Goal: Task Accomplishment & Management: Manage account settings

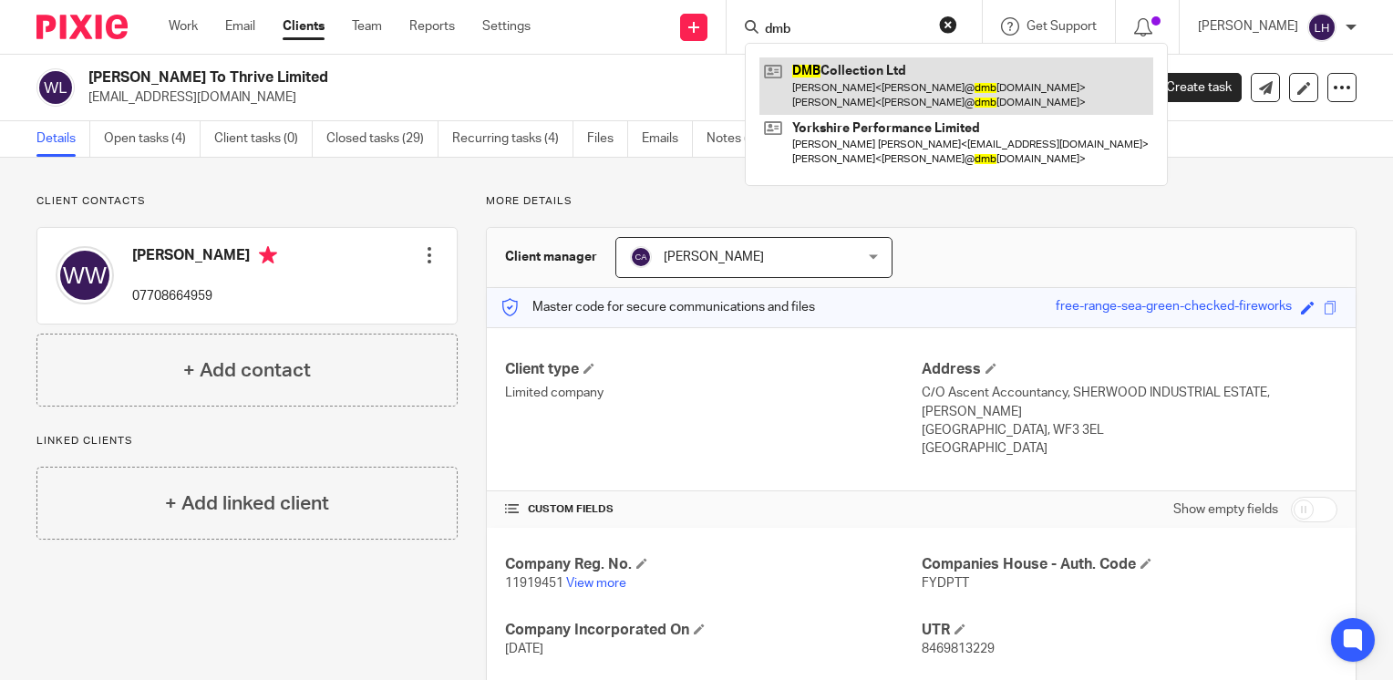
type input "dmb"
click at [874, 69] on link at bounding box center [956, 85] width 394 height 57
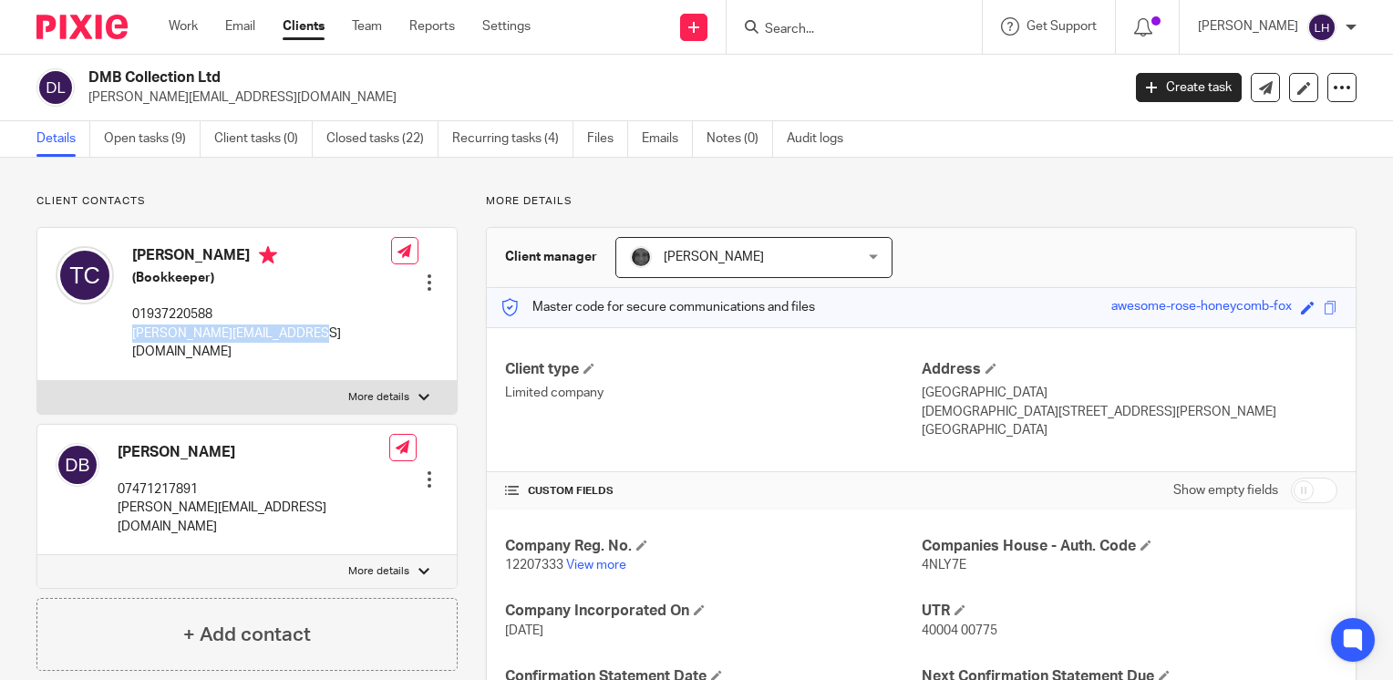
drag, startPoint x: 312, startPoint y: 336, endPoint x: 128, endPoint y: 336, distance: 184.2
click at [128, 336] on div "Trudie Cliffe (Bookkeeper) 01937220588 trudie@dmbcollection.co.uk Edit contact …" at bounding box center [246, 304] width 419 height 152
copy p "trudie@dmbcollection.co.uk"
click at [899, 33] on input "Search" at bounding box center [845, 30] width 164 height 16
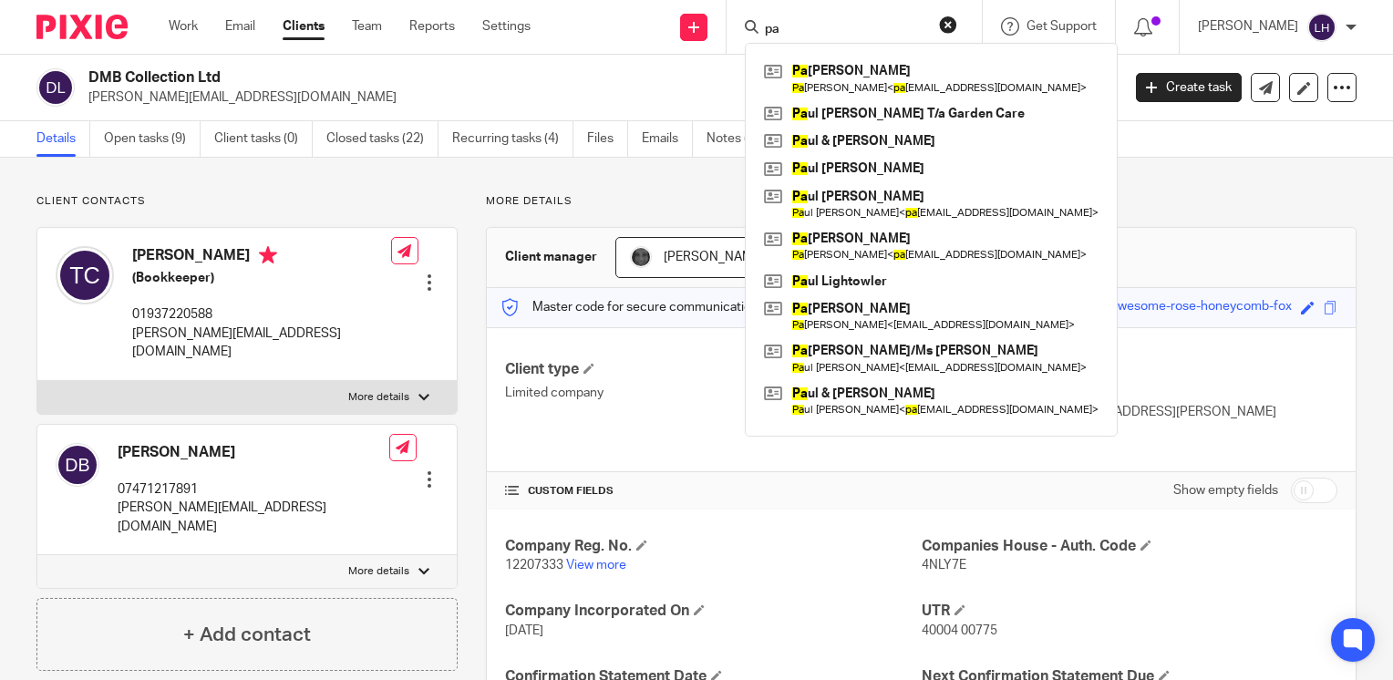
type input "p"
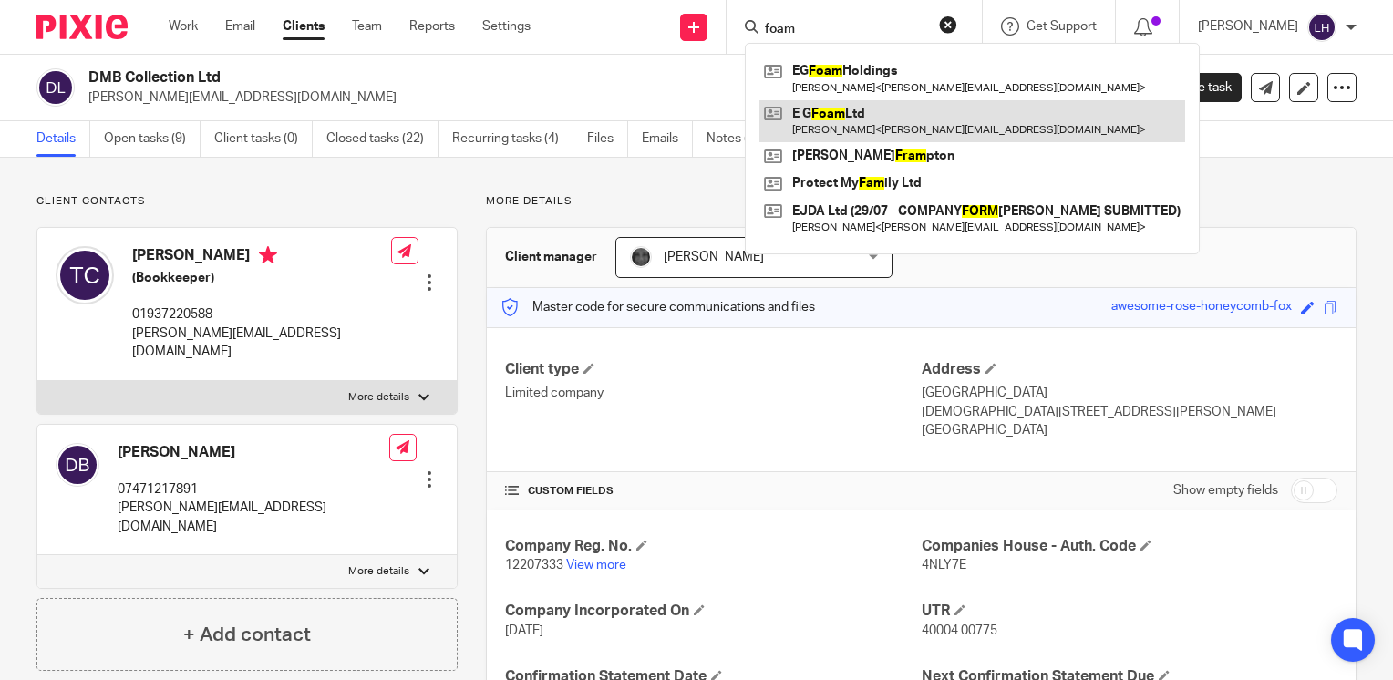
type input "foam"
click at [897, 108] on link at bounding box center [972, 121] width 426 height 42
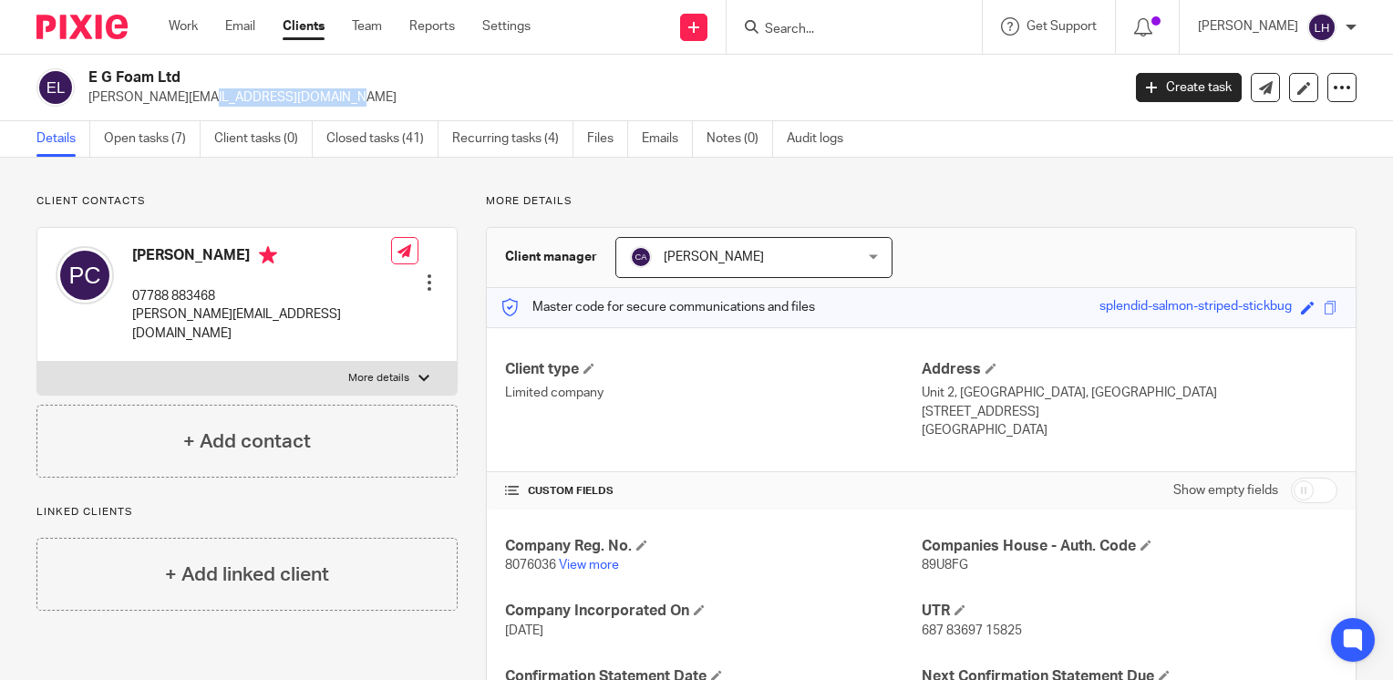
drag, startPoint x: 232, startPoint y: 108, endPoint x: 89, endPoint y: 101, distance: 143.3
click at [89, 101] on div "E G Foam Ltd patrick@egfoam.co.uk Create task Update from Companies House Expor…" at bounding box center [696, 88] width 1393 height 67
copy p "patrick@egfoam.co.uk"
click at [833, 27] on input "Search" at bounding box center [845, 30] width 164 height 16
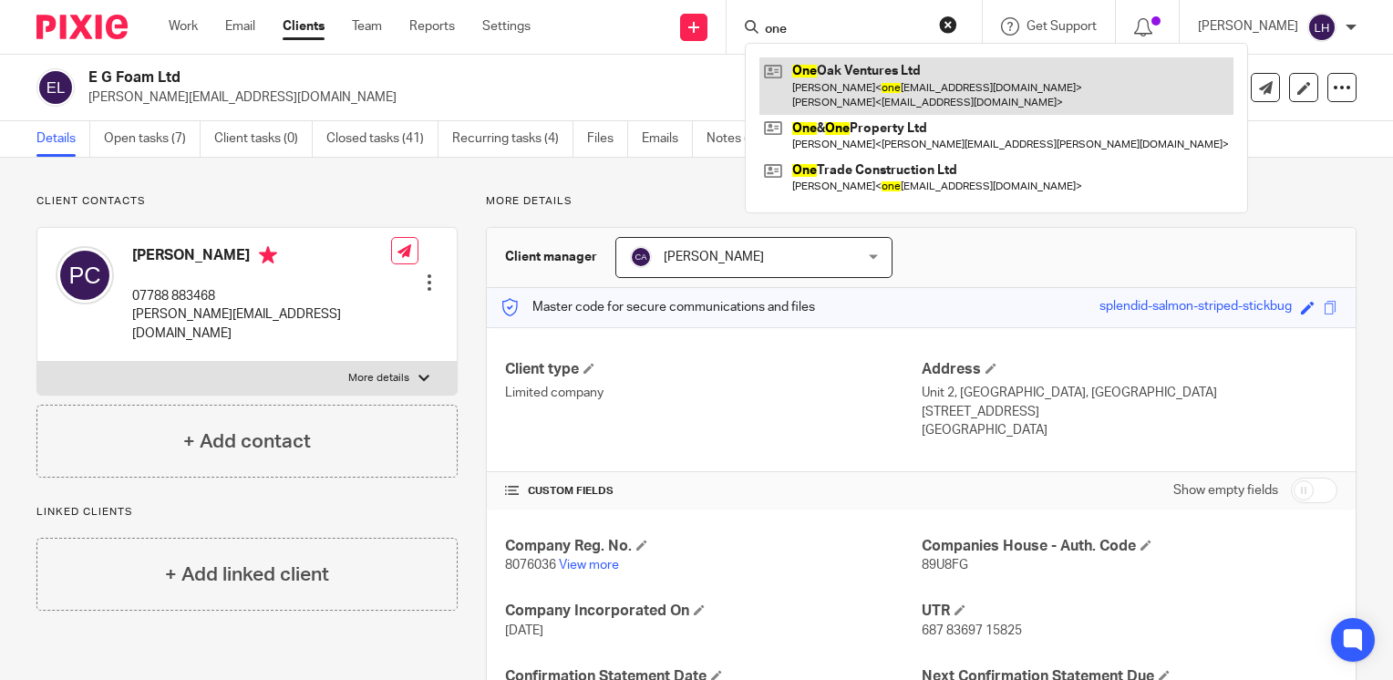
type input "one"
click at [873, 77] on link at bounding box center [996, 85] width 474 height 57
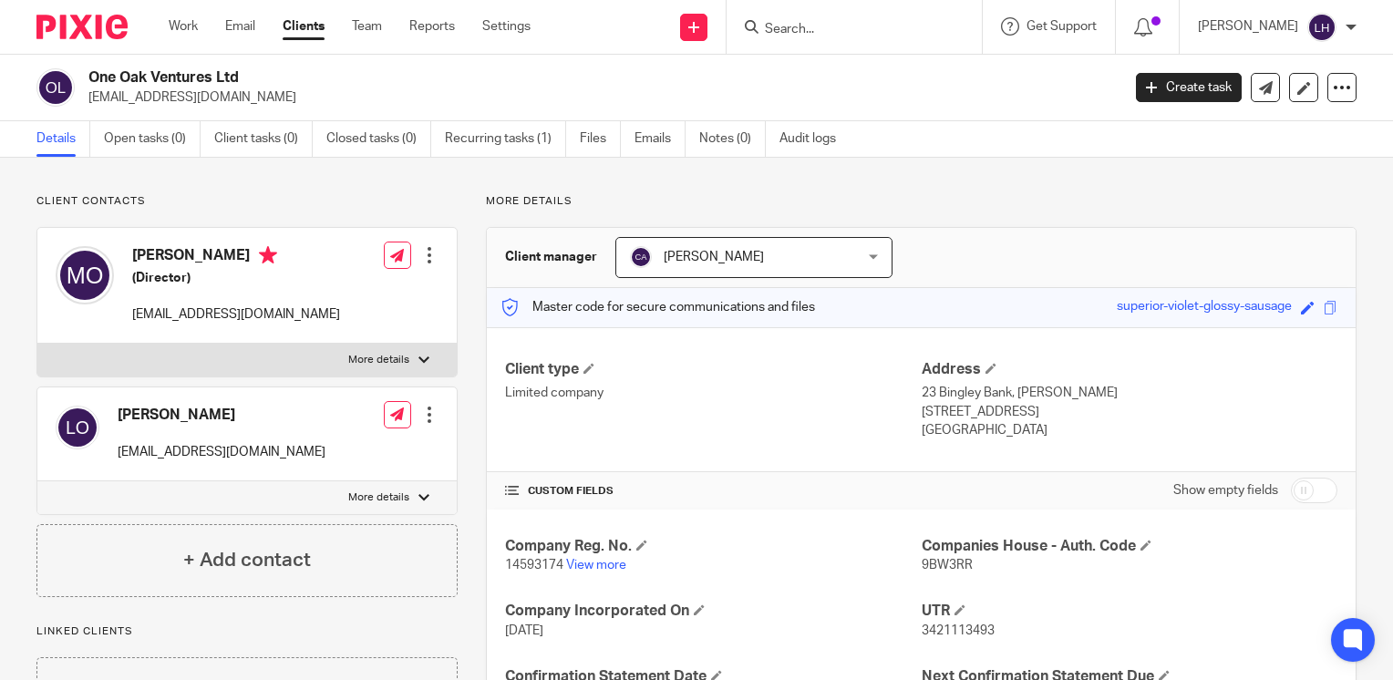
drag, startPoint x: 293, startPoint y: 100, endPoint x: 88, endPoint y: 100, distance: 204.2
click at [90, 100] on p "[EMAIL_ADDRESS][DOMAIN_NAME]" at bounding box center [598, 97] width 1020 height 18
copy p "[EMAIL_ADDRESS][DOMAIN_NAME]"
click at [179, 27] on link "Work" at bounding box center [183, 26] width 29 height 18
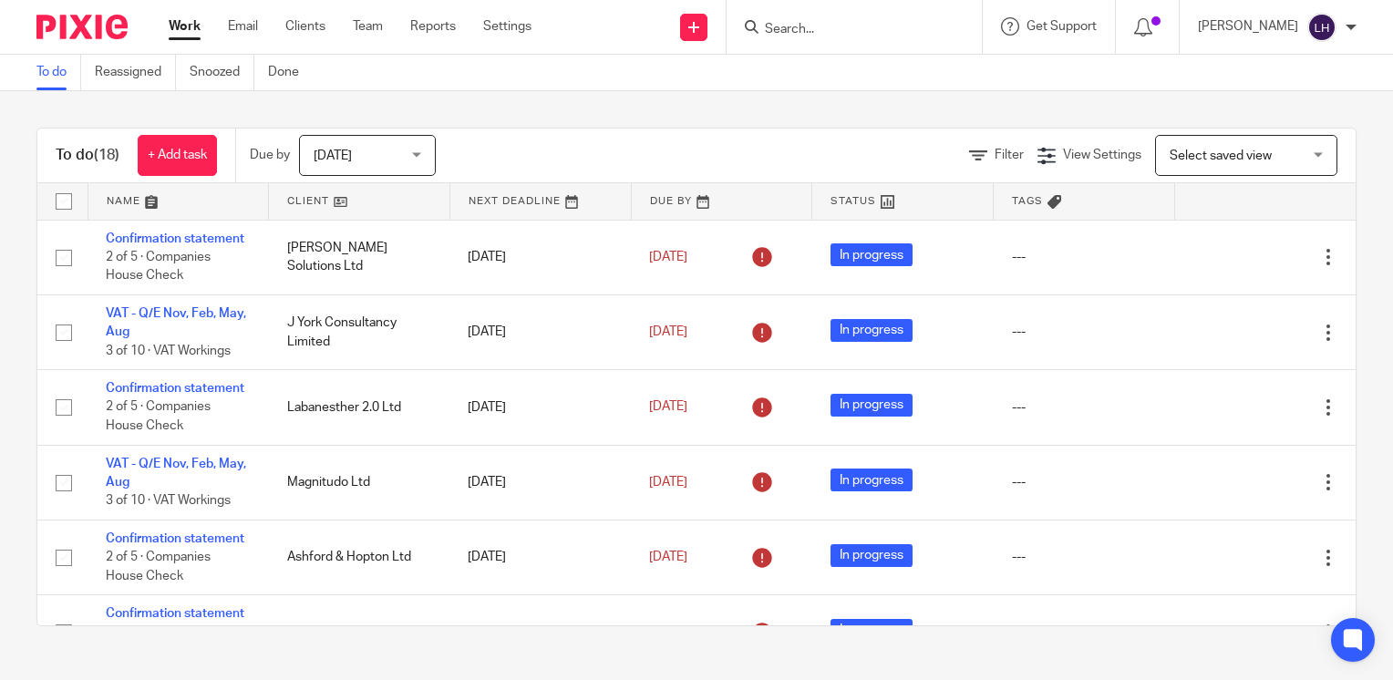
click at [820, 31] on input "Search" at bounding box center [845, 30] width 164 height 16
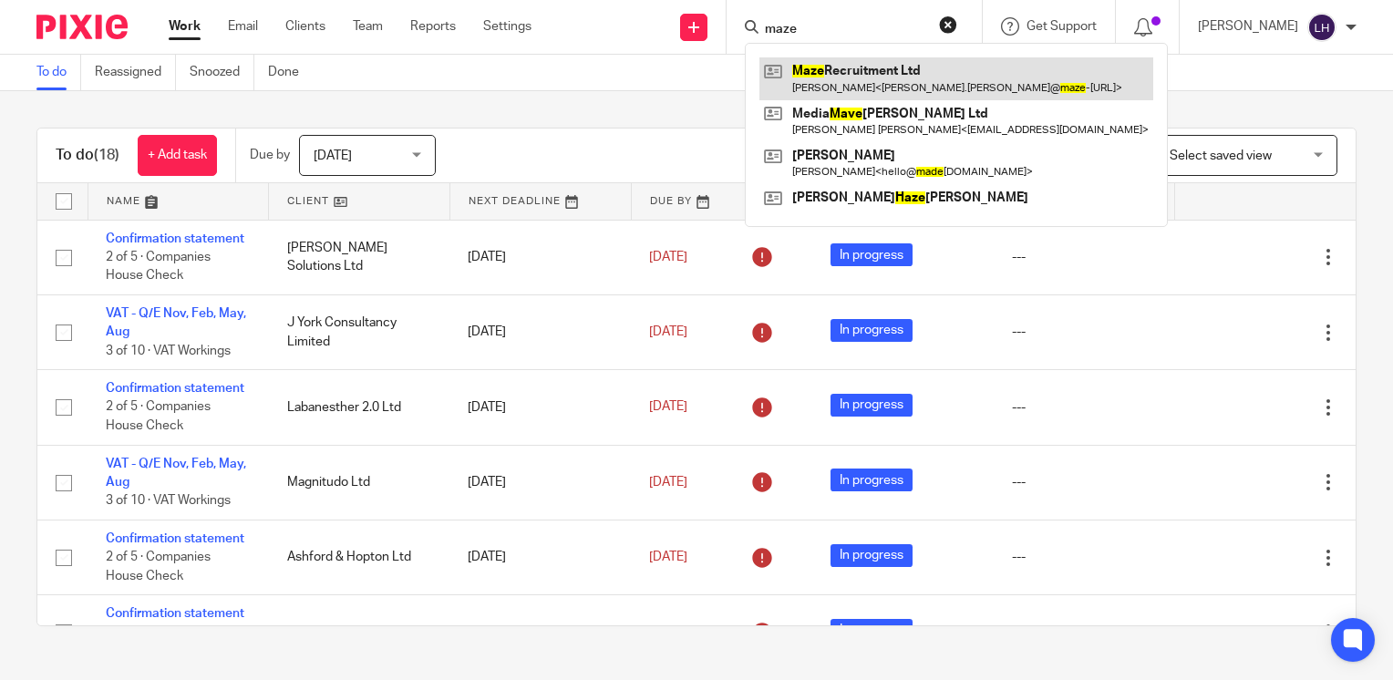
type input "maze"
click at [960, 74] on link at bounding box center [956, 78] width 394 height 42
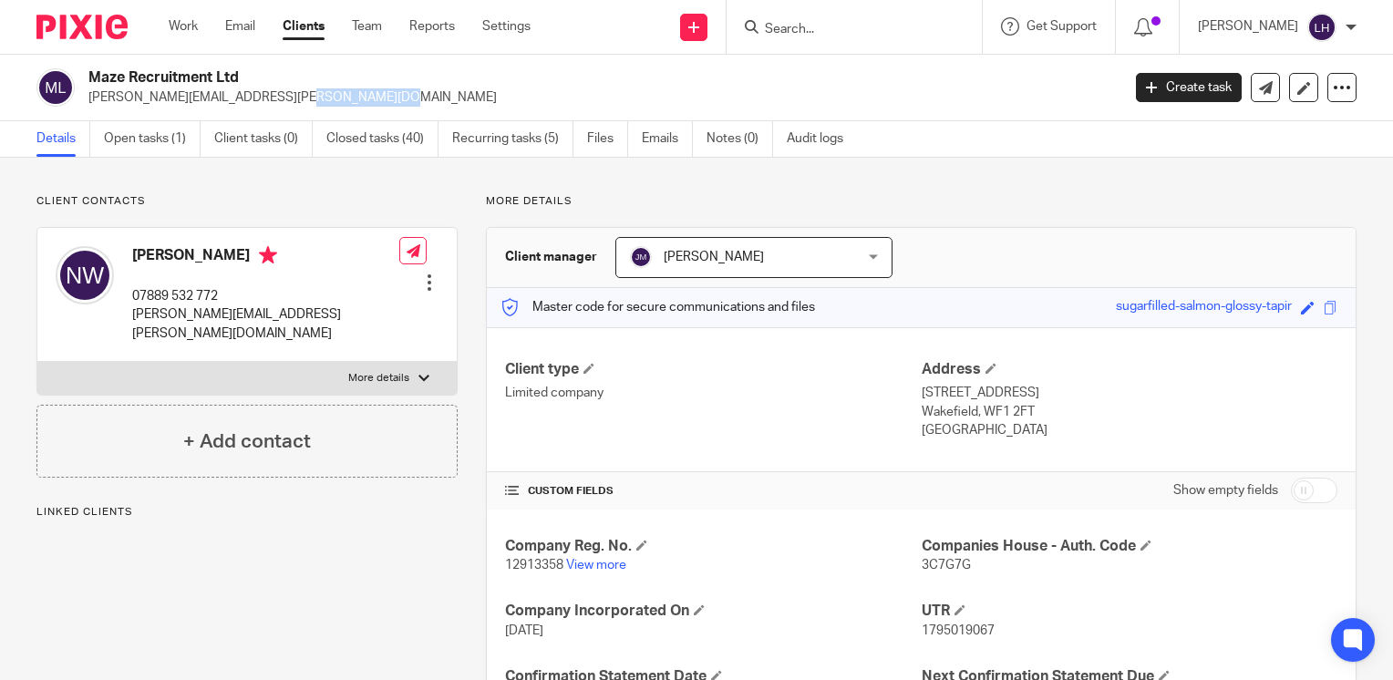
drag, startPoint x: 219, startPoint y: 100, endPoint x: 172, endPoint y: 104, distance: 46.6
click at [172, 104] on p "nicola.wilson@maze-rg.co.uk" at bounding box center [598, 97] width 1020 height 18
click at [853, 35] on input "Search" at bounding box center [845, 30] width 164 height 16
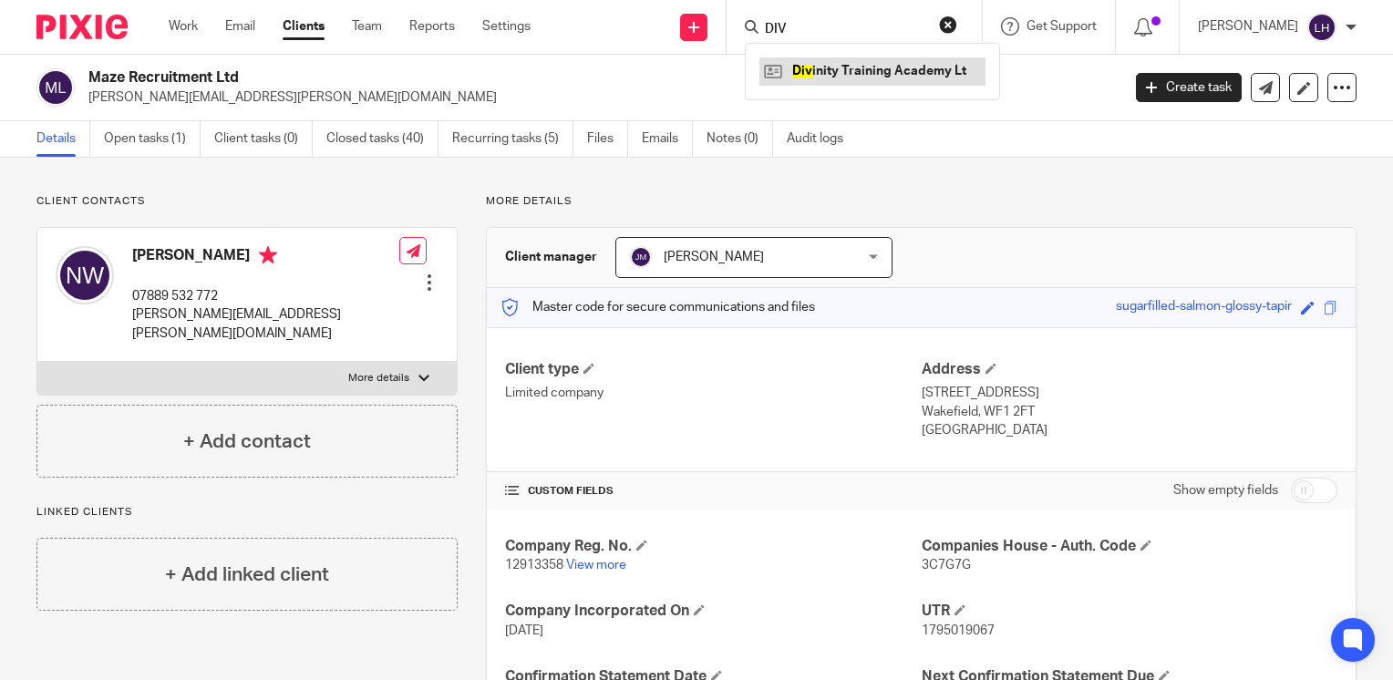
type input "DIV"
click at [861, 64] on link at bounding box center [872, 70] width 226 height 27
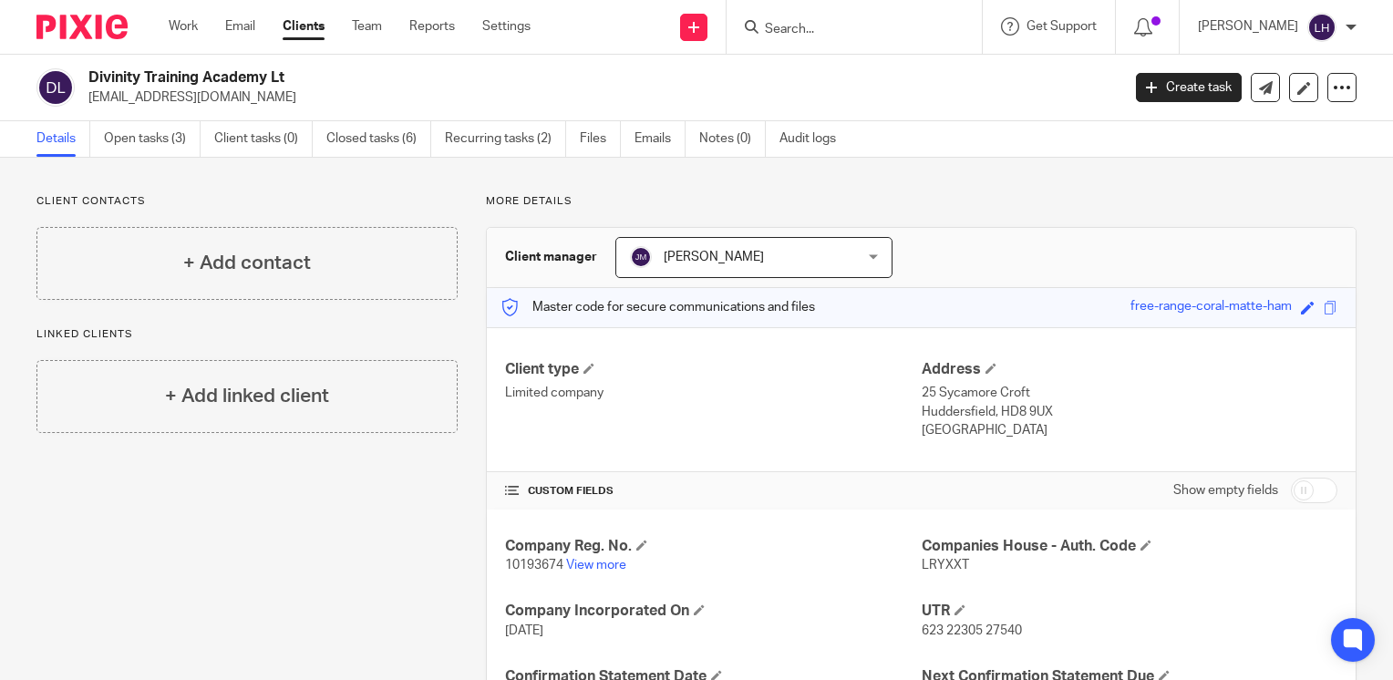
click at [540, 566] on span "10193674" at bounding box center [534, 565] width 58 height 13
click at [540, 565] on span "10193674" at bounding box center [534, 565] width 58 height 13
copy p "10193674"
click at [926, 560] on span "LRYXXT" at bounding box center [945, 565] width 47 height 13
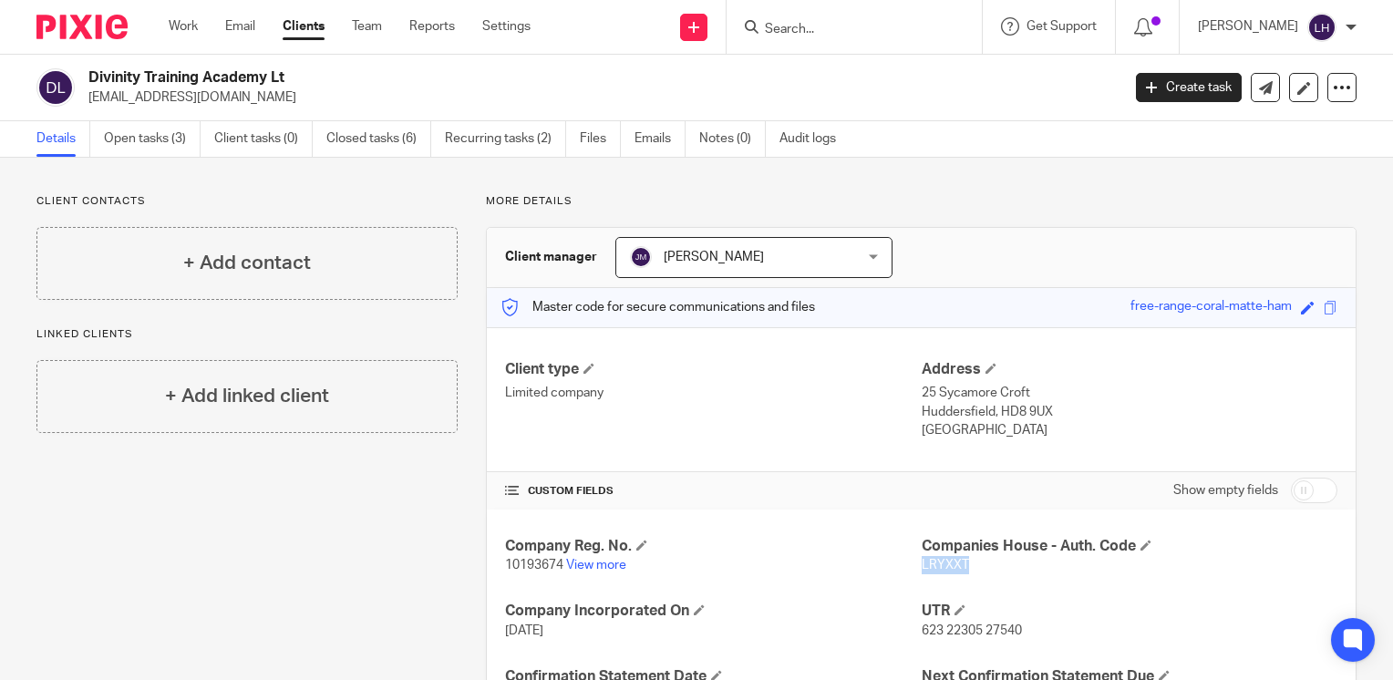
copy span "LRYXXT"
click at [530, 566] on span "10193674" at bounding box center [534, 565] width 58 height 13
click at [529, 566] on span "10193674" at bounding box center [534, 565] width 58 height 13
copy p "10193674"
click at [941, 566] on span "LRYXXT" at bounding box center [945, 565] width 47 height 13
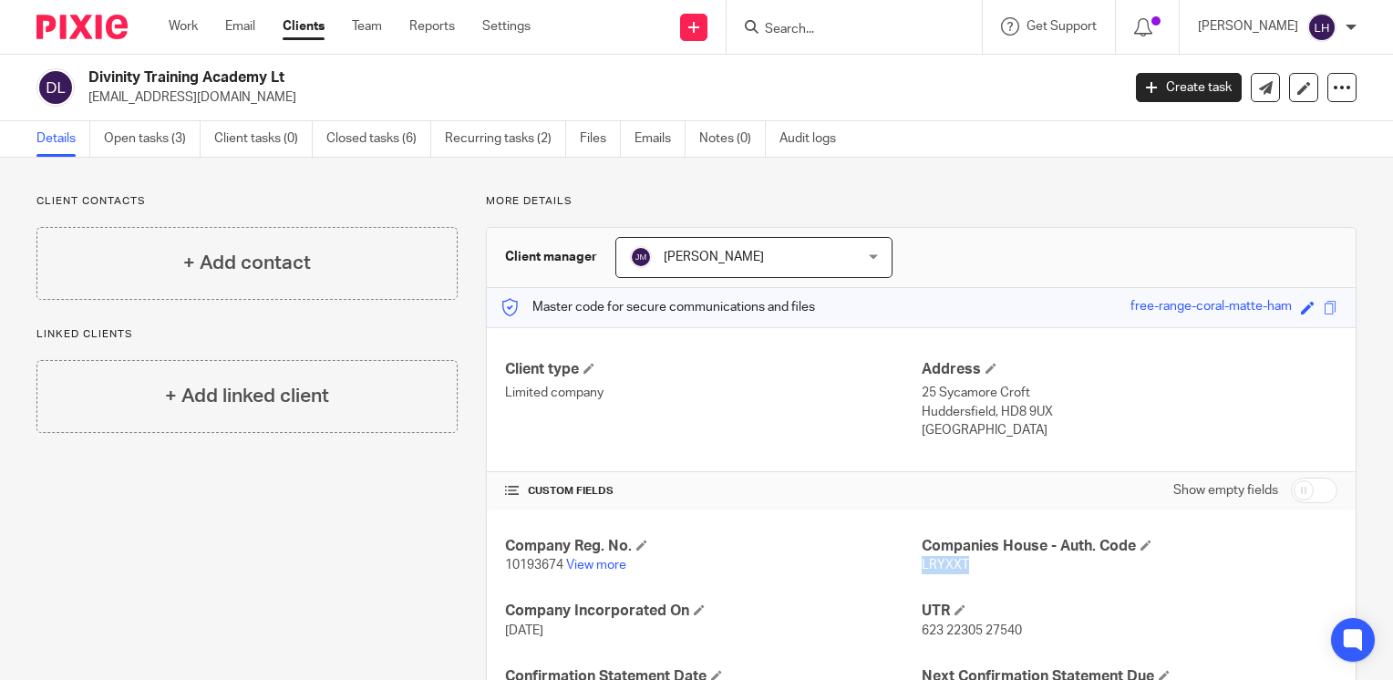
click at [941, 566] on span "LRYXXT" at bounding box center [945, 565] width 47 height 13
copy span "LRYXXT"
click at [912, 27] on input "Search" at bounding box center [845, 30] width 164 height 16
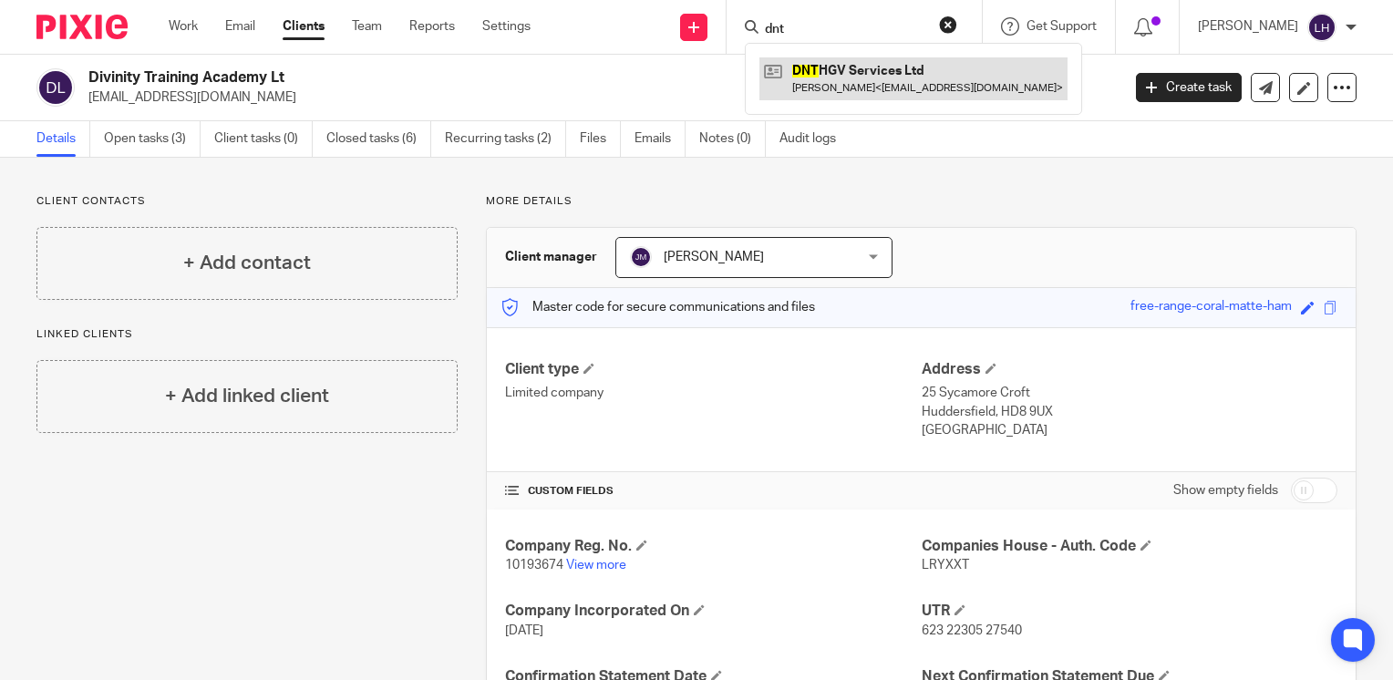
type input "dnt"
click at [908, 67] on link at bounding box center [913, 78] width 308 height 42
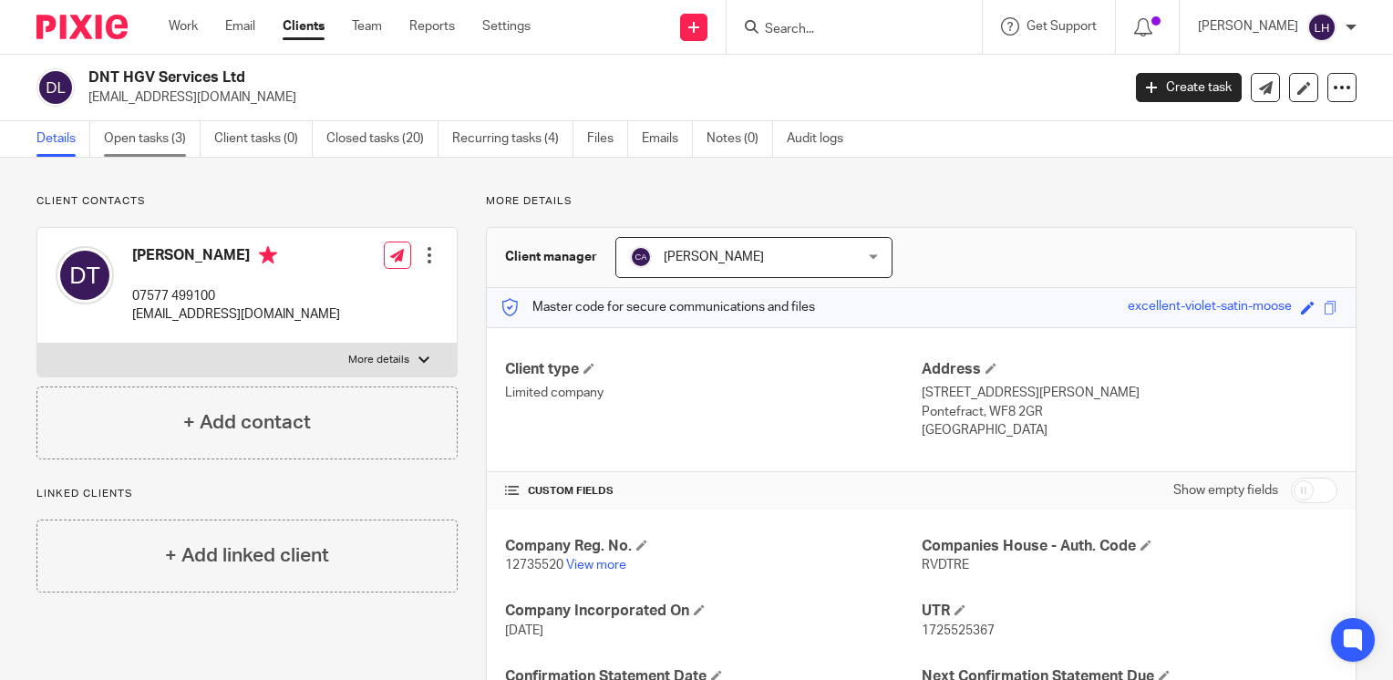
click at [160, 144] on link "Open tasks (3)" at bounding box center [152, 139] width 97 height 36
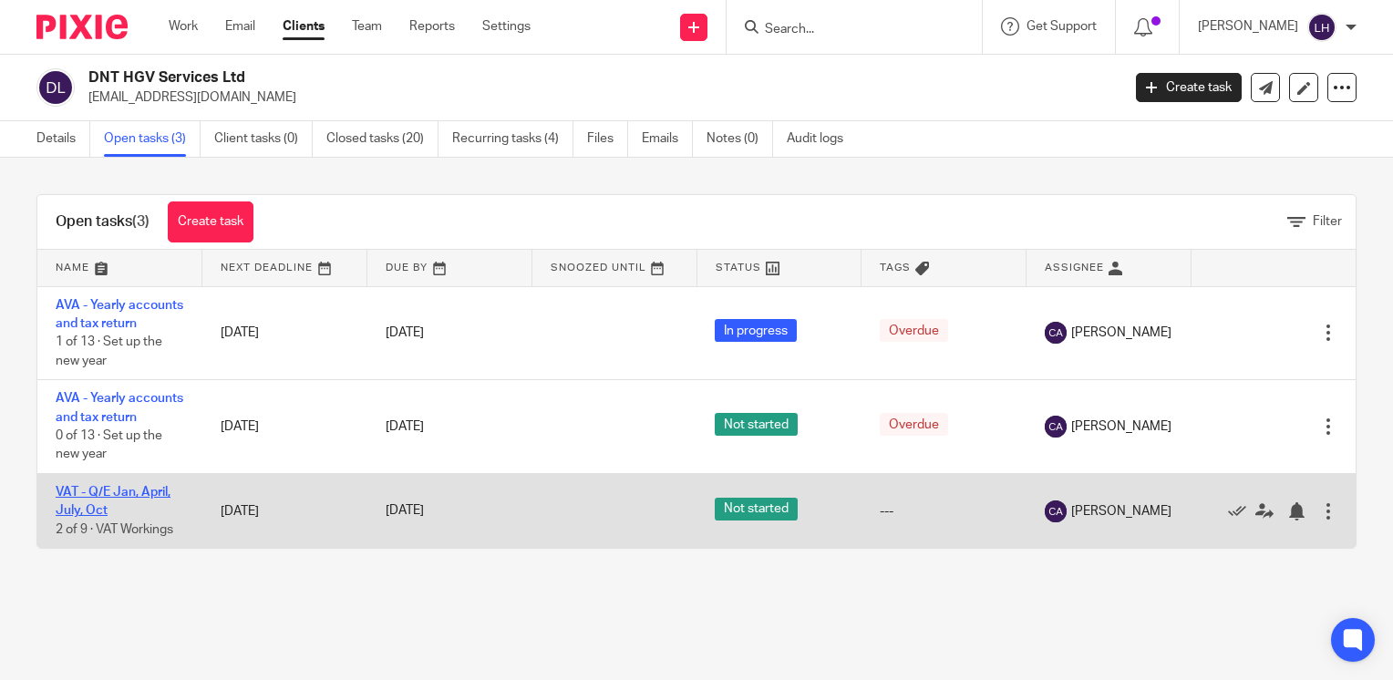
click at [131, 517] on link "VAT - Q/E Jan, April, July, Oct" at bounding box center [113, 501] width 115 height 31
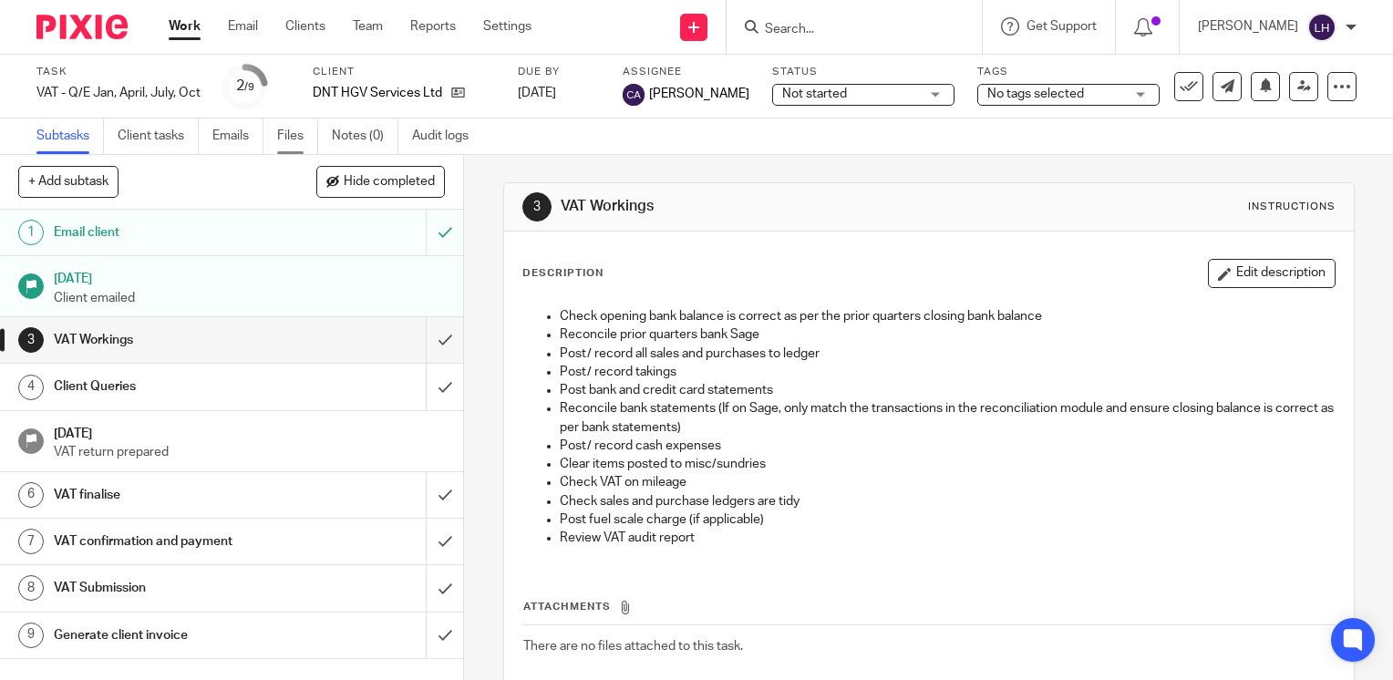
click at [285, 137] on link "Files" at bounding box center [297, 137] width 41 height 36
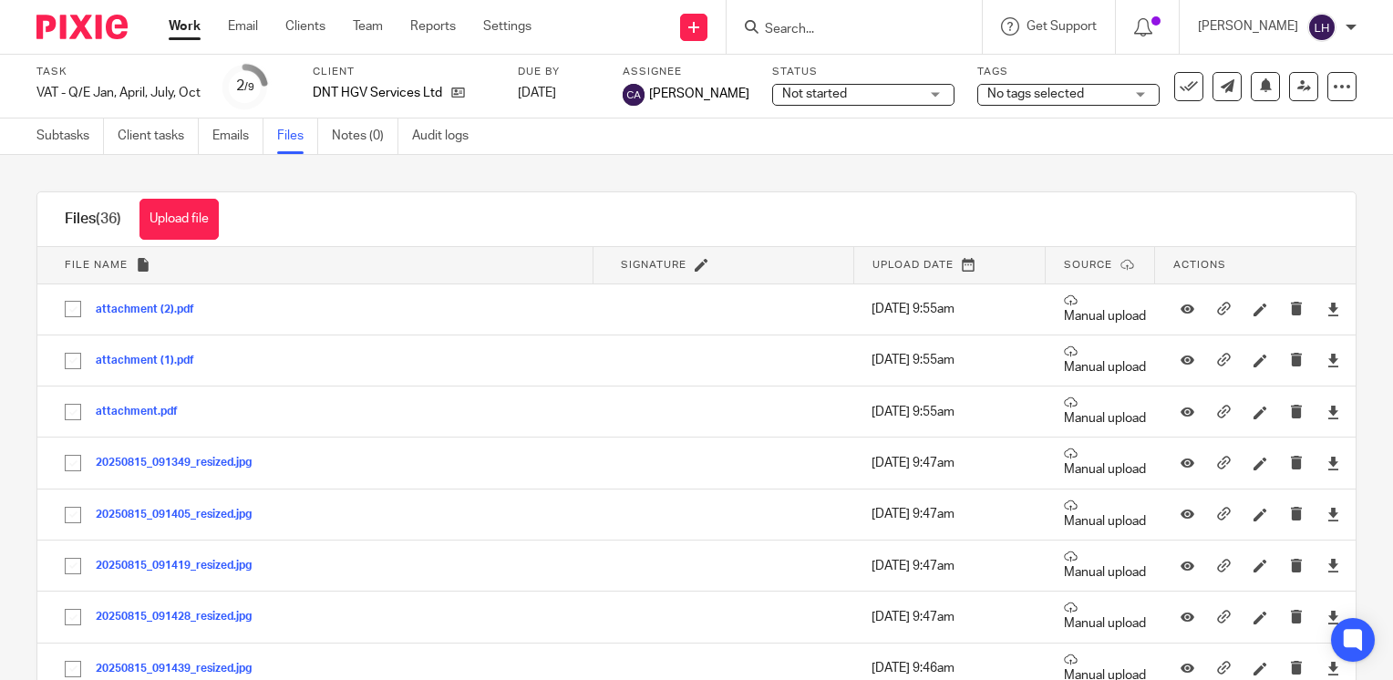
scroll to position [182, 0]
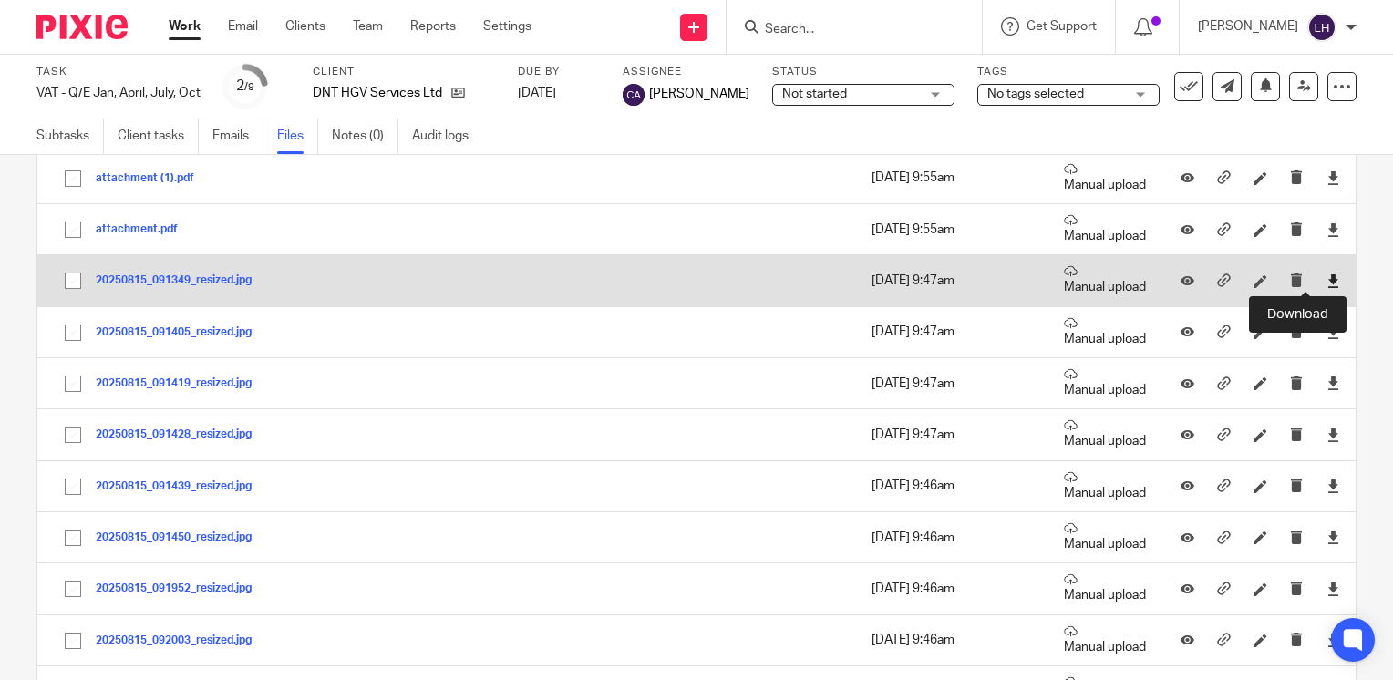
click at [1327, 279] on icon at bounding box center [1334, 281] width 14 height 14
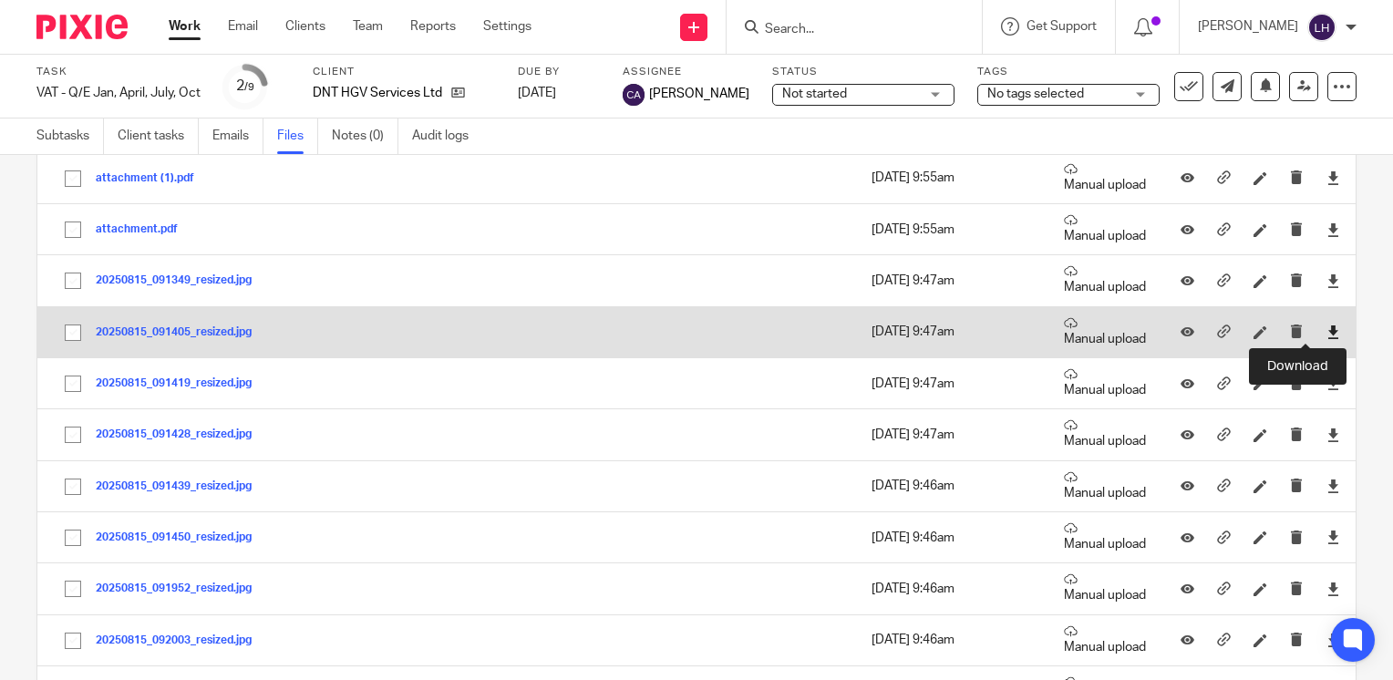
click at [1327, 334] on icon at bounding box center [1334, 332] width 14 height 14
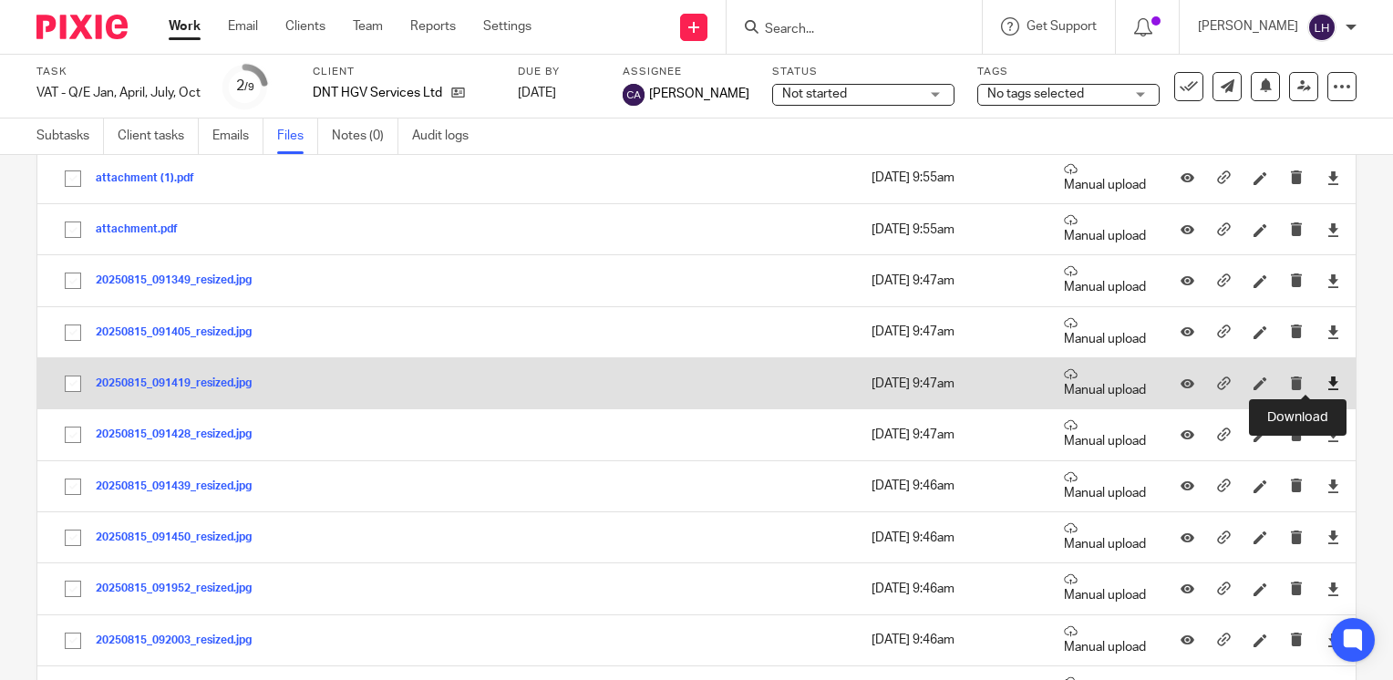
click at [1327, 387] on icon at bounding box center [1334, 384] width 14 height 14
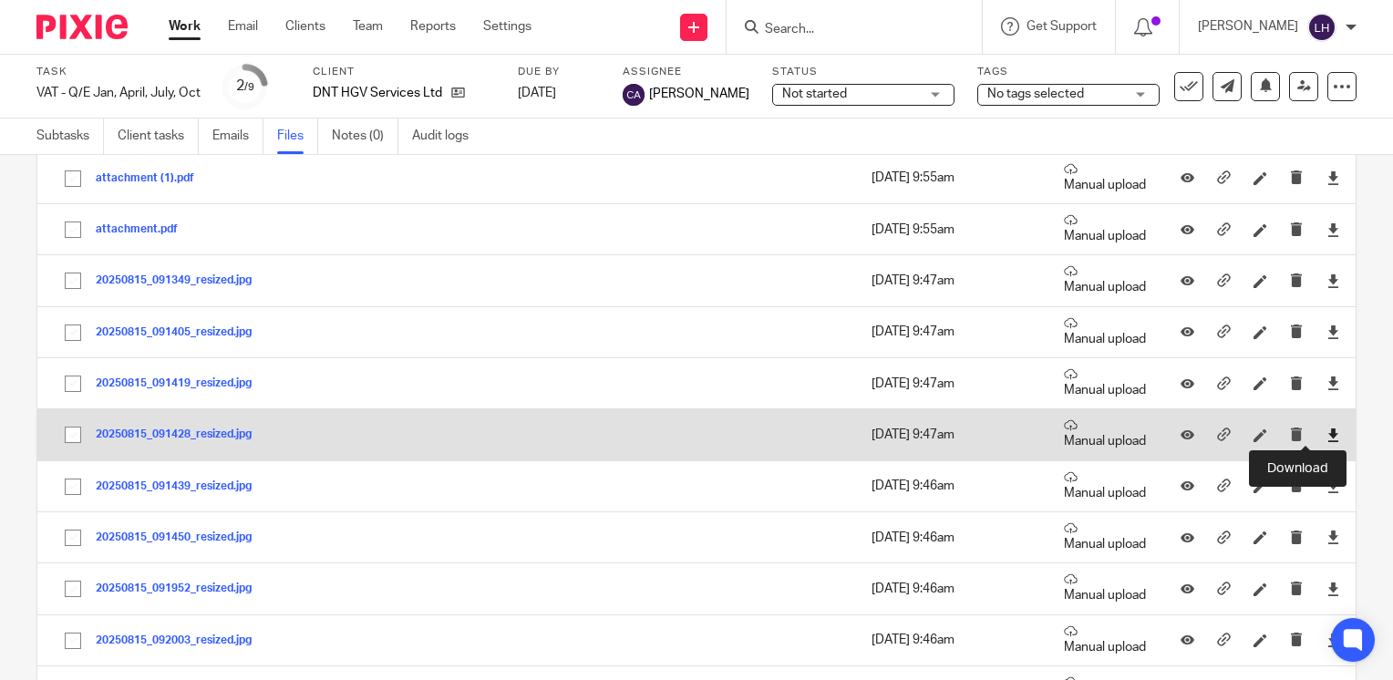
click at [1327, 437] on icon at bounding box center [1334, 435] width 14 height 14
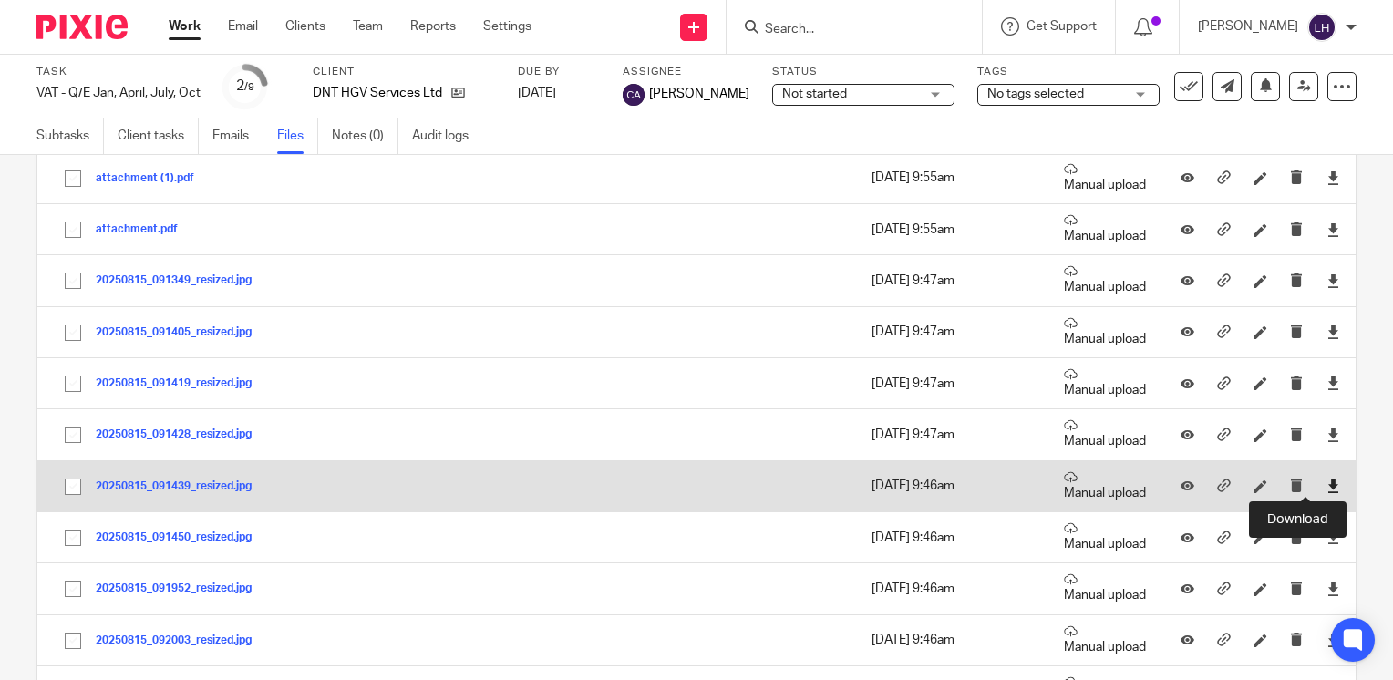
click at [1327, 483] on icon at bounding box center [1334, 487] width 14 height 14
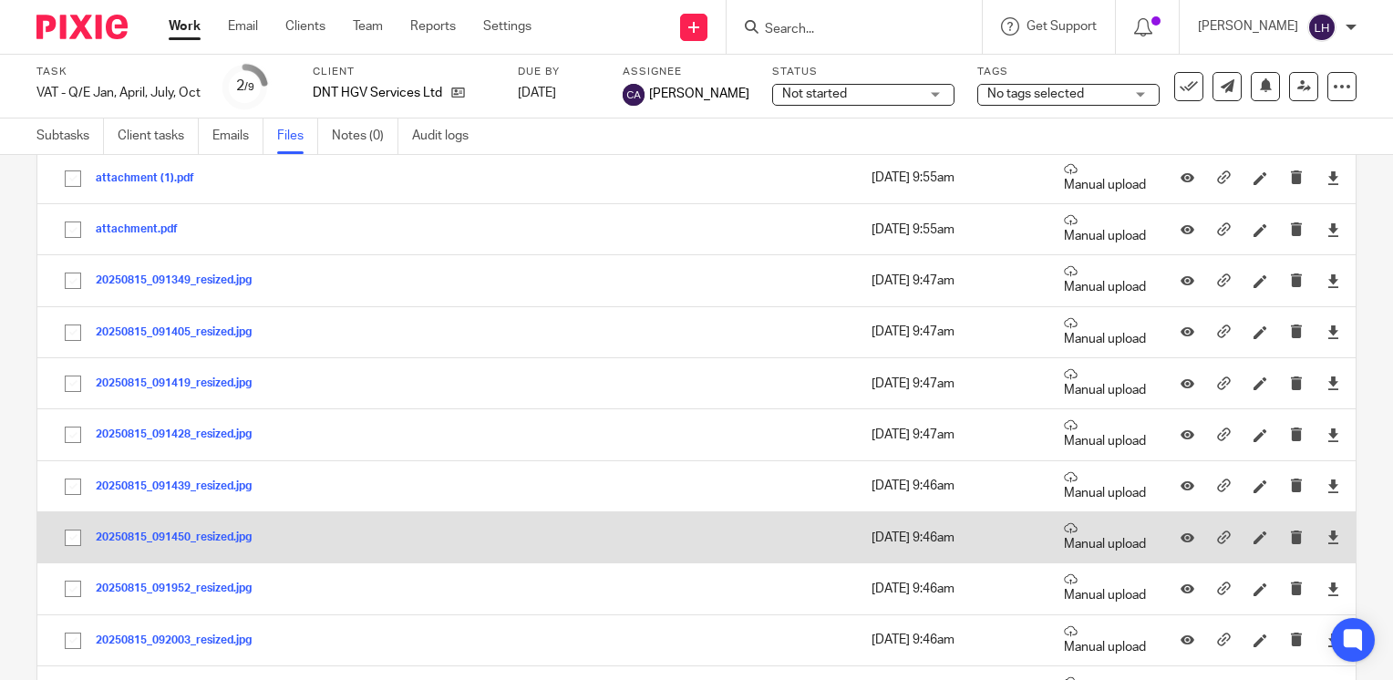
click at [1319, 545] on div at bounding box center [1332, 537] width 27 height 27
click at [1327, 535] on icon at bounding box center [1334, 538] width 14 height 14
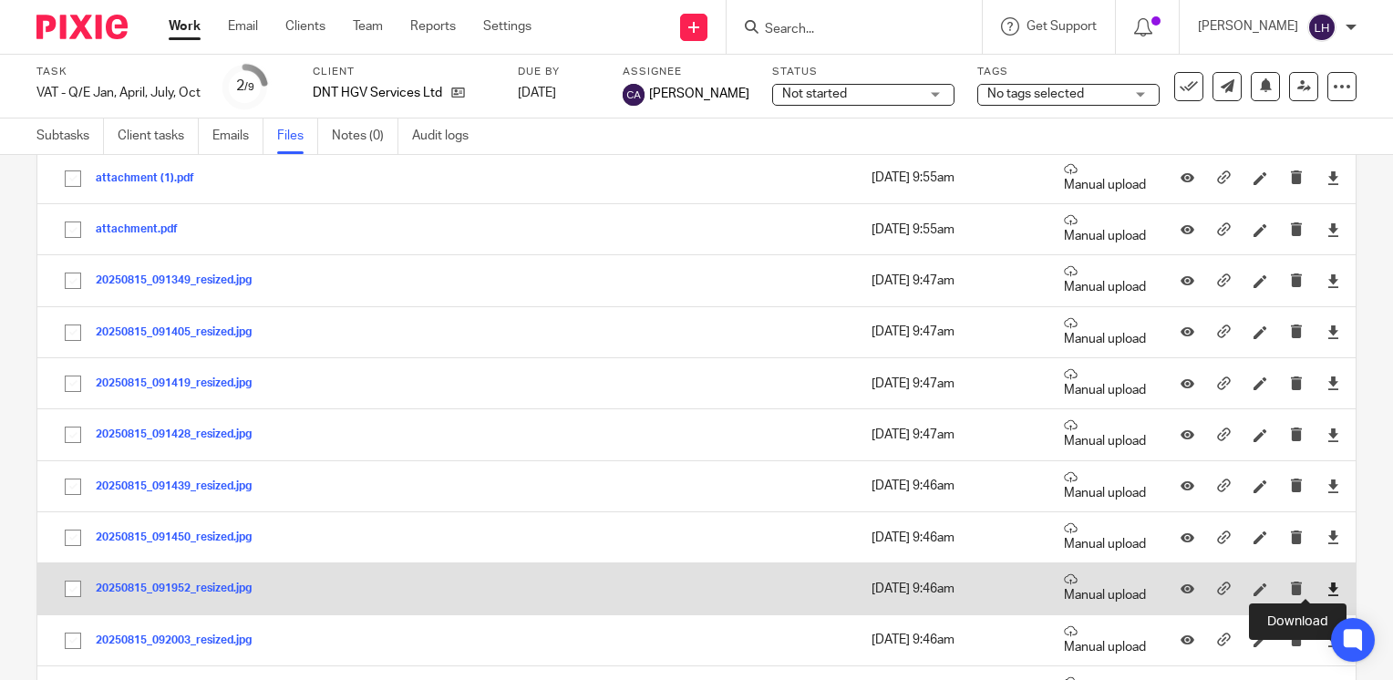
click at [1327, 585] on icon at bounding box center [1334, 590] width 14 height 14
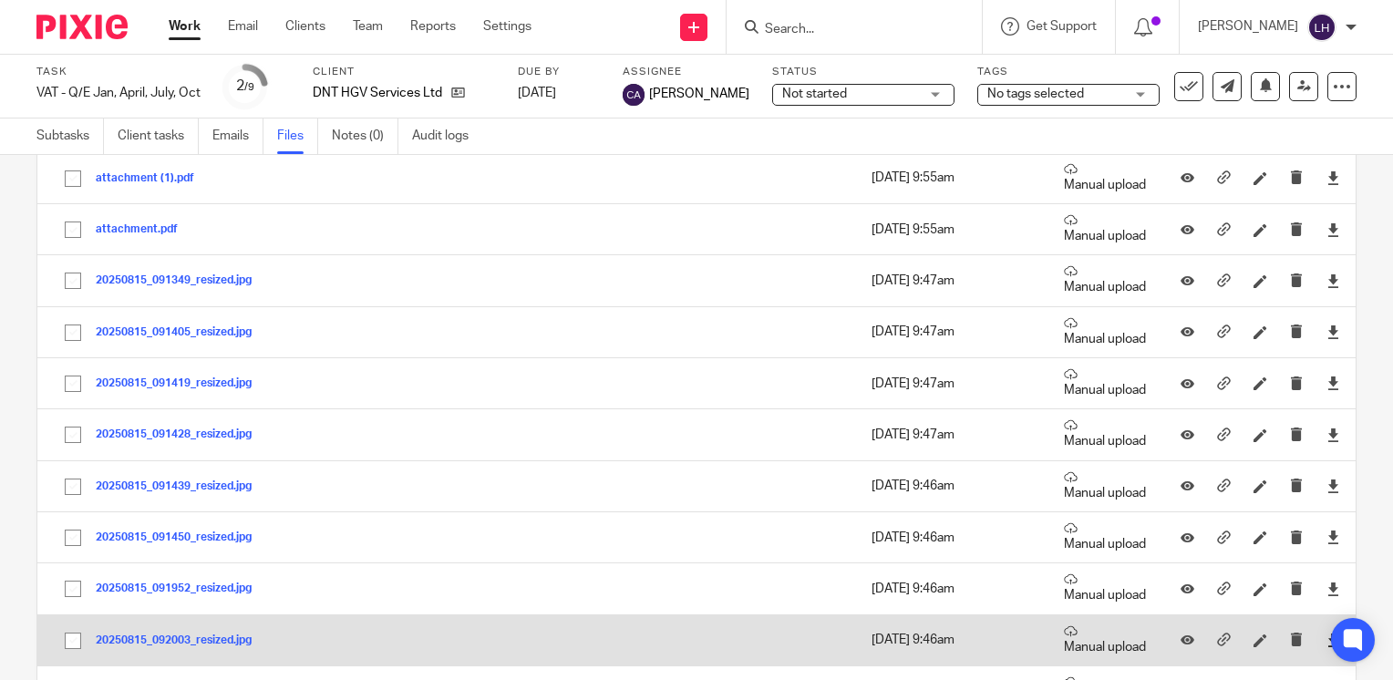
click at [1327, 645] on link at bounding box center [1334, 640] width 14 height 18
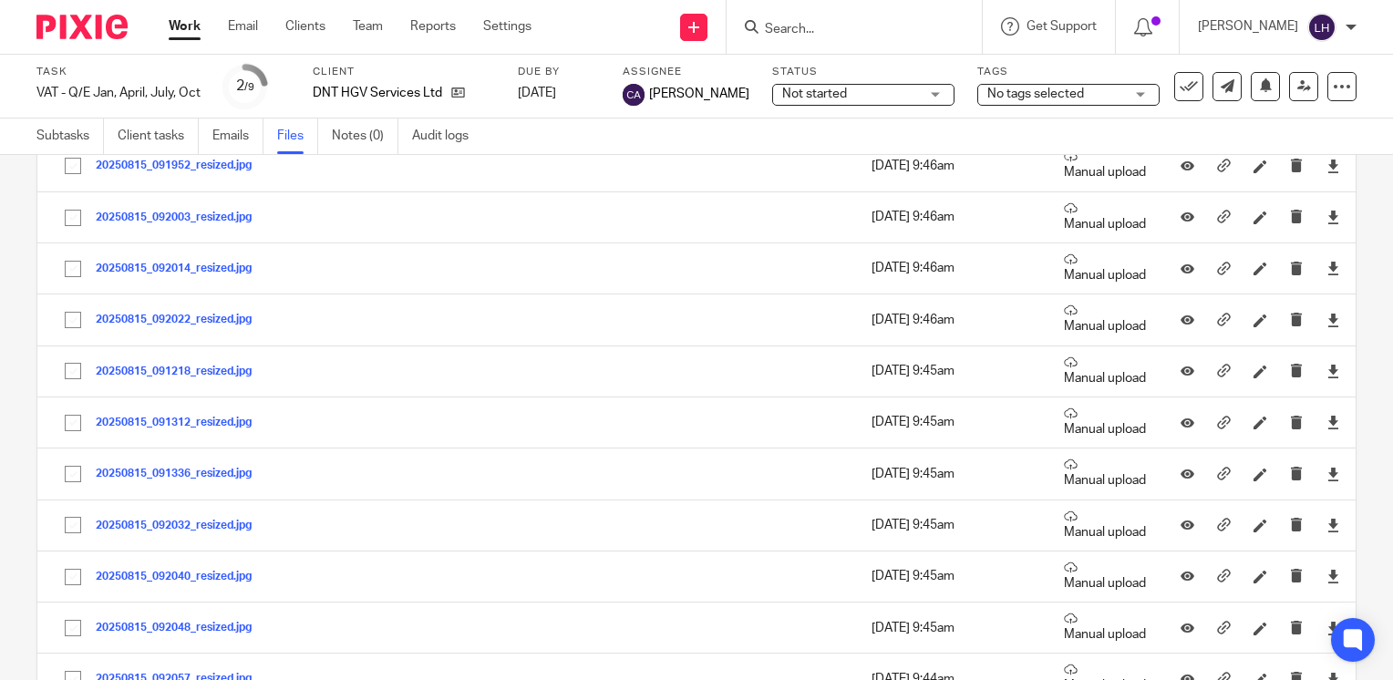
scroll to position [608, 0]
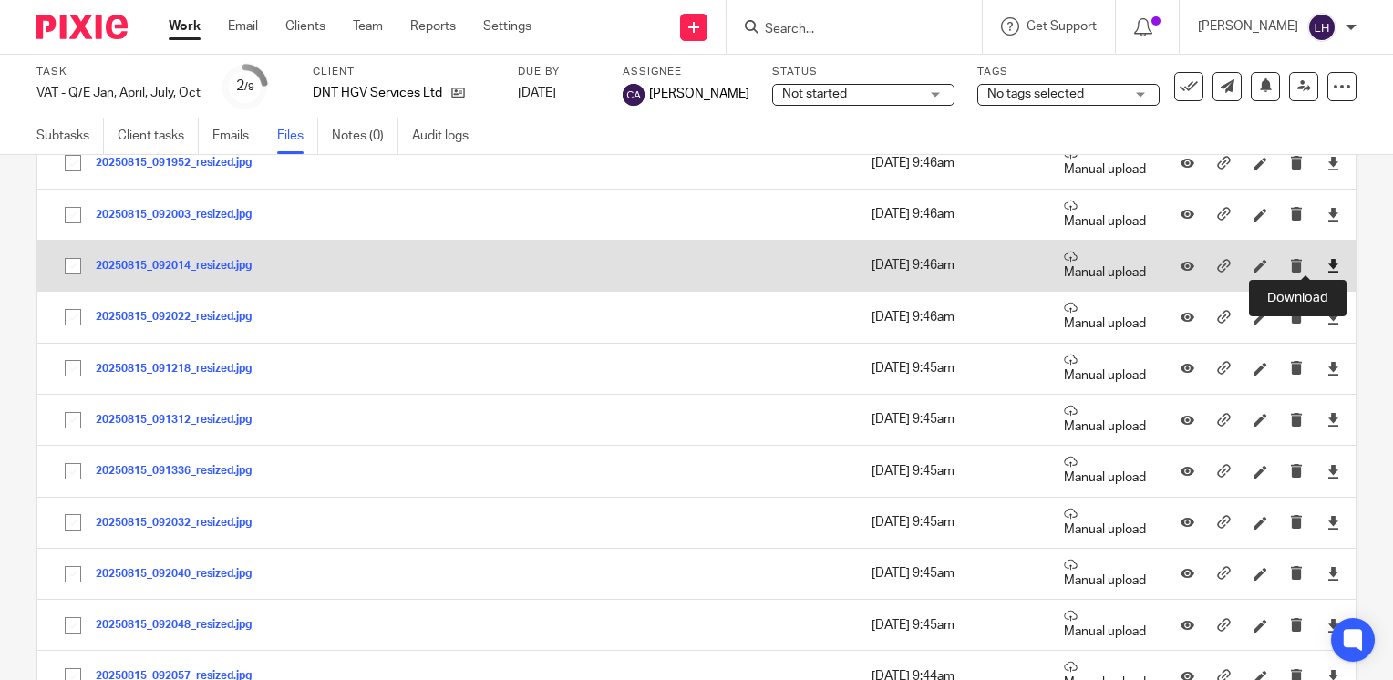
click at [1327, 263] on icon at bounding box center [1334, 266] width 14 height 14
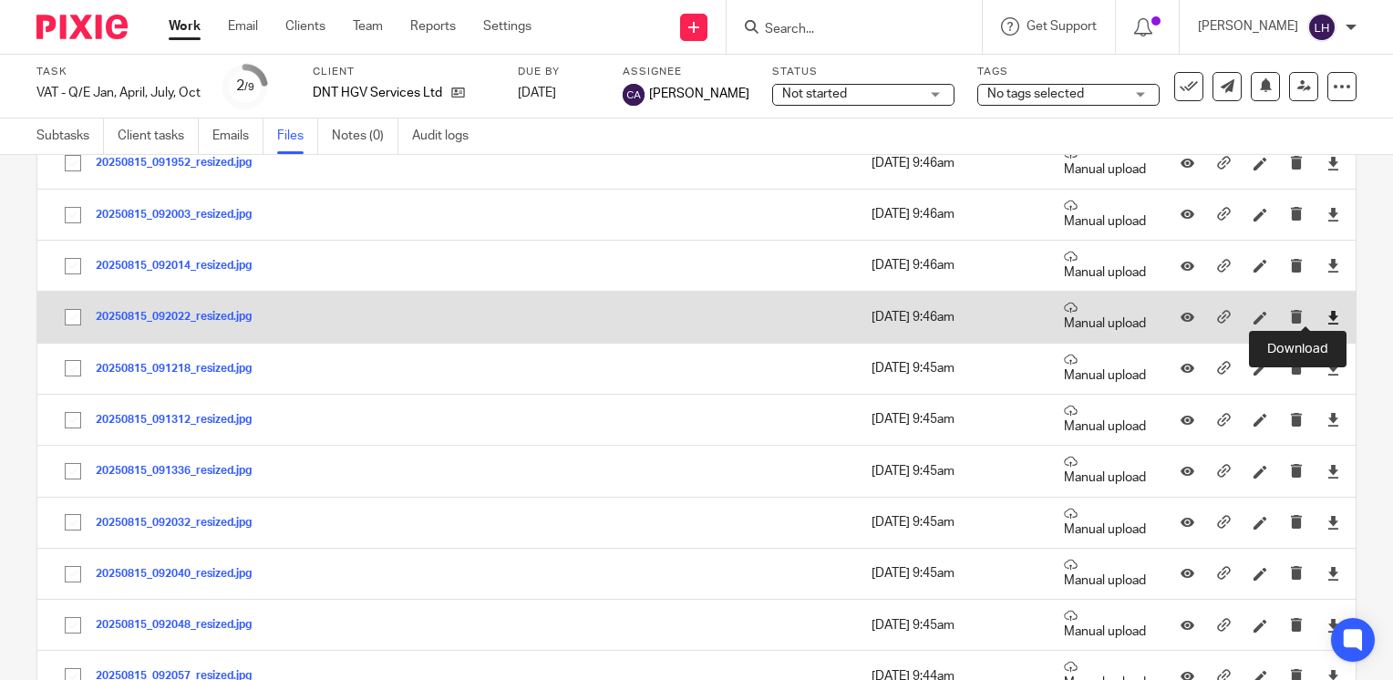
click at [1327, 316] on icon at bounding box center [1334, 318] width 14 height 14
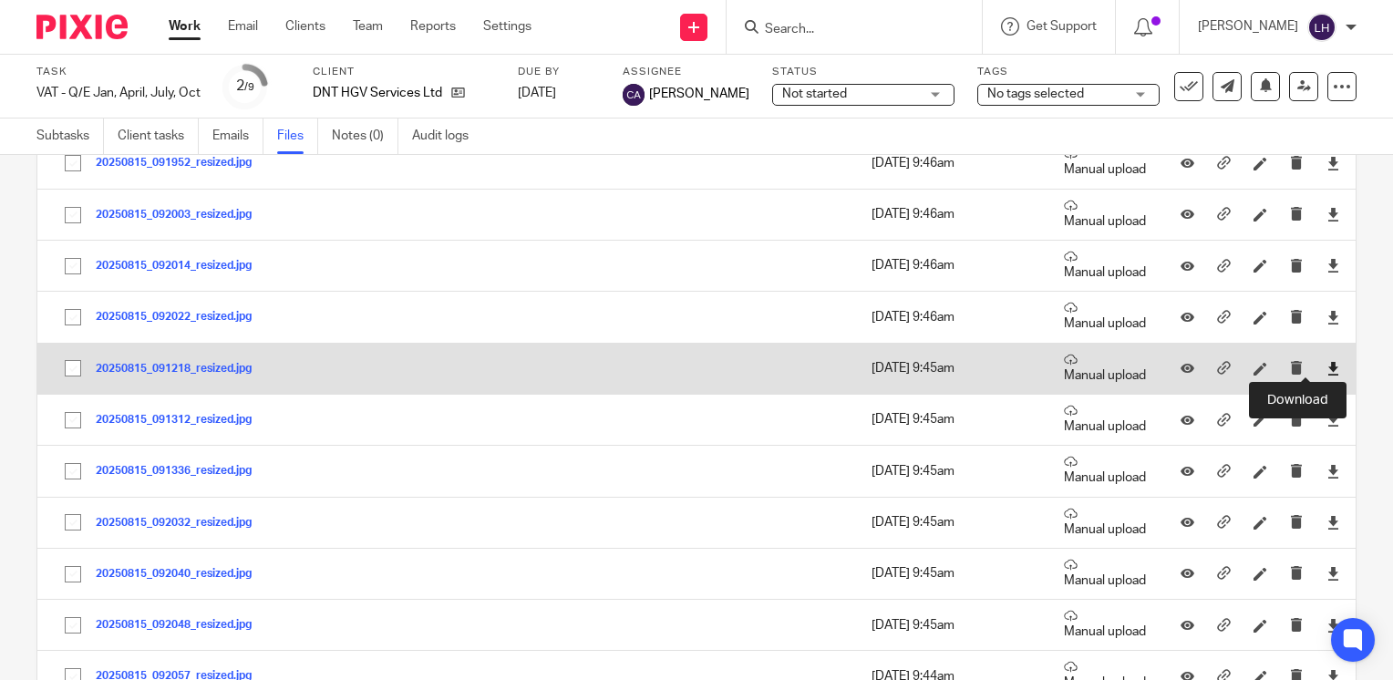
click at [1327, 370] on icon at bounding box center [1334, 369] width 14 height 14
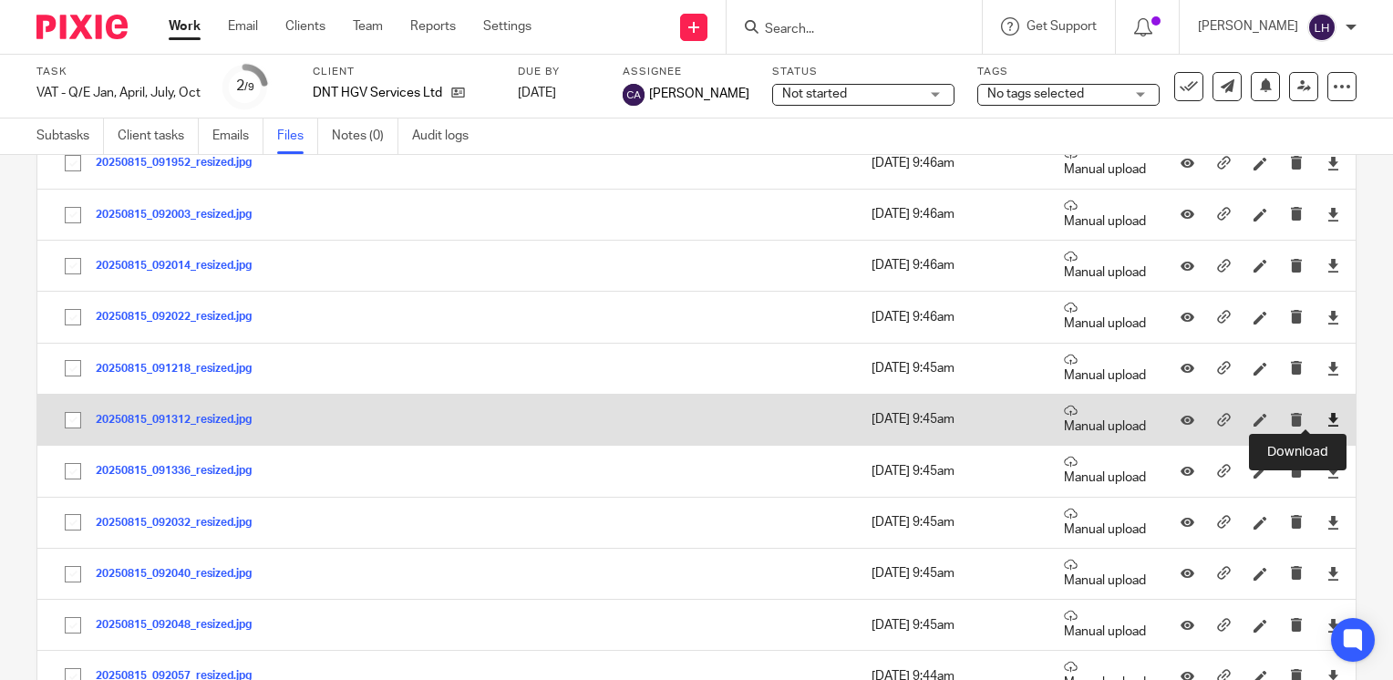
click at [1327, 417] on icon at bounding box center [1334, 420] width 14 height 14
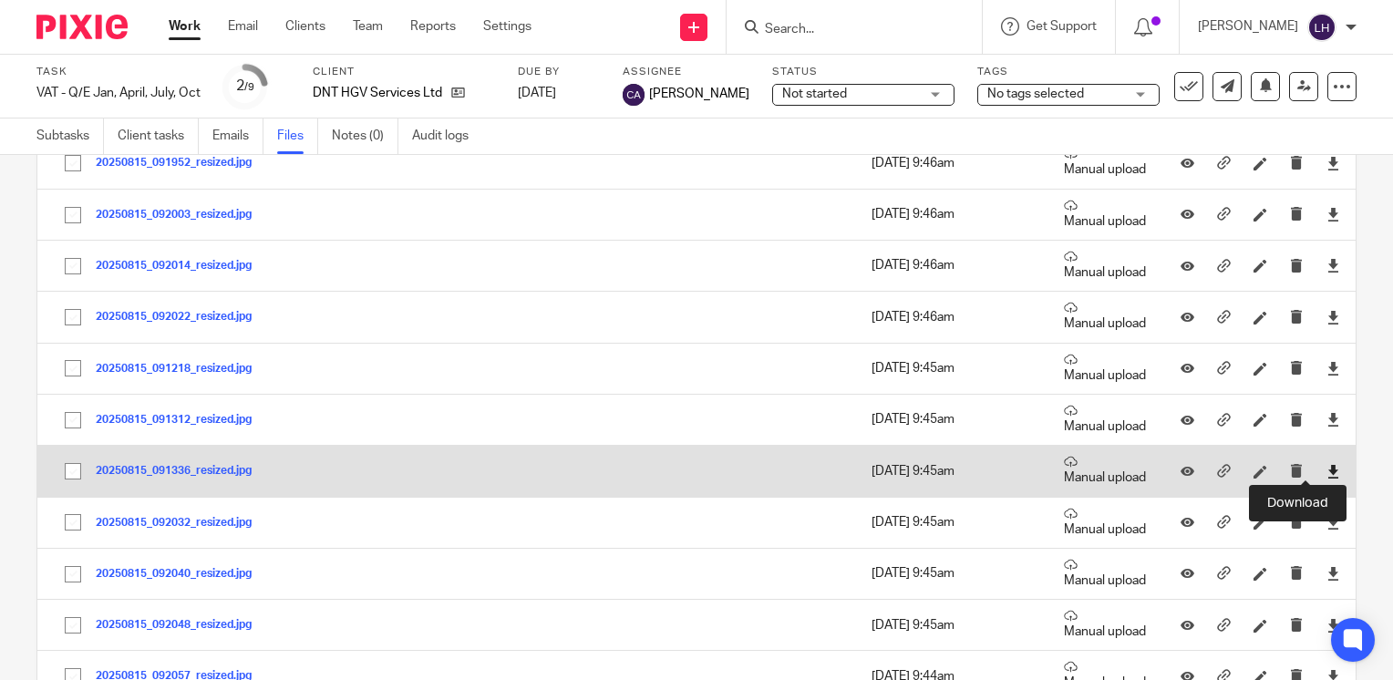
click at [1327, 472] on icon at bounding box center [1334, 472] width 14 height 14
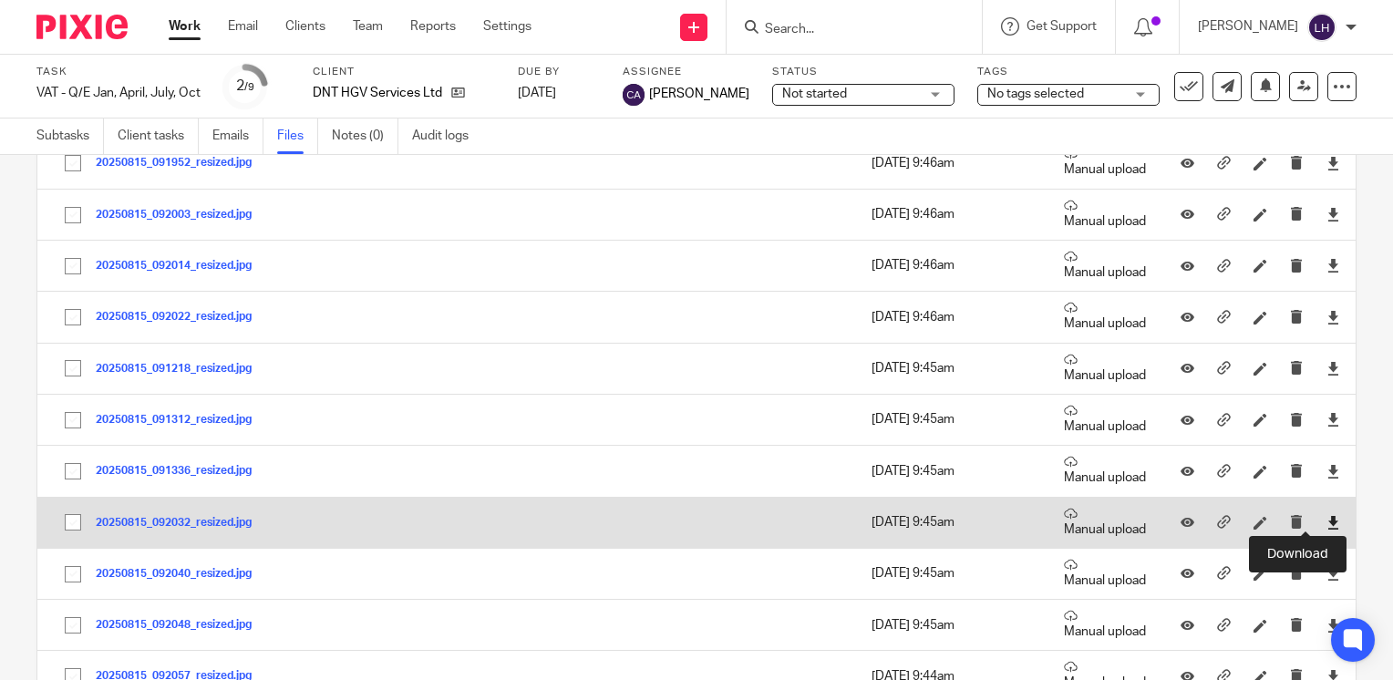
click at [1327, 520] on icon at bounding box center [1334, 523] width 14 height 14
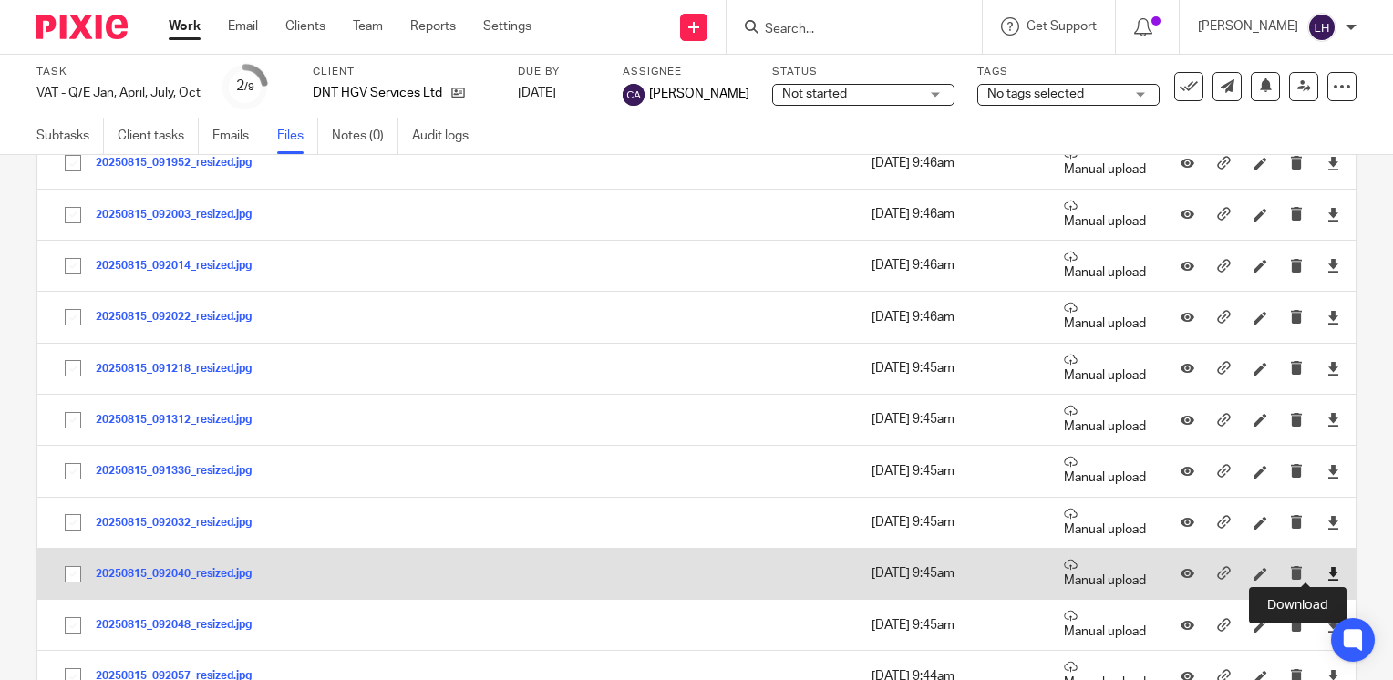
click at [1327, 570] on icon at bounding box center [1334, 574] width 14 height 14
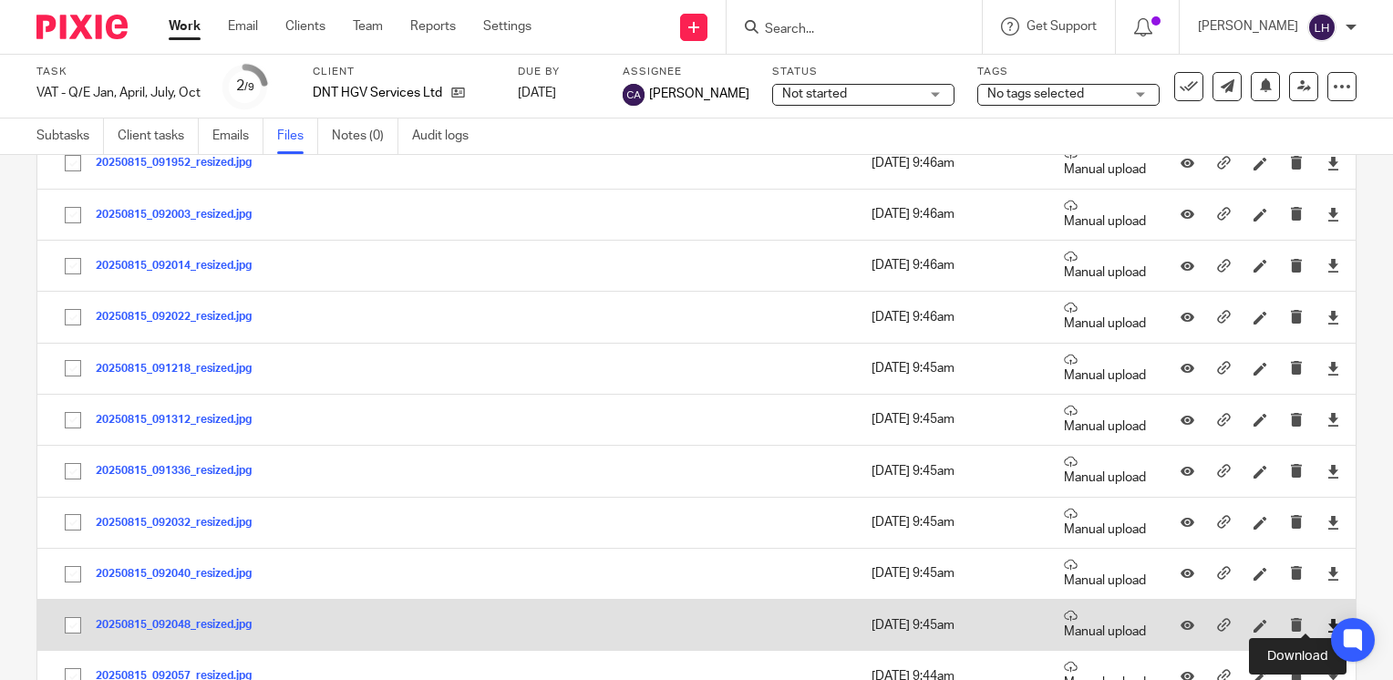
click at [1327, 625] on icon at bounding box center [1334, 626] width 14 height 14
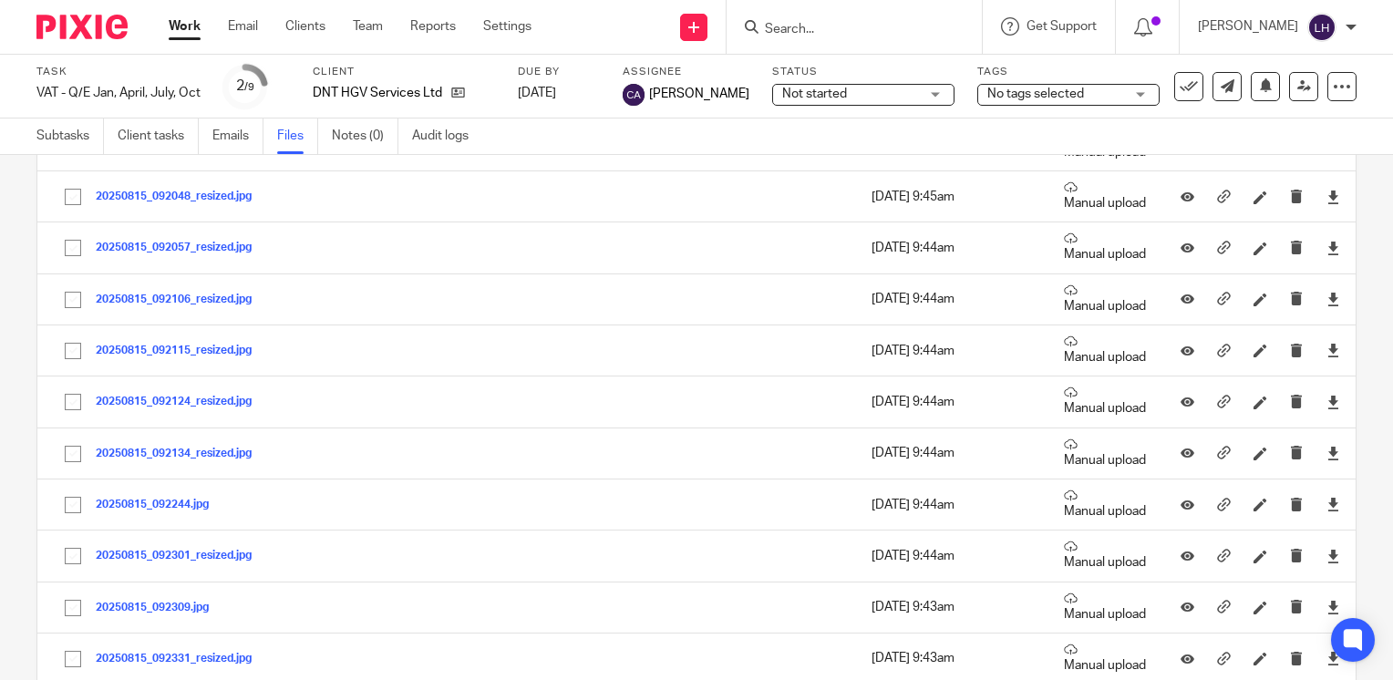
scroll to position [1043, 0]
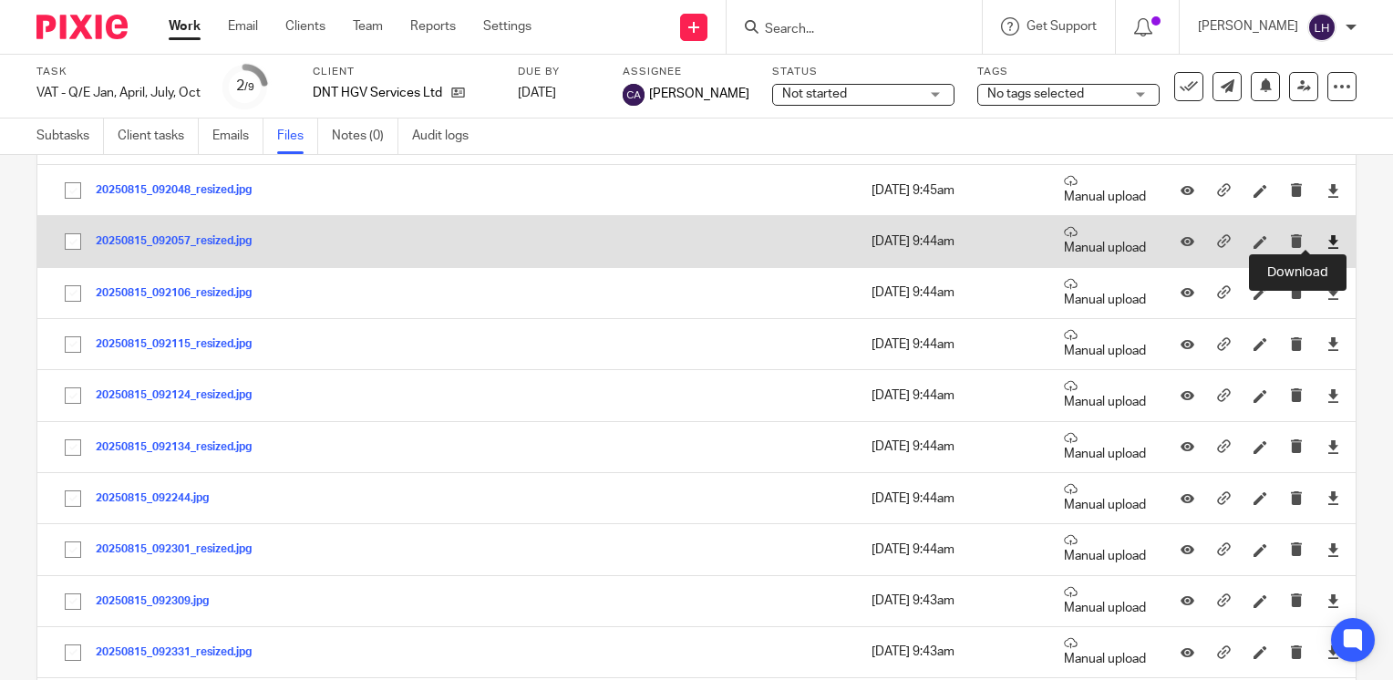
click at [1327, 241] on icon at bounding box center [1334, 242] width 14 height 14
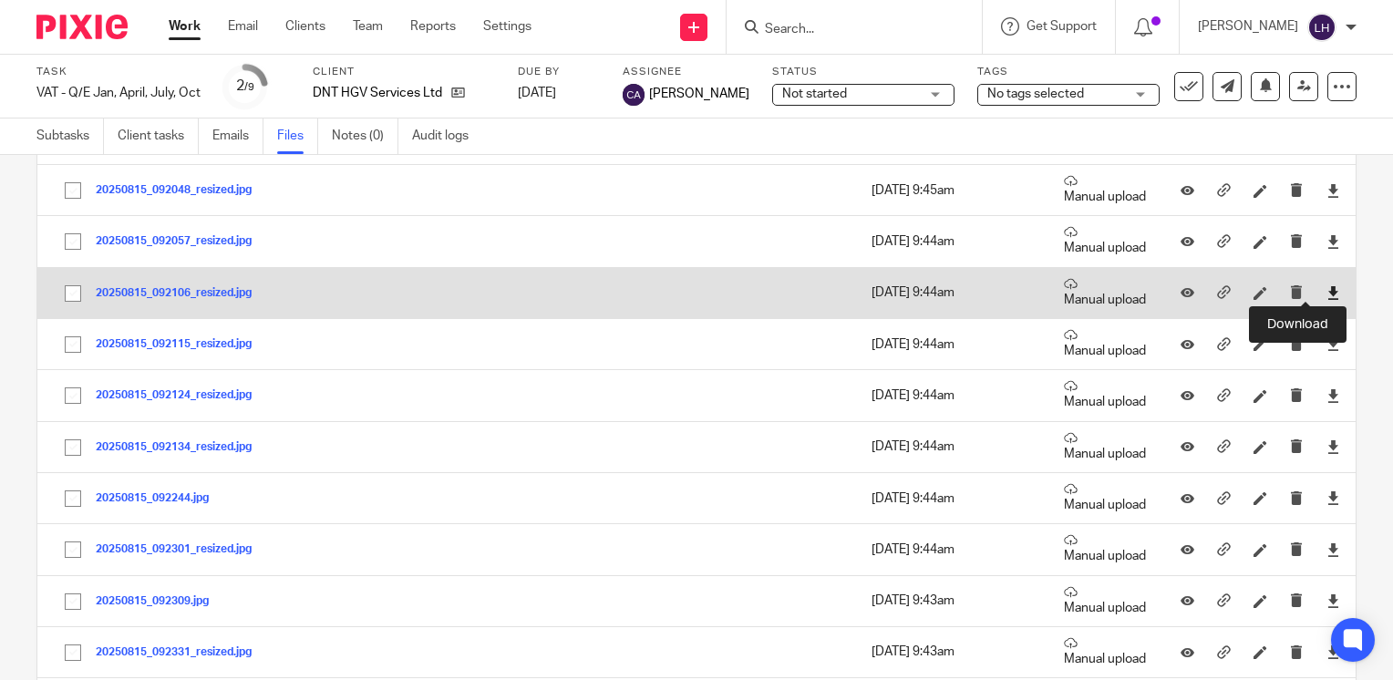
click at [1327, 286] on icon at bounding box center [1334, 293] width 14 height 14
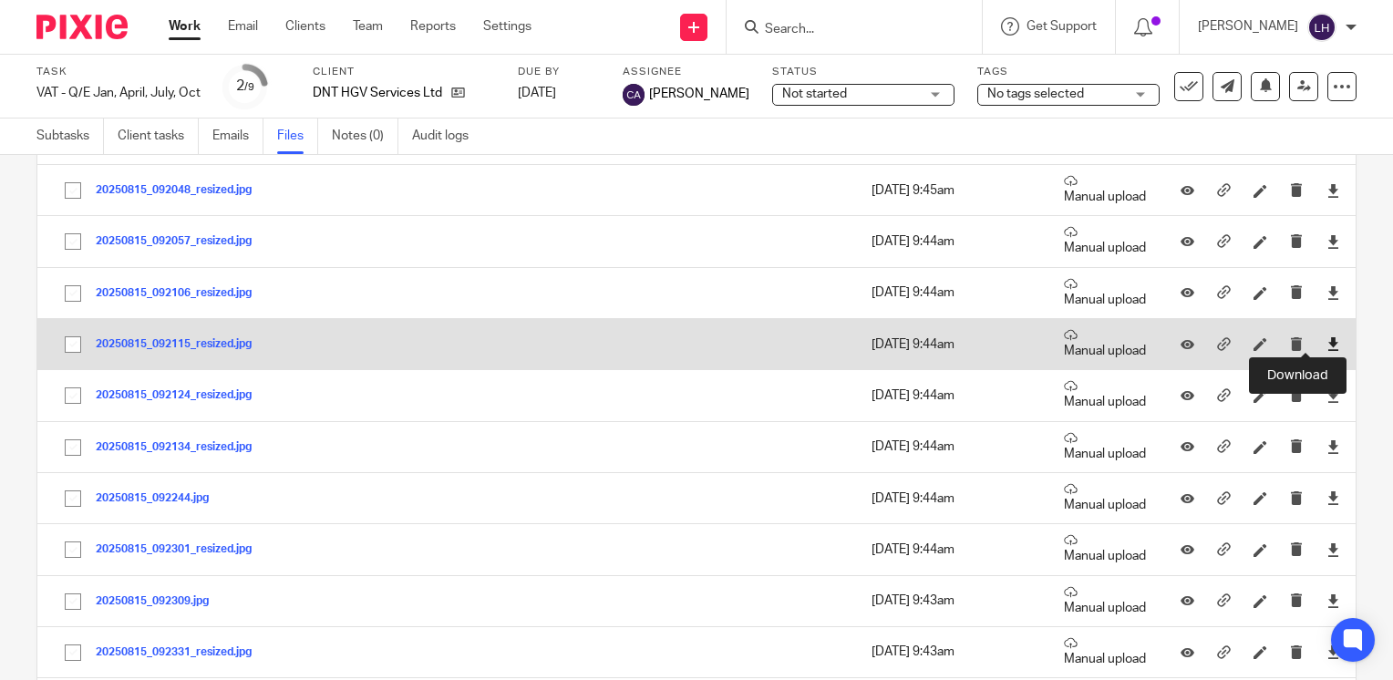
click at [1327, 344] on icon at bounding box center [1334, 344] width 14 height 14
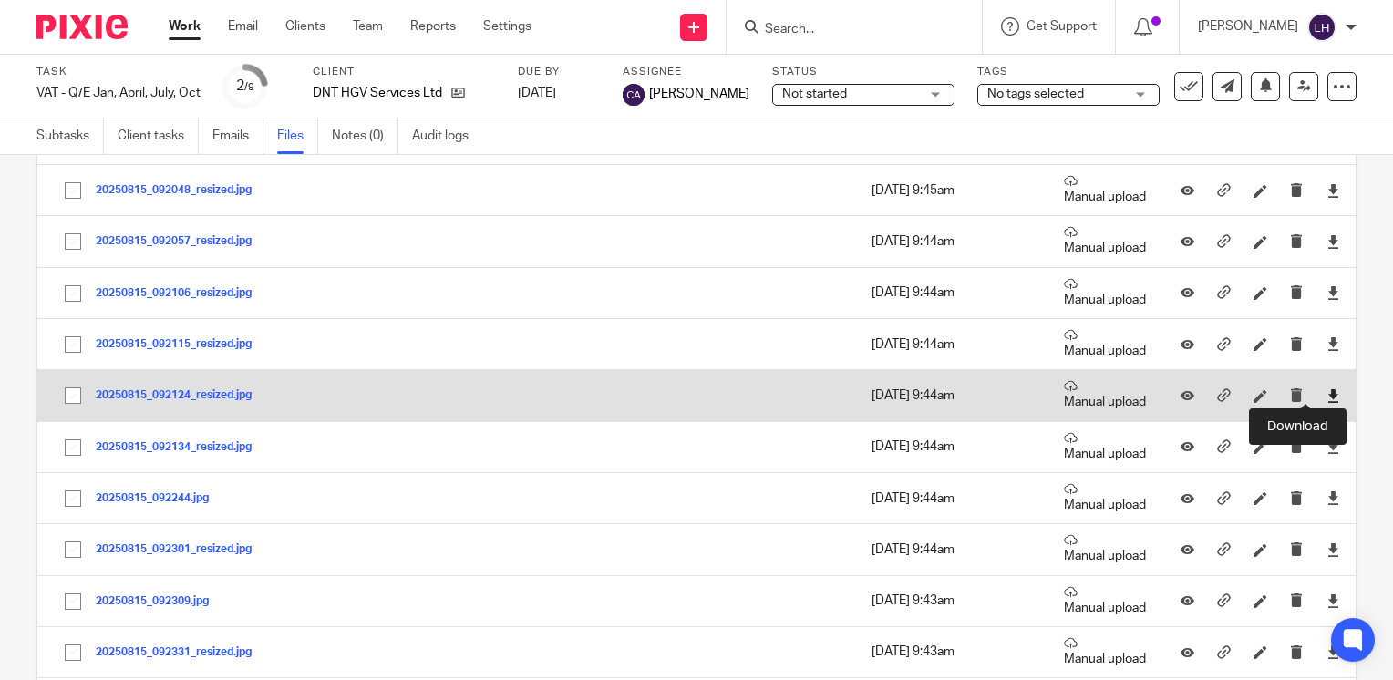
click at [1327, 392] on icon at bounding box center [1334, 396] width 14 height 14
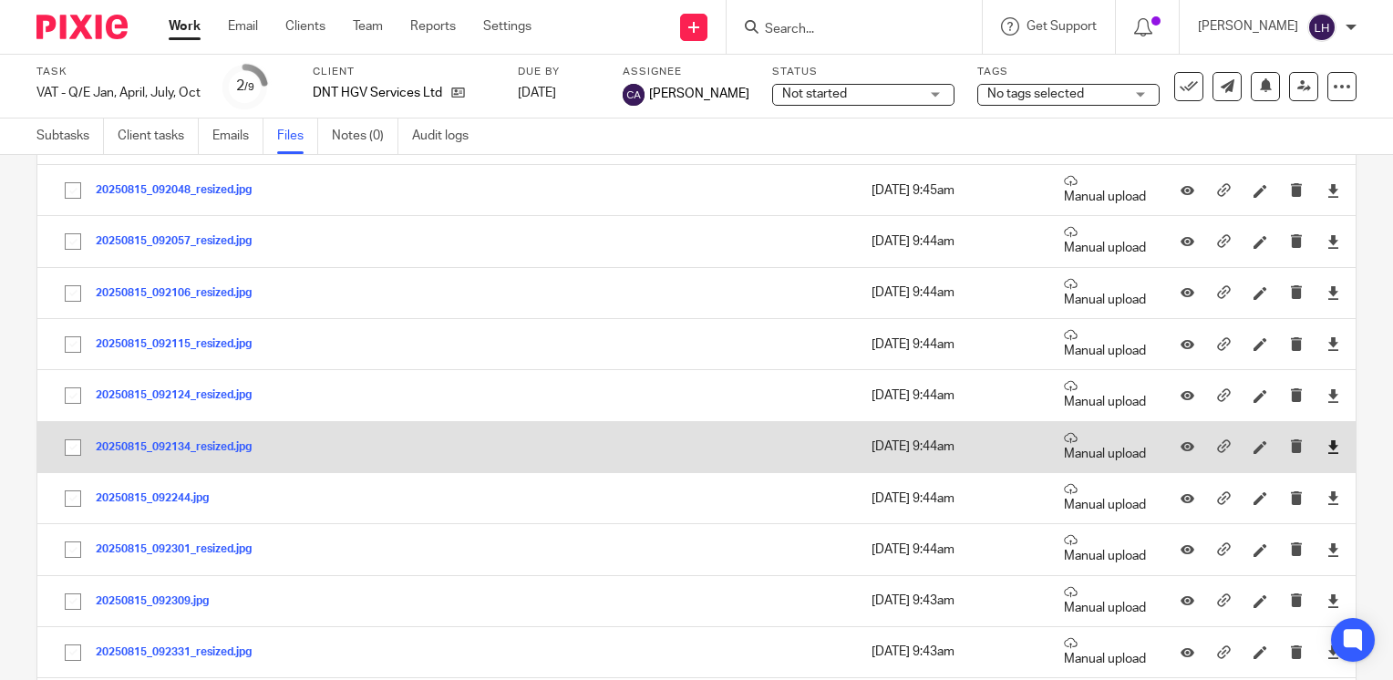
click at [1327, 450] on link at bounding box center [1334, 447] width 14 height 18
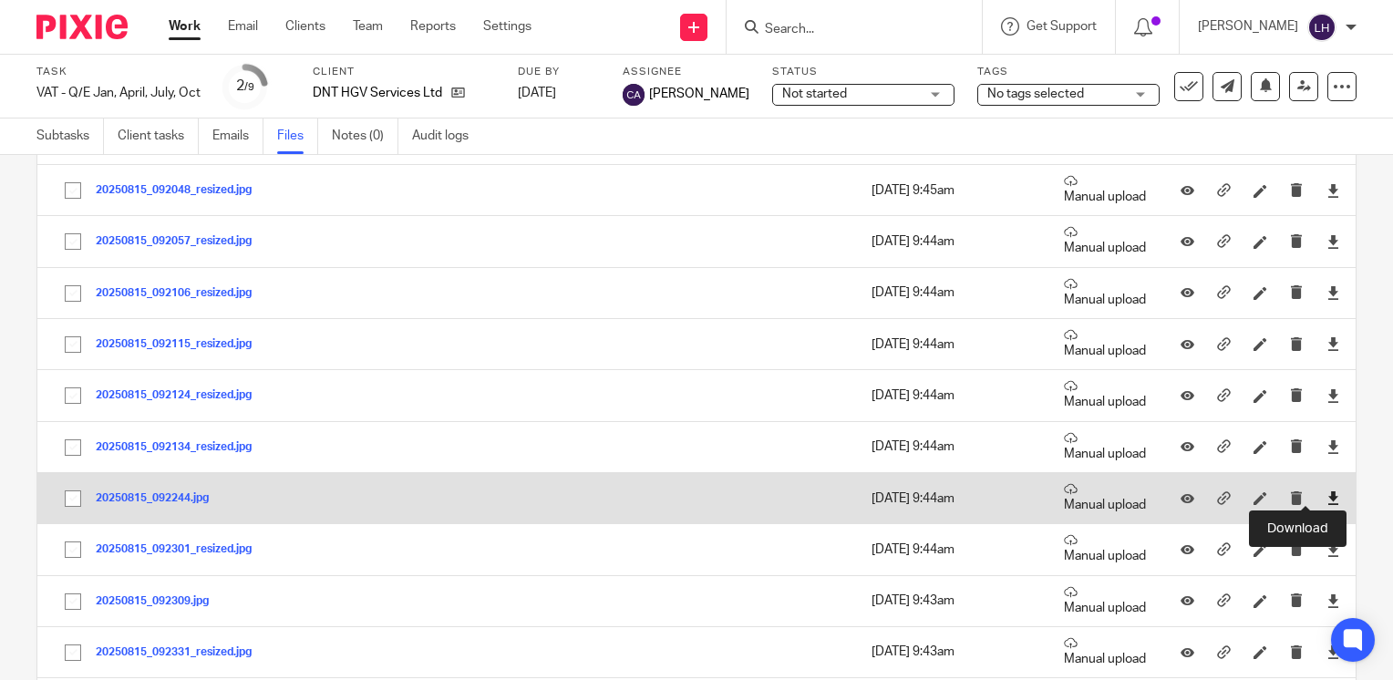
click at [1327, 494] on icon at bounding box center [1334, 498] width 14 height 14
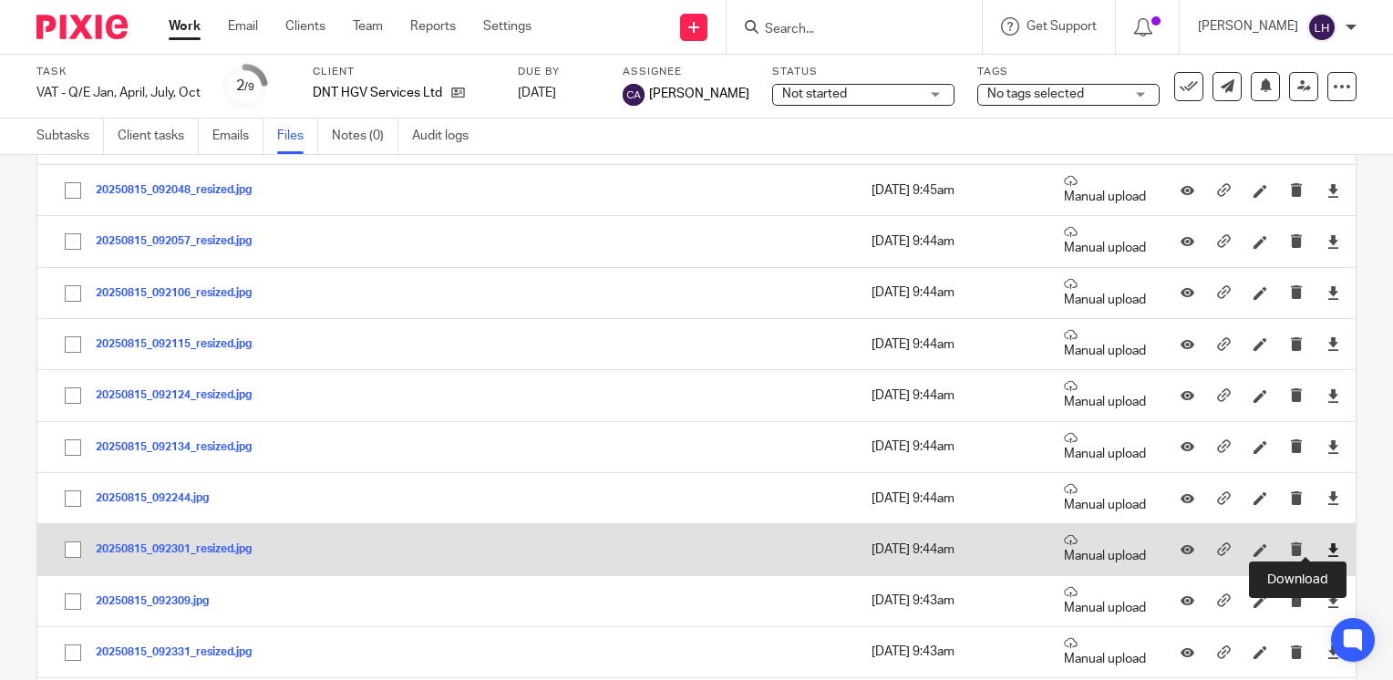
click at [1327, 544] on icon at bounding box center [1334, 550] width 14 height 14
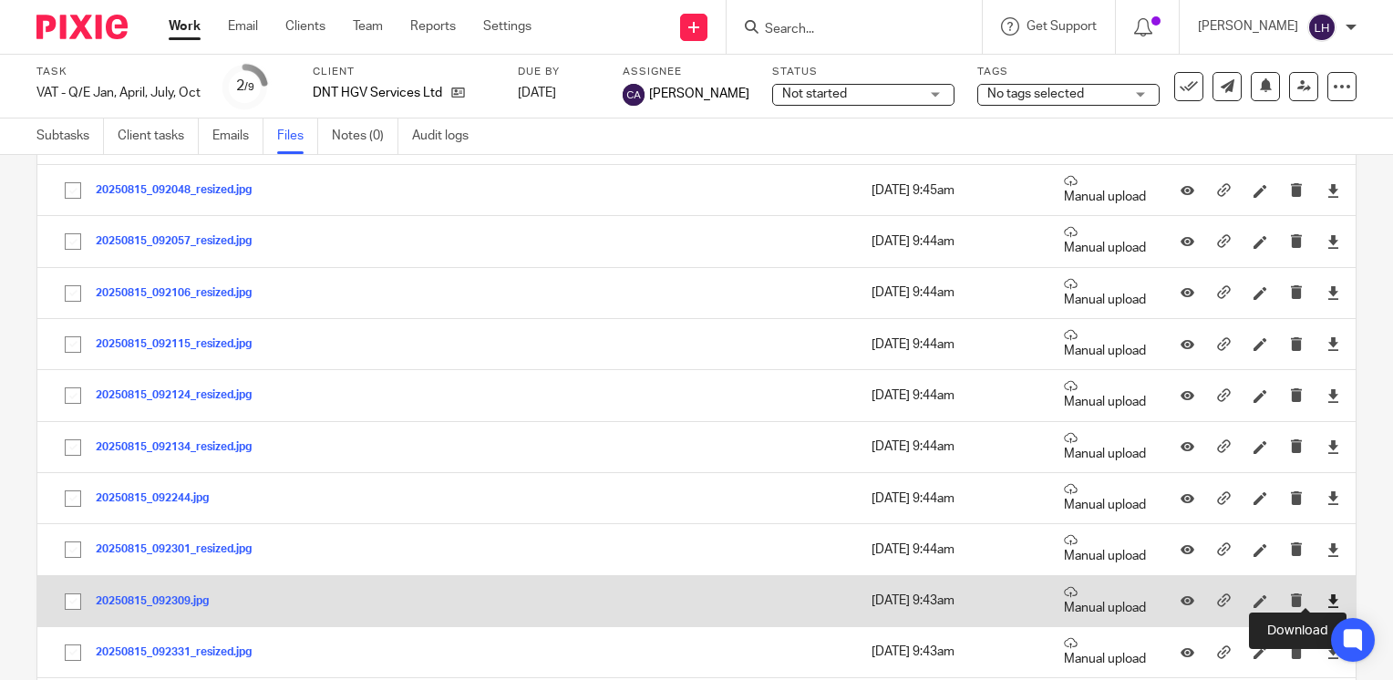
click at [1327, 603] on icon at bounding box center [1334, 601] width 14 height 14
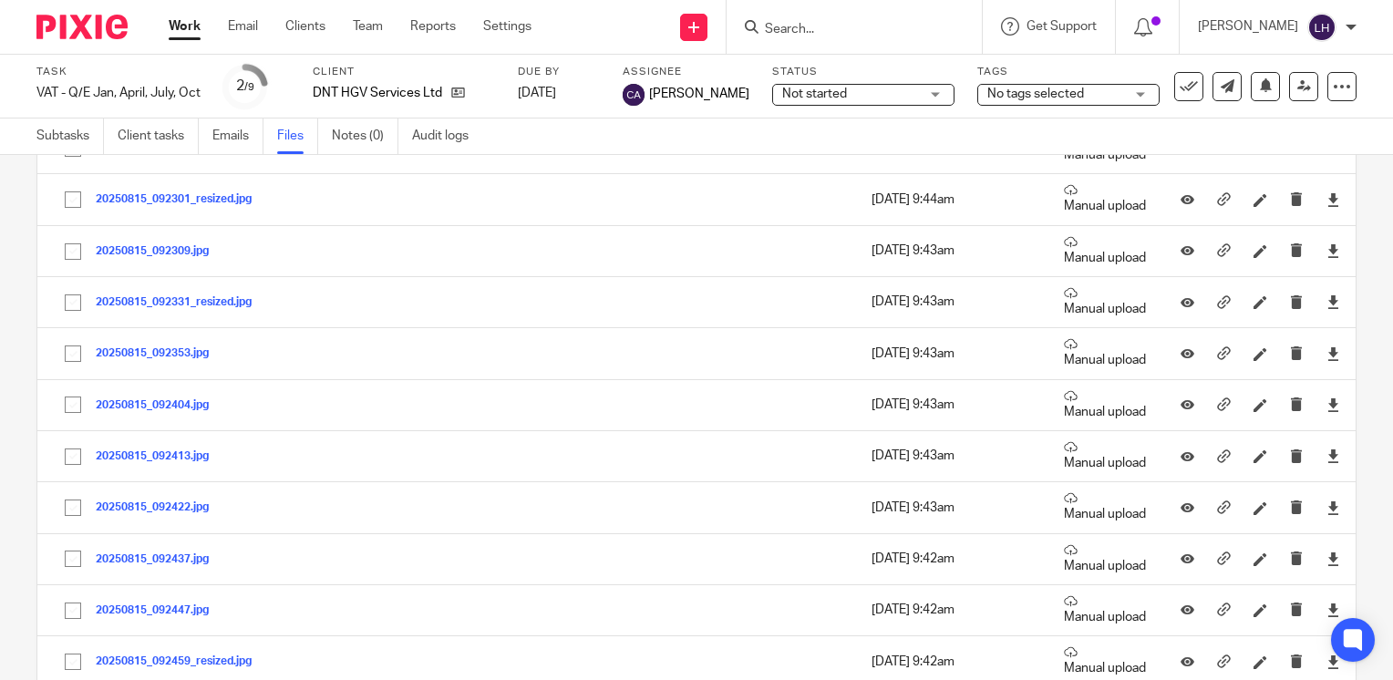
scroll to position [1405, 0]
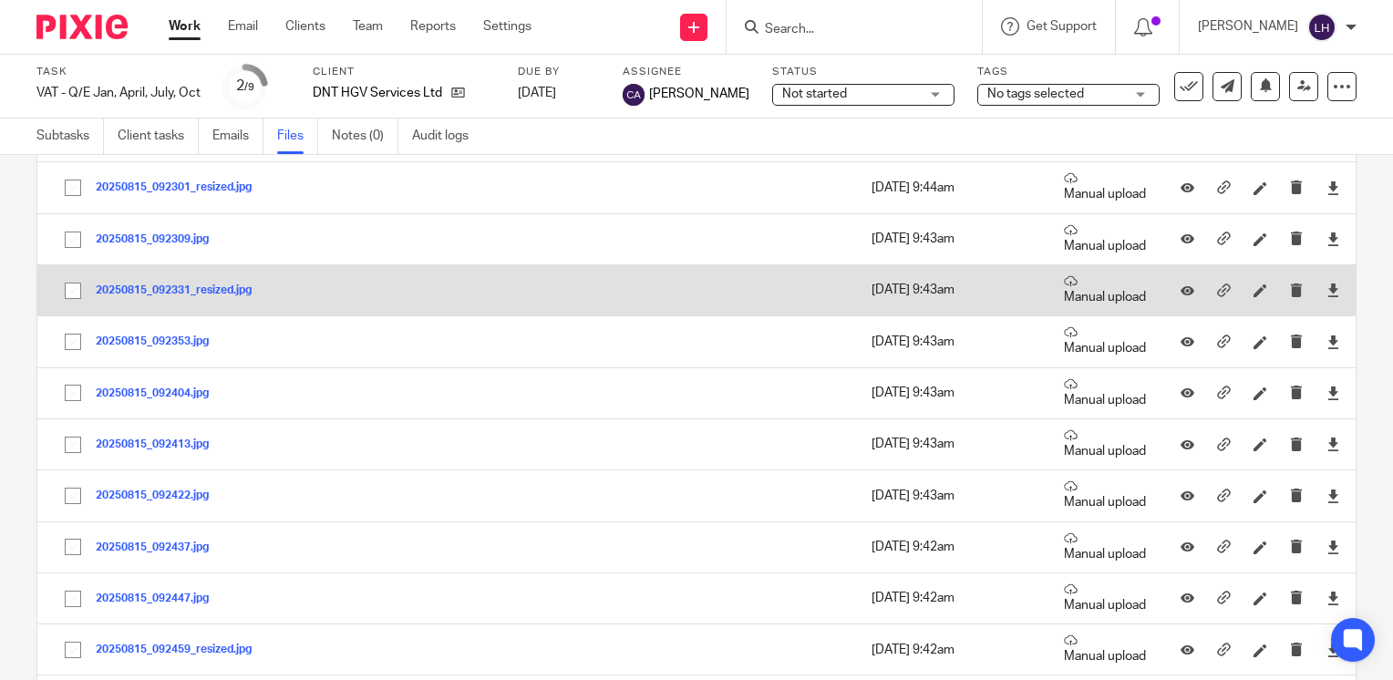
click at [1319, 289] on div at bounding box center [1332, 290] width 27 height 27
click at [1327, 284] on icon at bounding box center [1334, 291] width 14 height 14
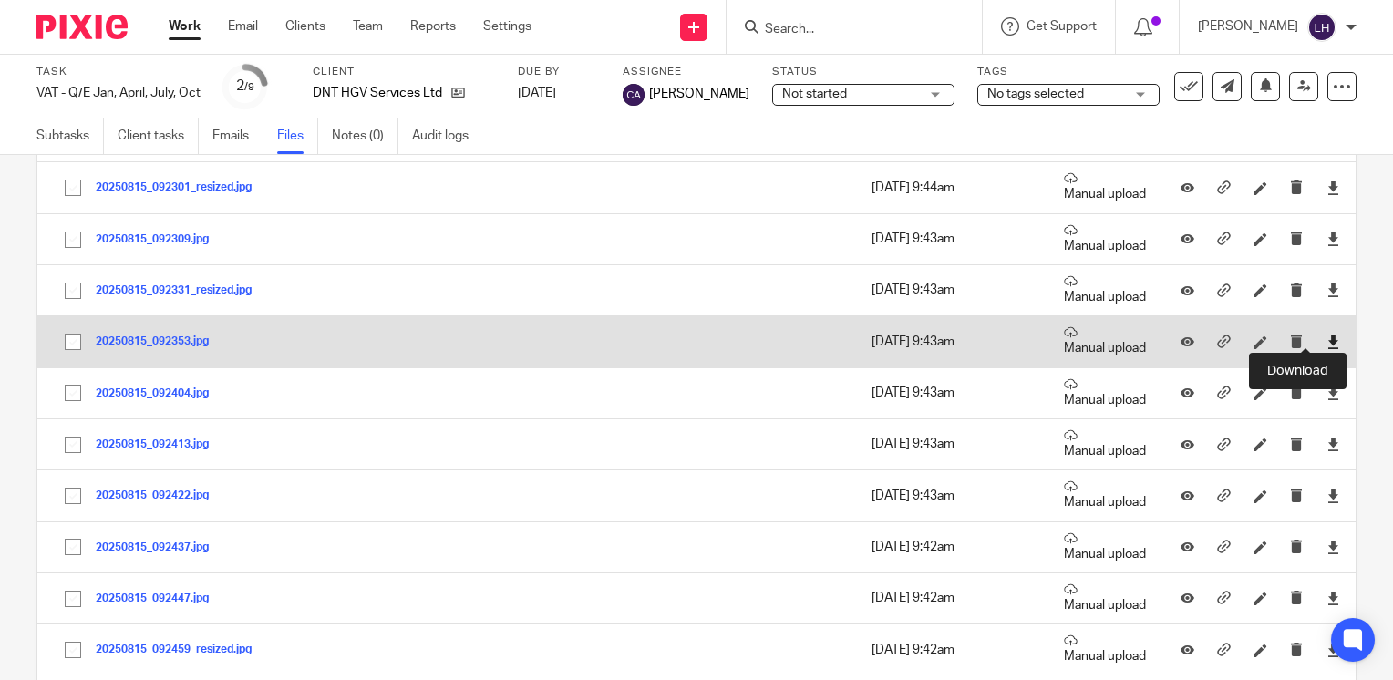
click at [1327, 337] on icon at bounding box center [1334, 343] width 14 height 14
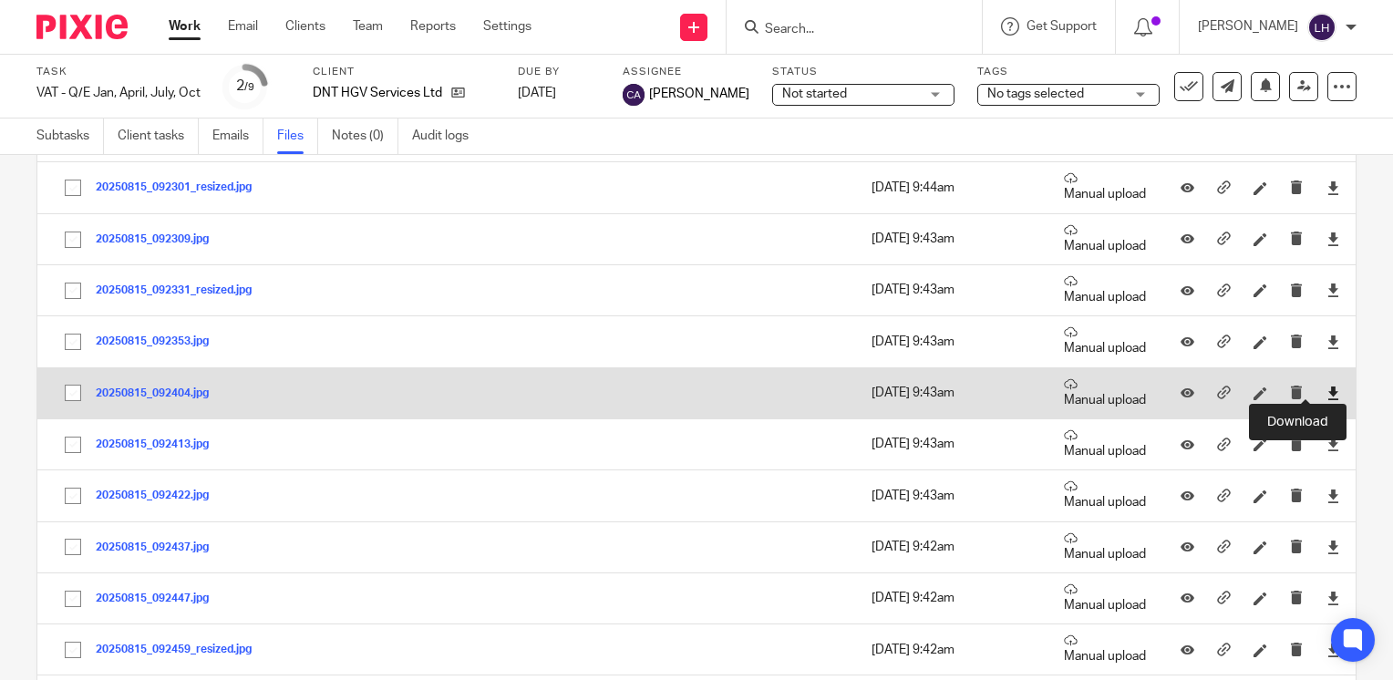
click at [1327, 392] on icon at bounding box center [1334, 394] width 14 height 14
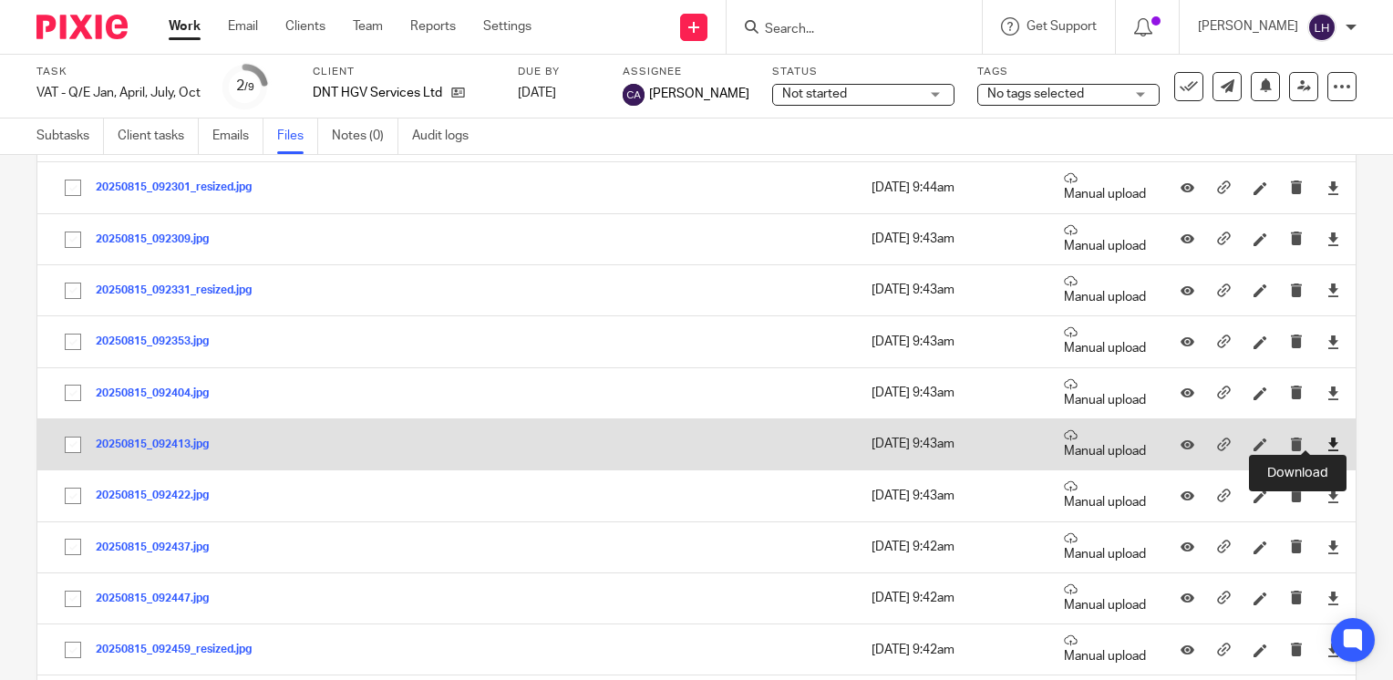
click at [1327, 439] on icon at bounding box center [1334, 445] width 14 height 14
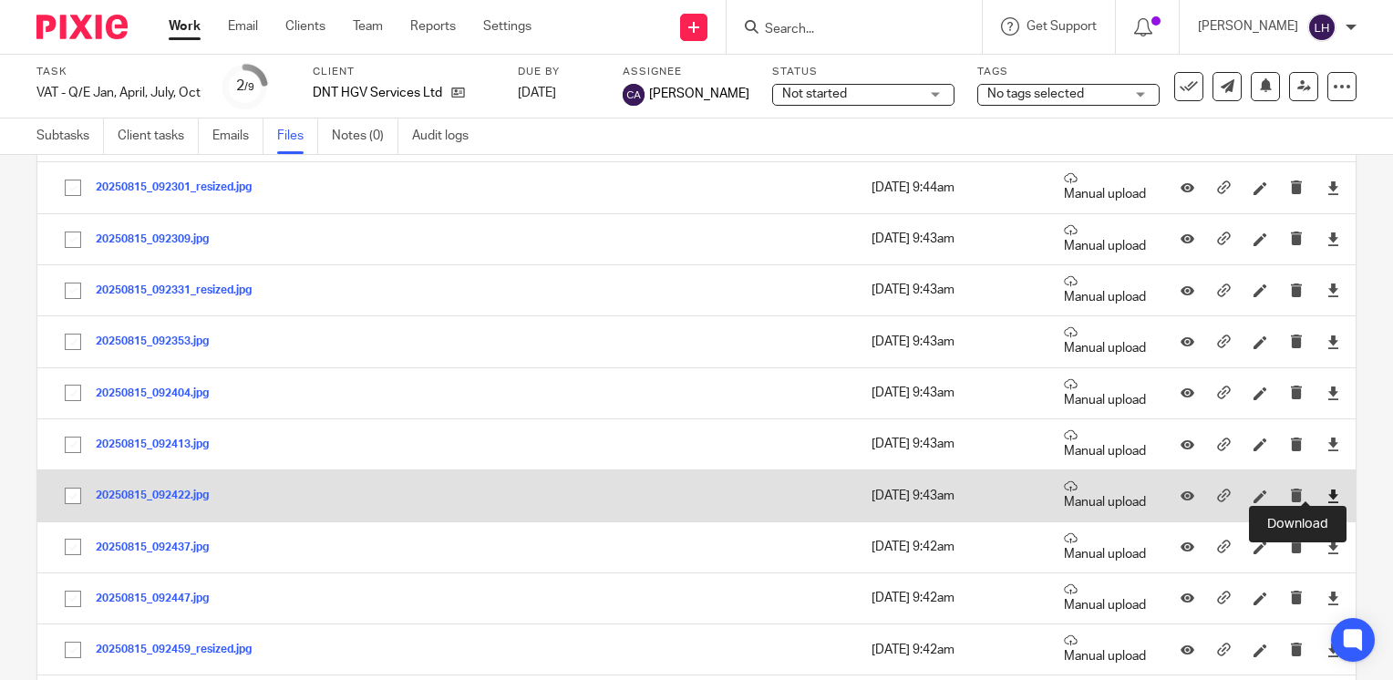
click at [1327, 490] on icon at bounding box center [1334, 497] width 14 height 14
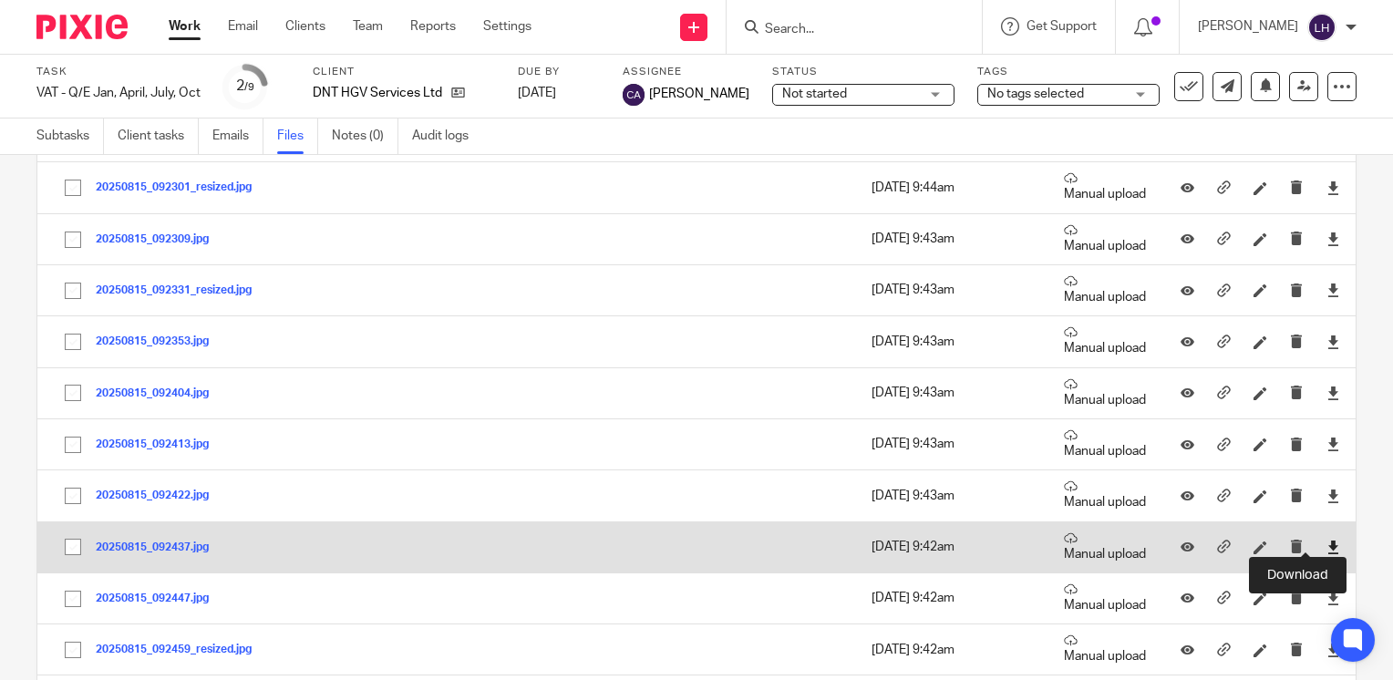
click at [1327, 543] on icon at bounding box center [1334, 548] width 14 height 14
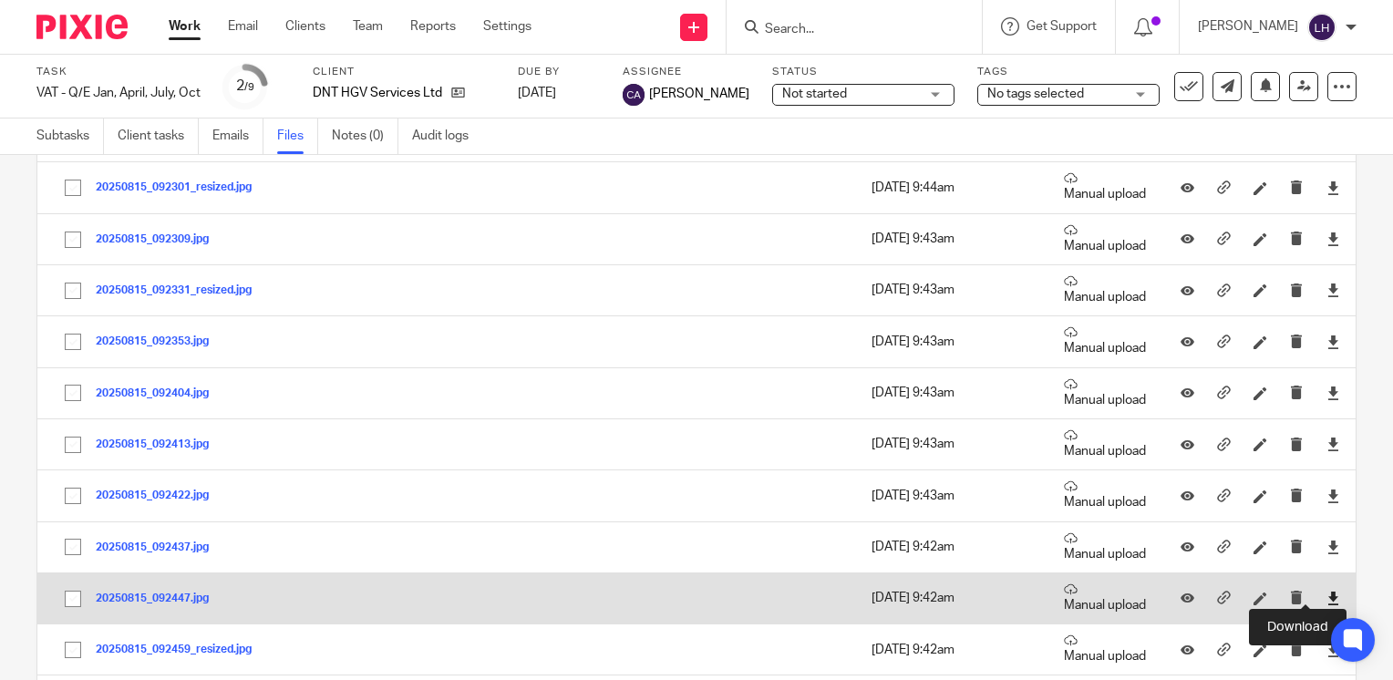
click at [1327, 593] on icon at bounding box center [1334, 599] width 14 height 14
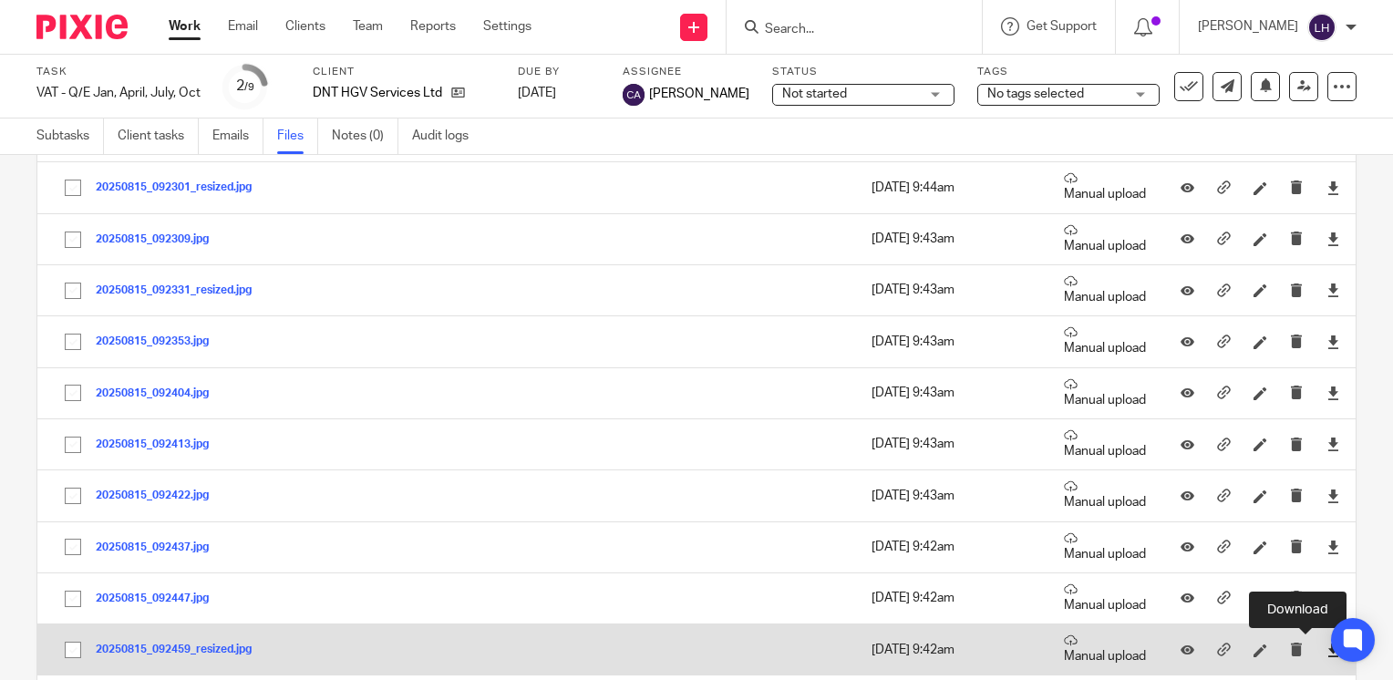
click at [1327, 644] on icon at bounding box center [1334, 651] width 14 height 14
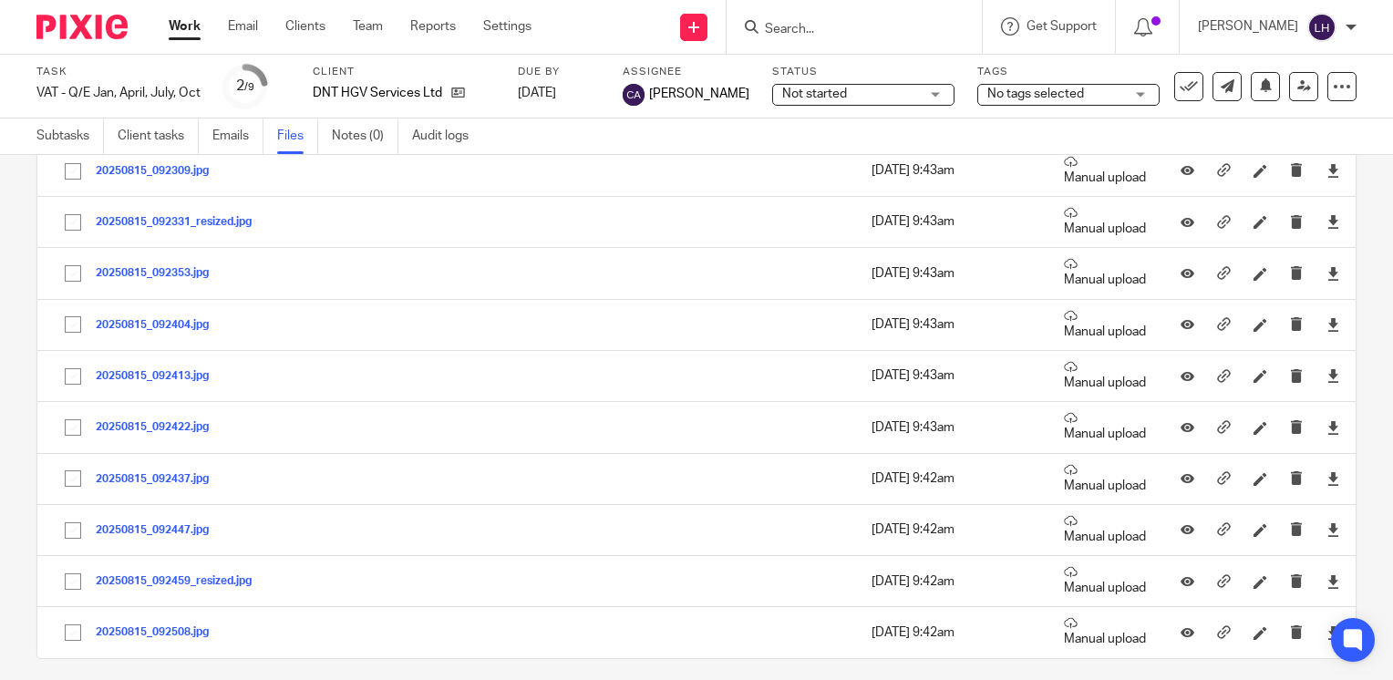
scroll to position [1481, 0]
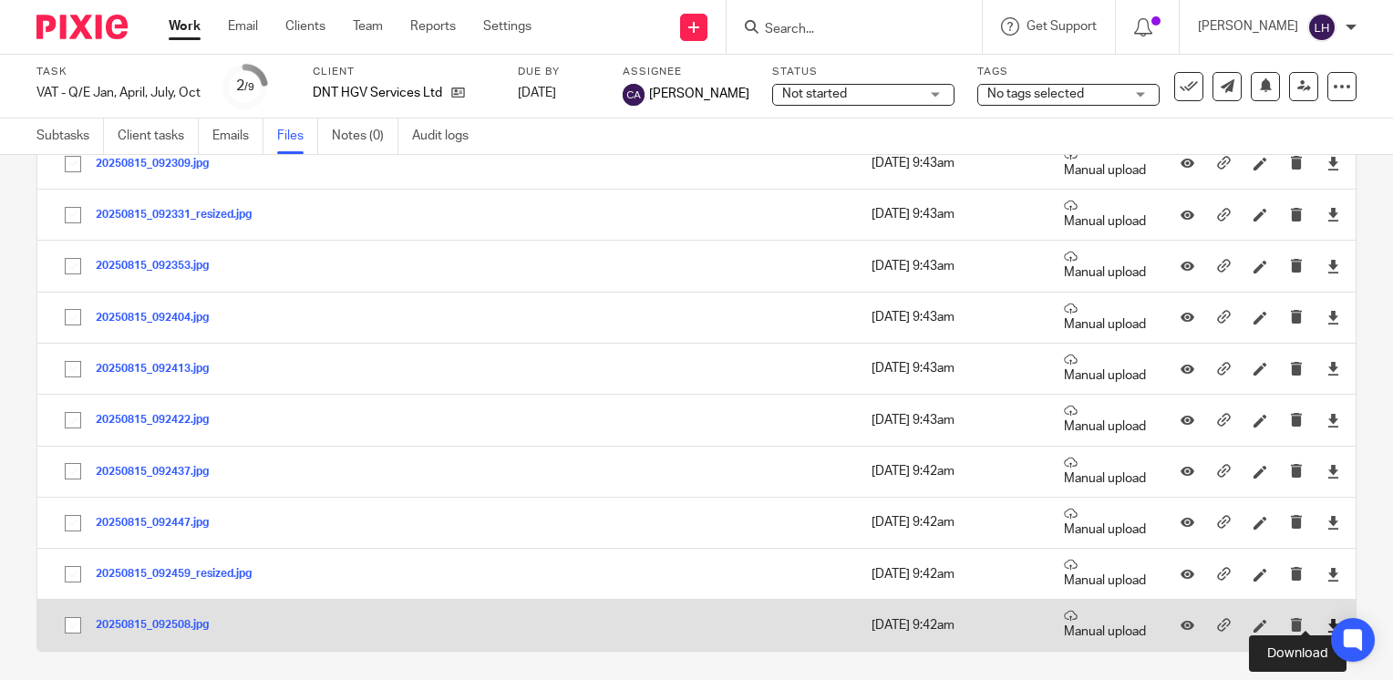
click at [1327, 621] on icon at bounding box center [1334, 626] width 14 height 14
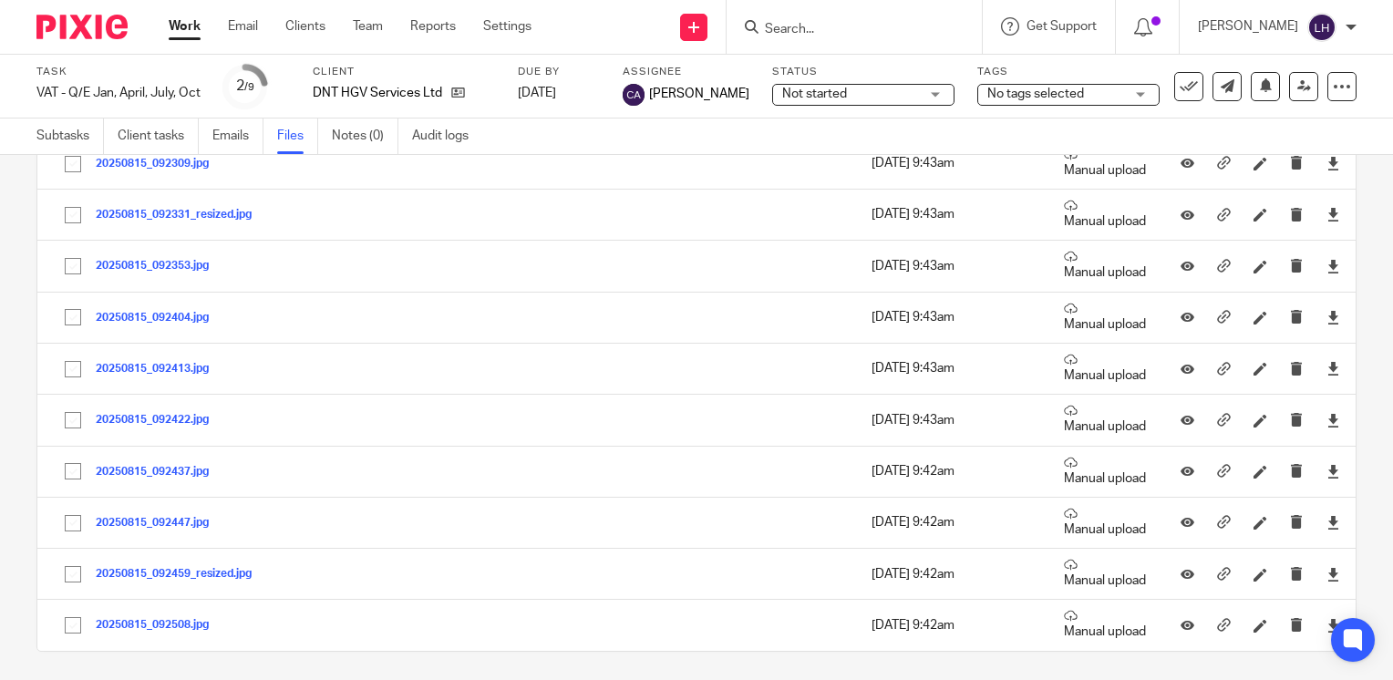
click at [880, 36] on input "Search" at bounding box center [845, 30] width 164 height 16
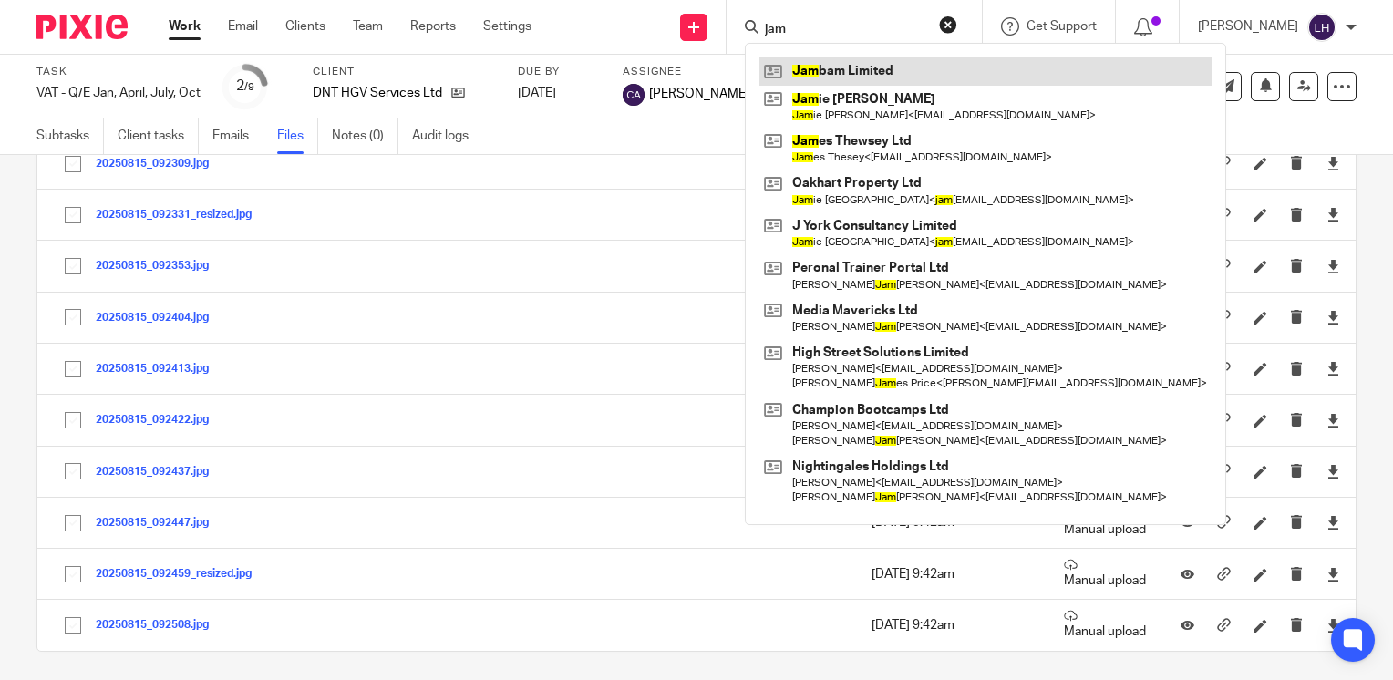
type input "jam"
click at [900, 76] on link at bounding box center [985, 70] width 452 height 27
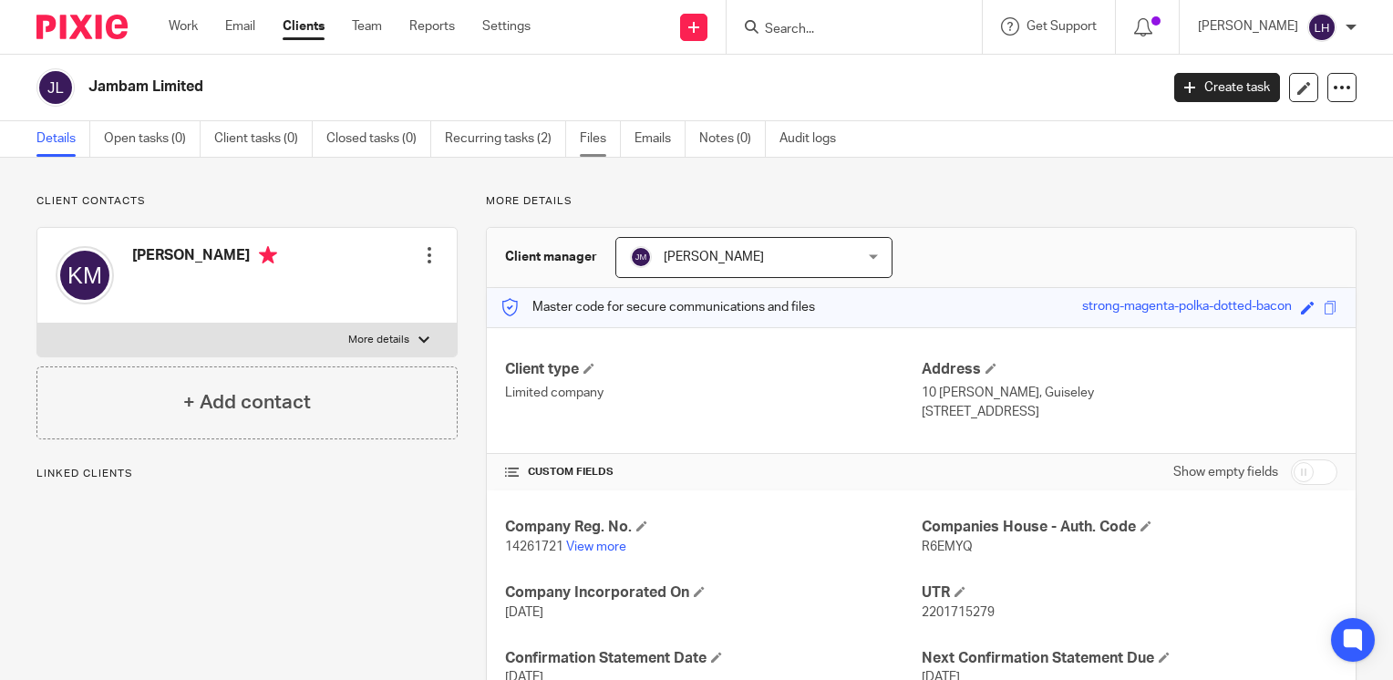
drag, startPoint x: 598, startPoint y: 144, endPoint x: 598, endPoint y: 155, distance: 10.9
click at [598, 144] on link "Files" at bounding box center [600, 139] width 41 height 36
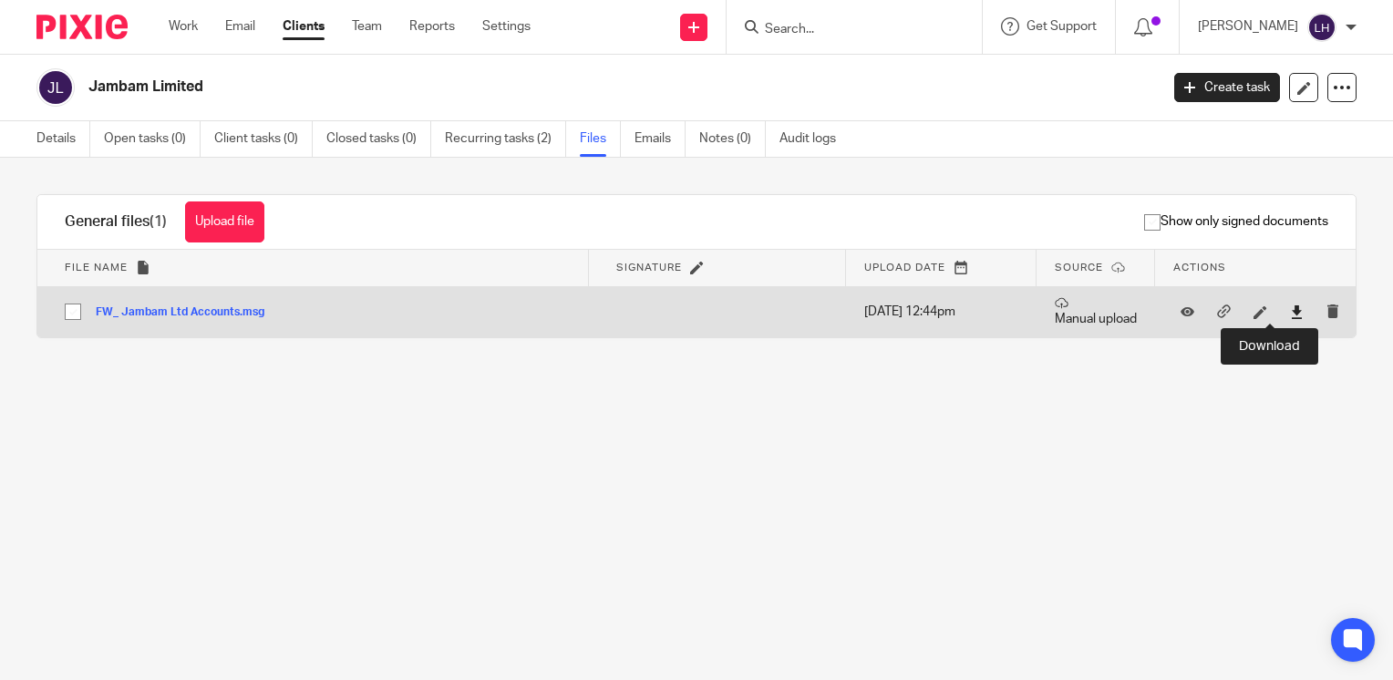
click at [1290, 315] on icon at bounding box center [1297, 312] width 14 height 14
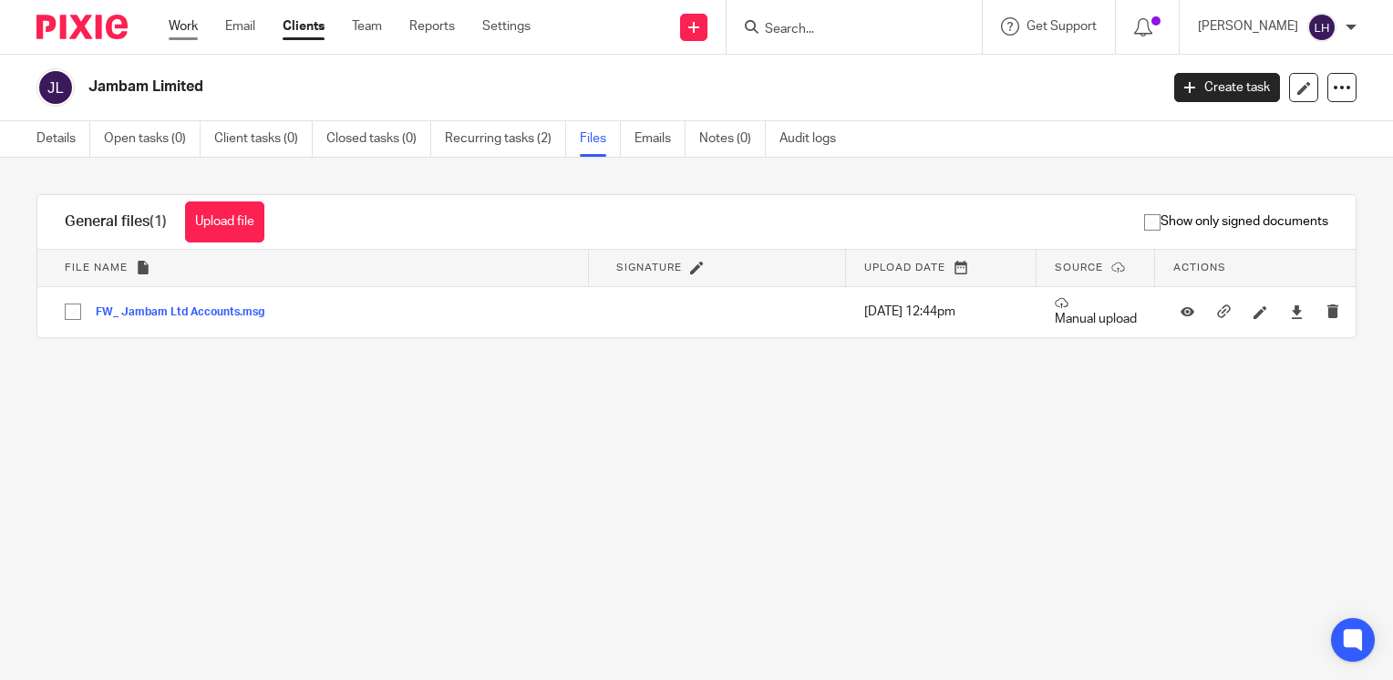
click at [197, 31] on link "Work" at bounding box center [183, 26] width 29 height 18
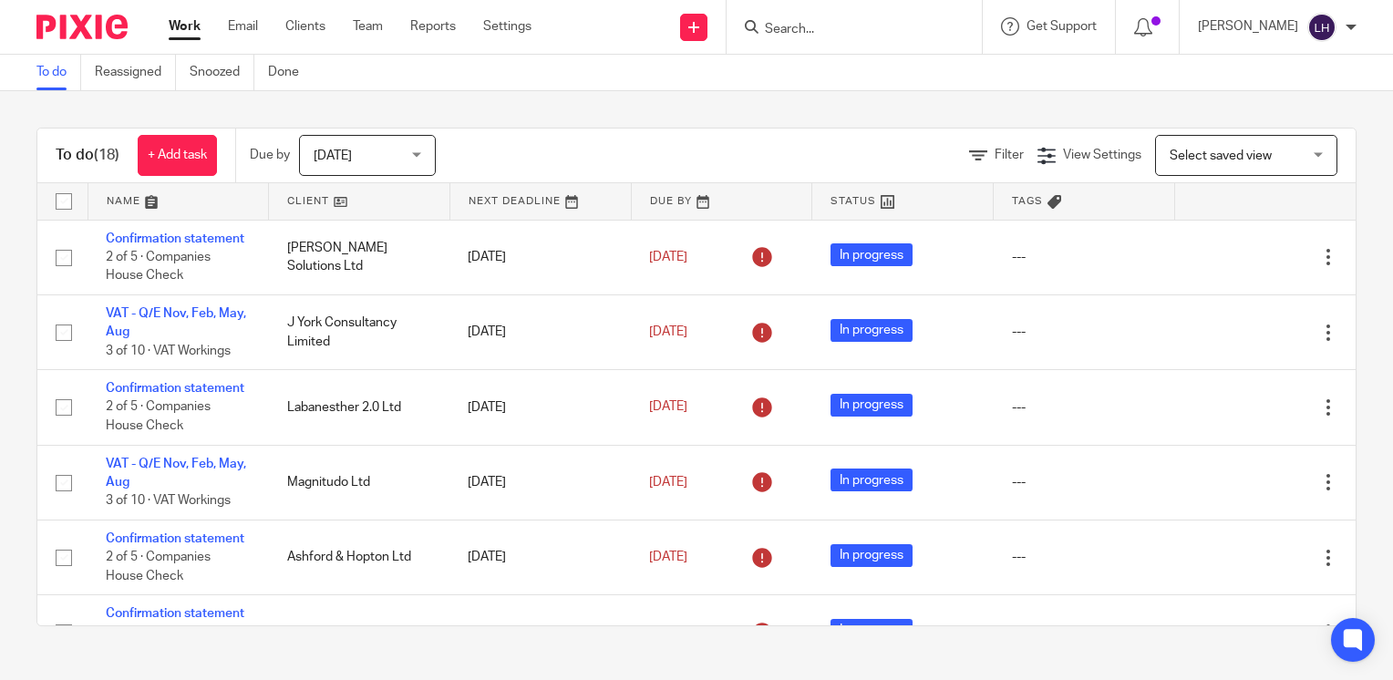
click at [845, 36] on input "Search" at bounding box center [845, 30] width 164 height 16
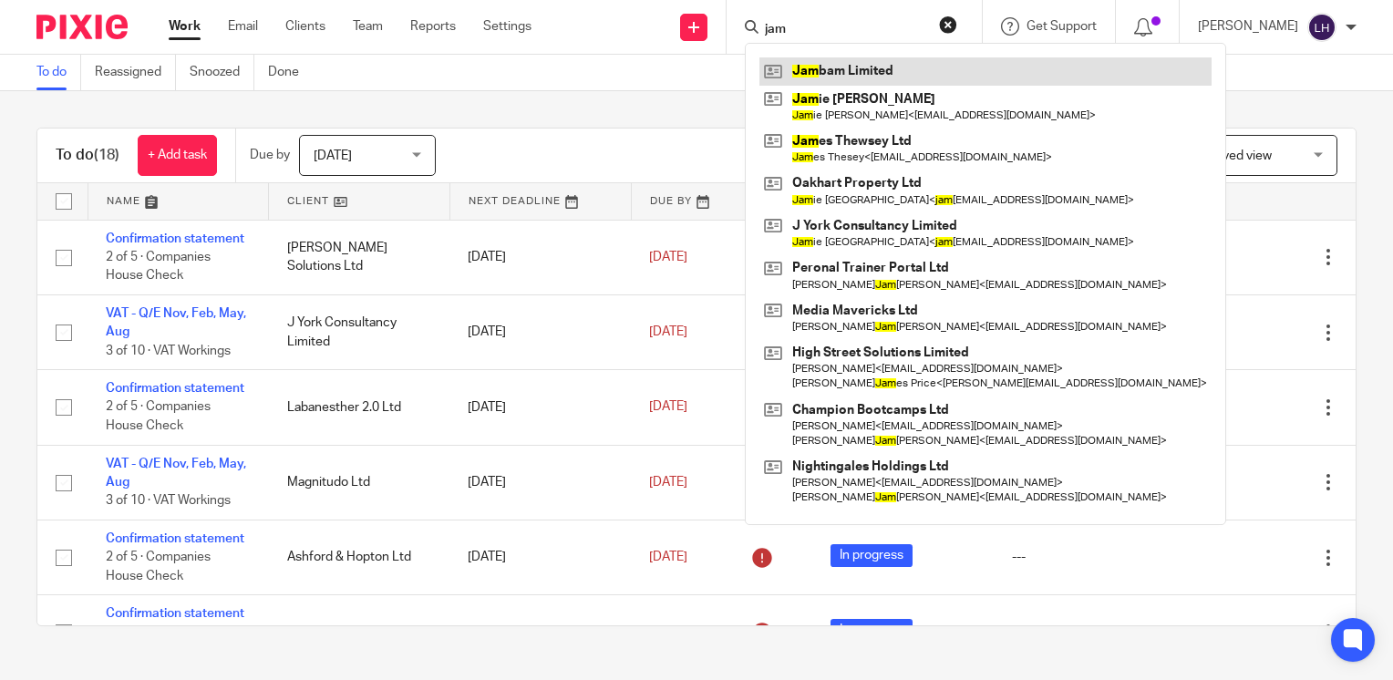
type input "jam"
click at [861, 69] on link at bounding box center [985, 70] width 452 height 27
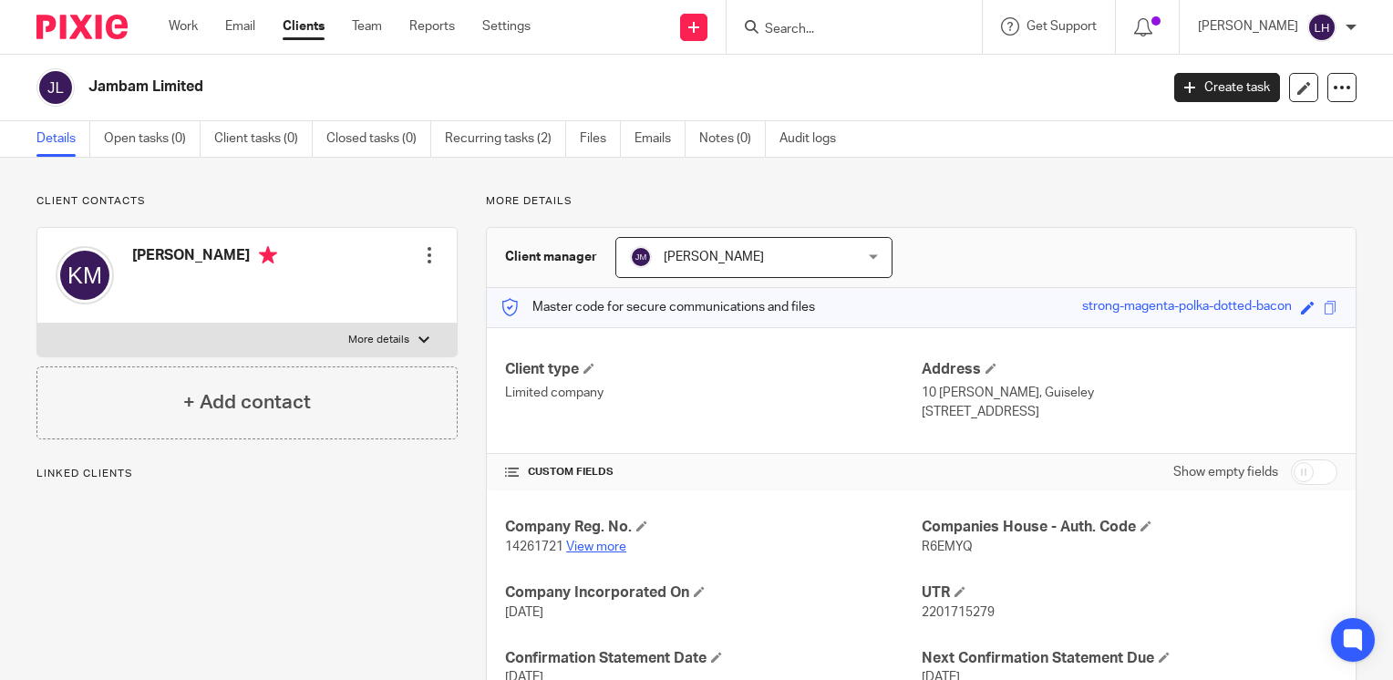
click at [605, 549] on link "View more" at bounding box center [596, 547] width 60 height 13
click at [850, 36] on input "Search" at bounding box center [845, 30] width 164 height 16
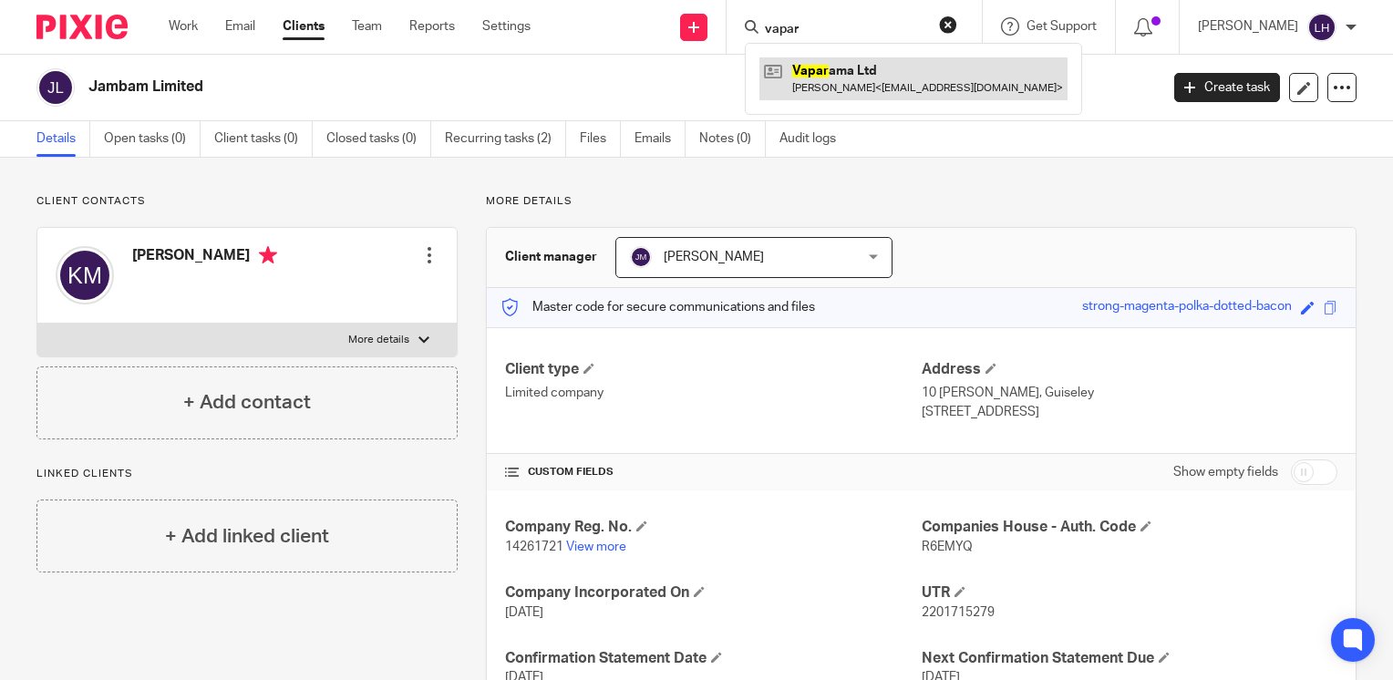
type input "vapar"
click at [883, 68] on link at bounding box center [913, 78] width 308 height 42
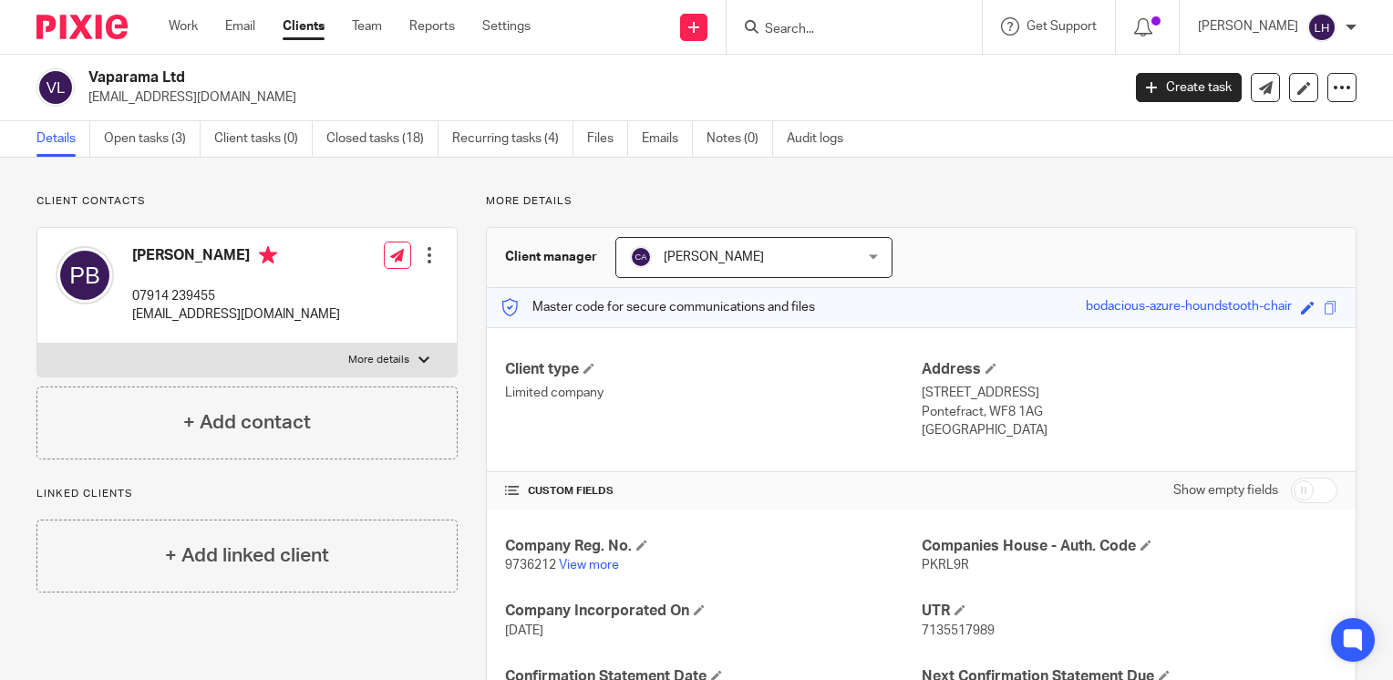
click at [830, 33] on input "Search" at bounding box center [845, 30] width 164 height 16
click at [1333, 88] on icon at bounding box center [1342, 87] width 18 height 18
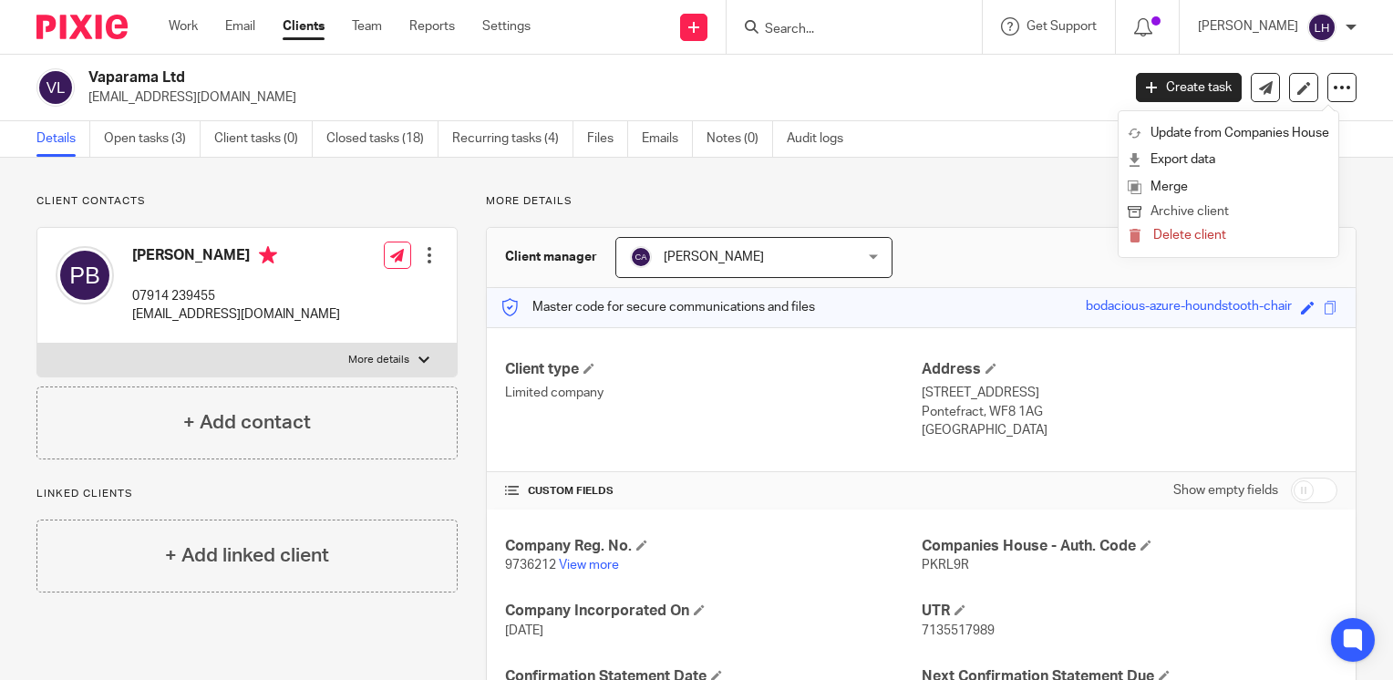
click at [1224, 206] on button "Archive client" at bounding box center [1228, 213] width 201 height 24
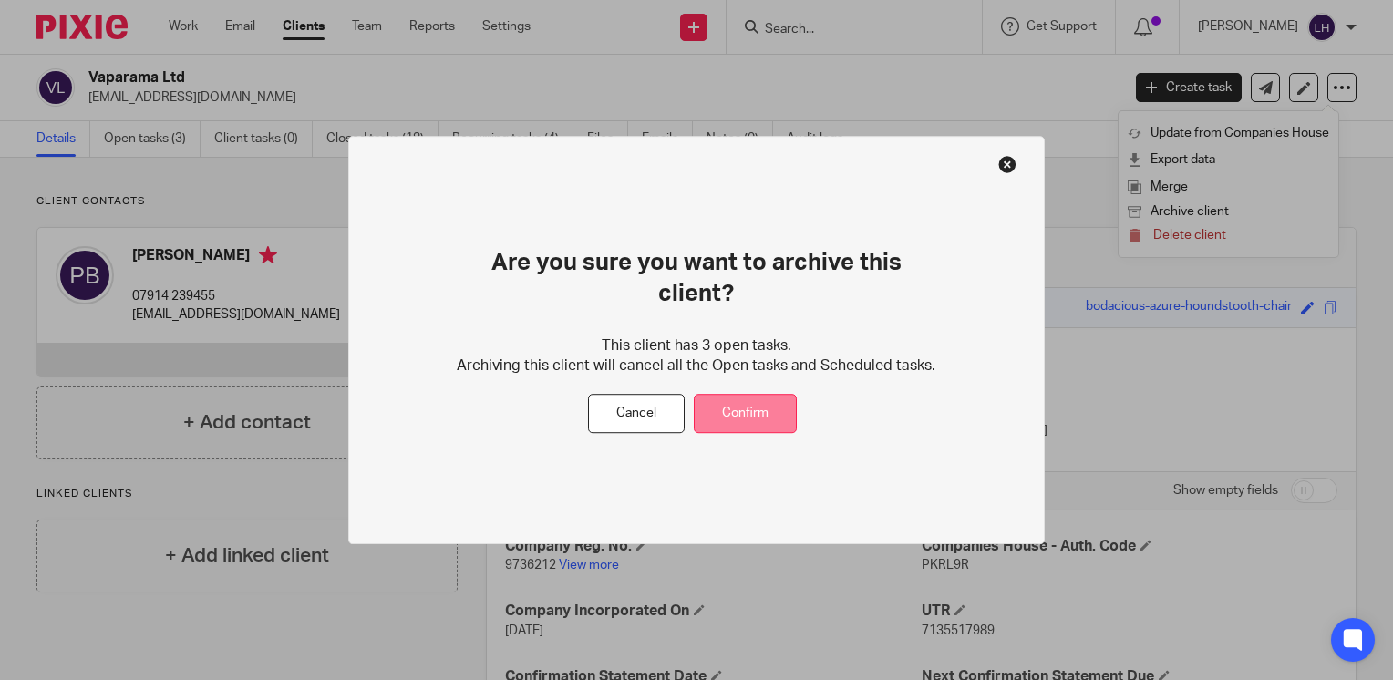
click at [728, 394] on button "Confirm" at bounding box center [745, 413] width 103 height 39
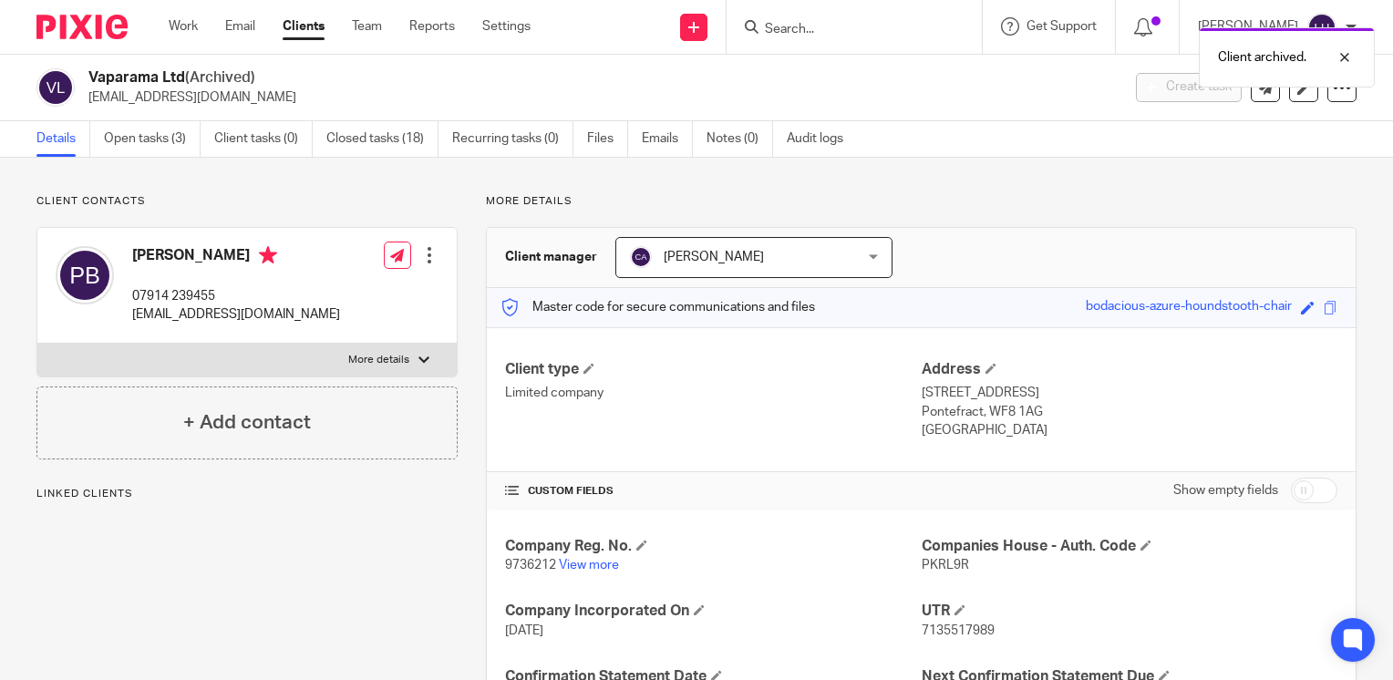
click at [833, 31] on div "Client archived." at bounding box center [1036, 52] width 678 height 69
click at [832, 27] on div "Client archived." at bounding box center [1036, 52] width 678 height 69
click at [825, 24] on div "Client archived." at bounding box center [1036, 52] width 678 height 69
drag, startPoint x: 821, startPoint y: 31, endPoint x: 839, endPoint y: 42, distance: 21.3
click at [821, 31] on div "Client archived." at bounding box center [1036, 52] width 678 height 69
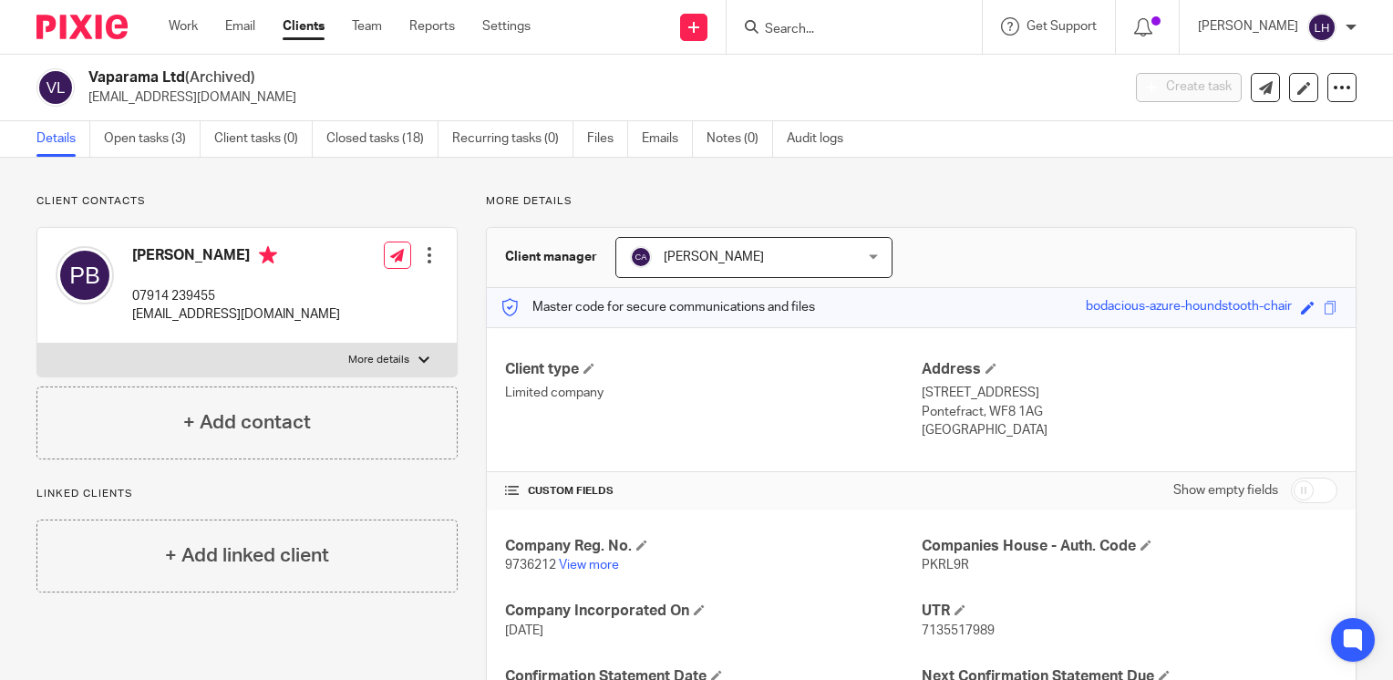
click at [814, 31] on input "Search" at bounding box center [845, 30] width 164 height 16
click at [832, 30] on input "Search" at bounding box center [845, 30] width 164 height 16
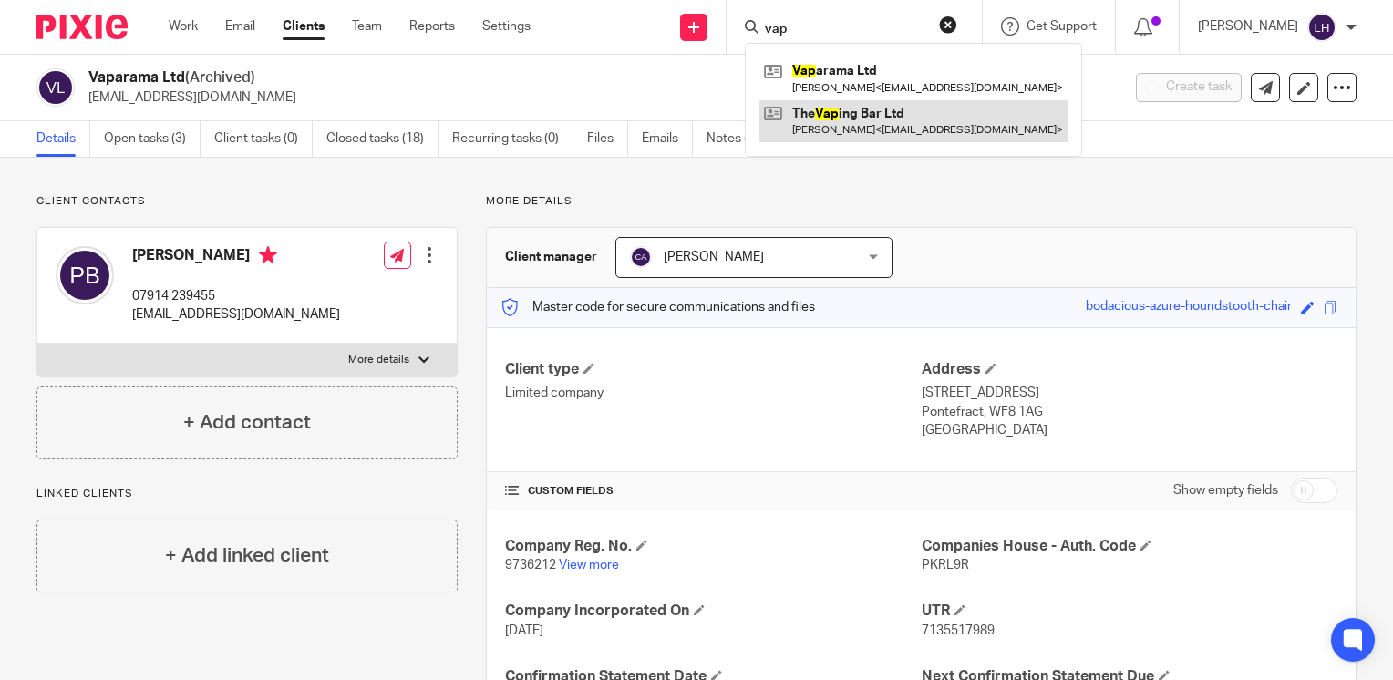
type input "vap"
click at [872, 107] on link at bounding box center [913, 121] width 308 height 42
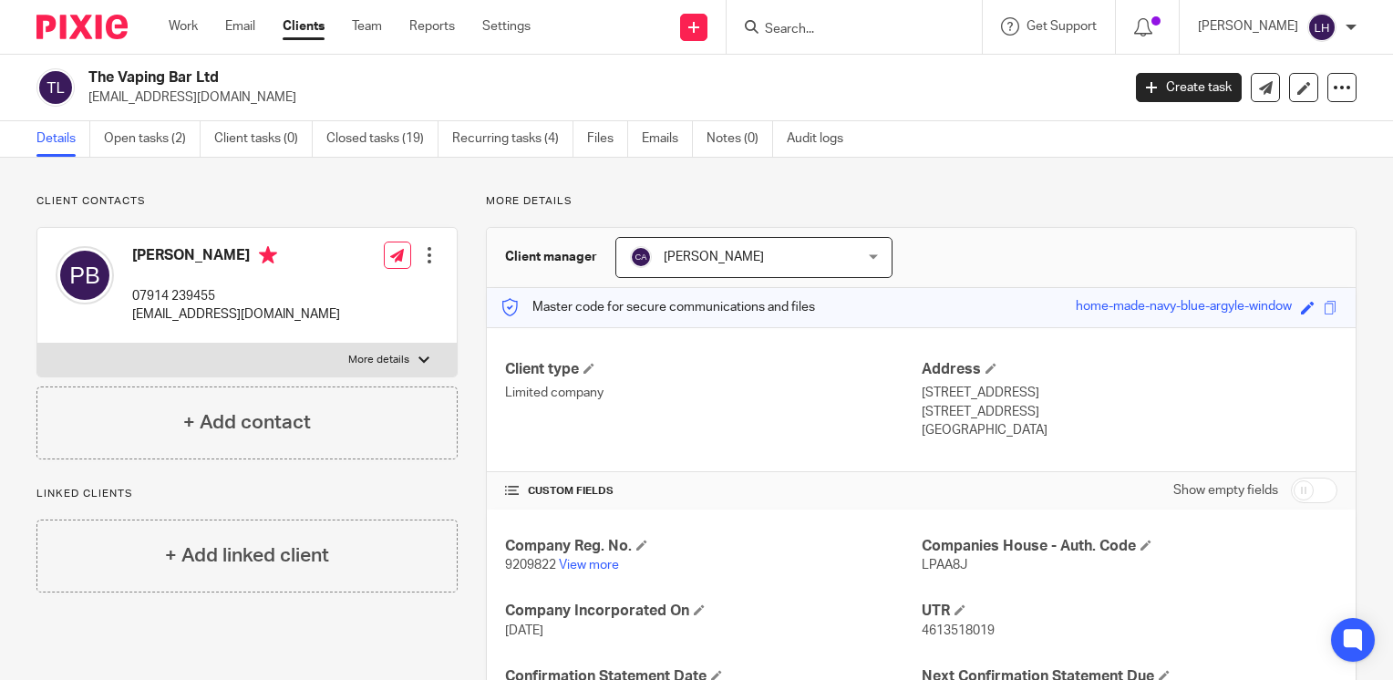
click at [852, 31] on input "Search" at bounding box center [845, 30] width 164 height 16
click at [846, 33] on input "Search" at bounding box center [845, 30] width 164 height 16
type input "vapa"
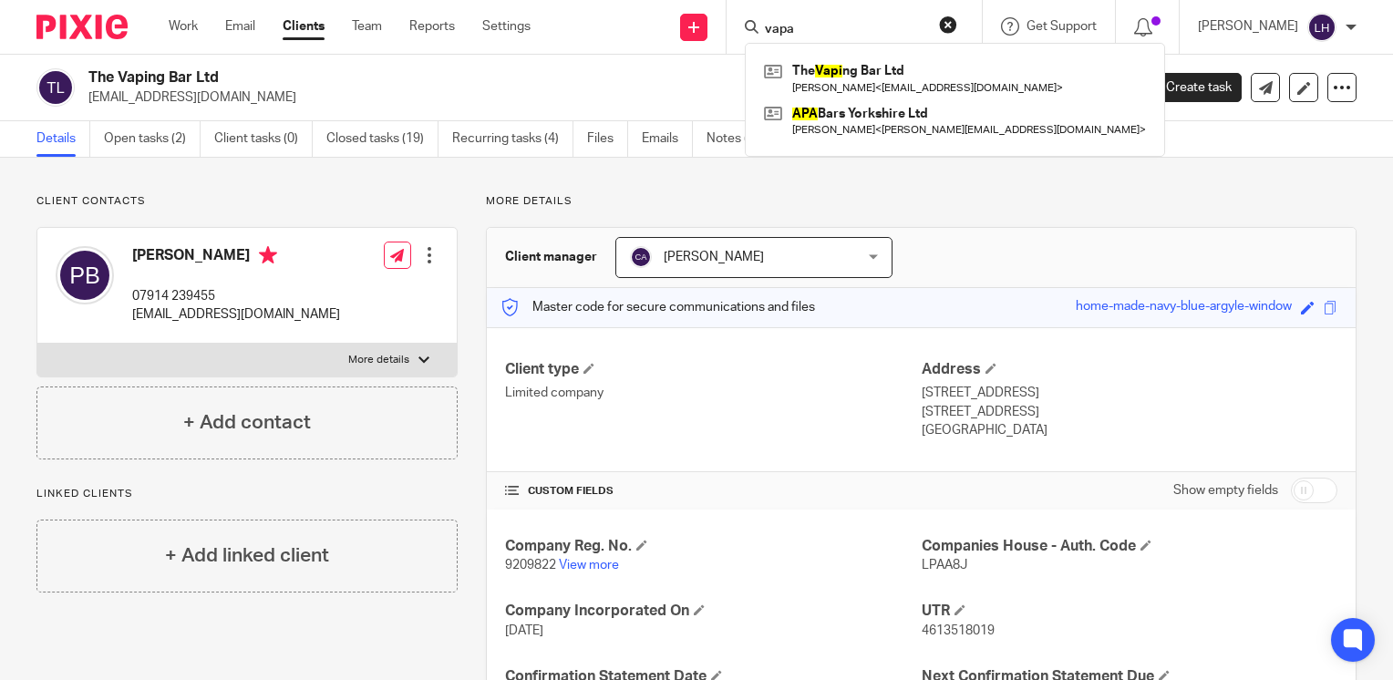
drag, startPoint x: 850, startPoint y: 26, endPoint x: 788, endPoint y: 29, distance: 62.1
click at [788, 29] on div "vapa" at bounding box center [851, 26] width 212 height 23
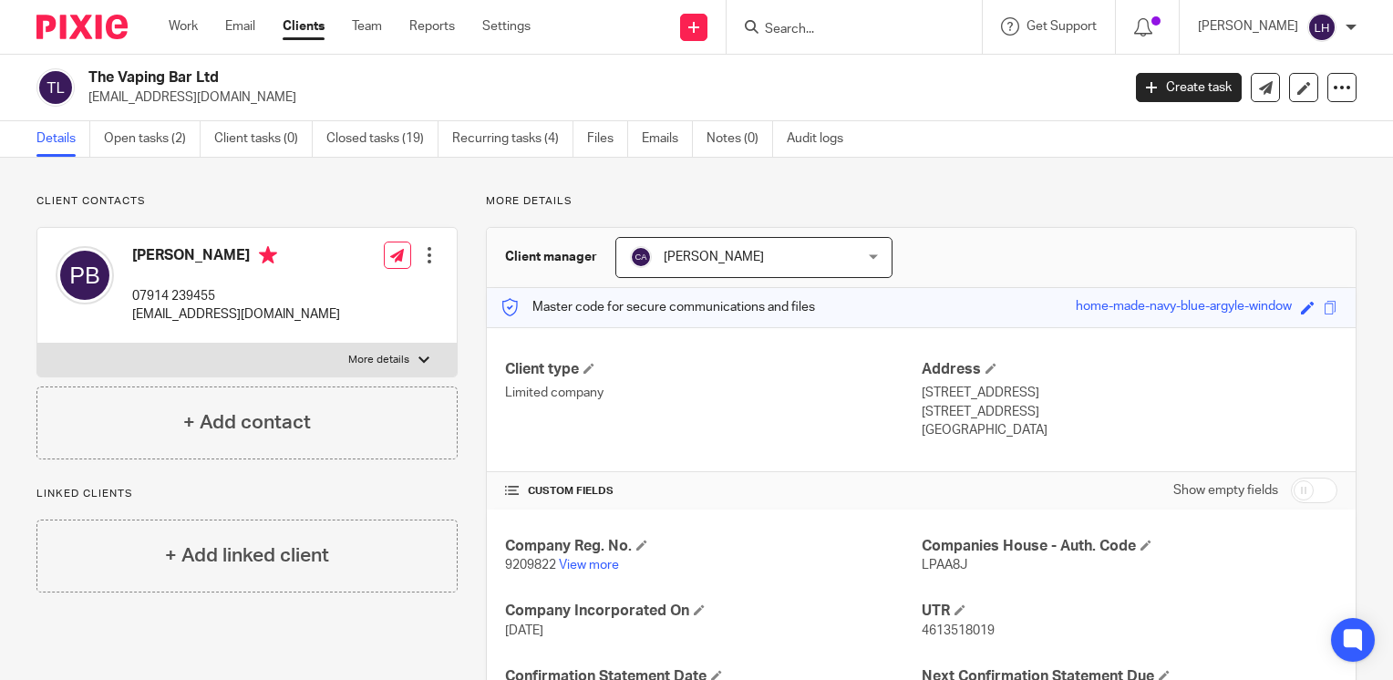
click at [314, 28] on link "Clients" at bounding box center [304, 26] width 42 height 18
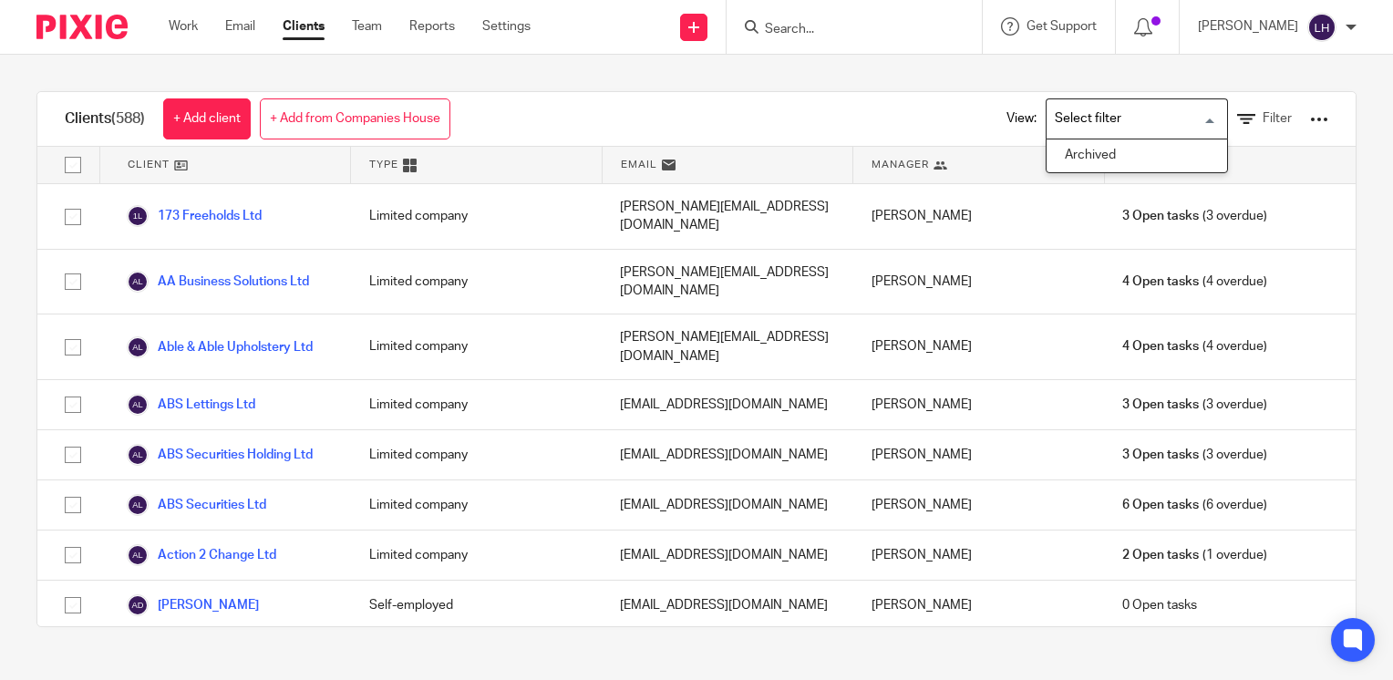
click at [1119, 159] on li "Archived" at bounding box center [1137, 156] width 181 height 24
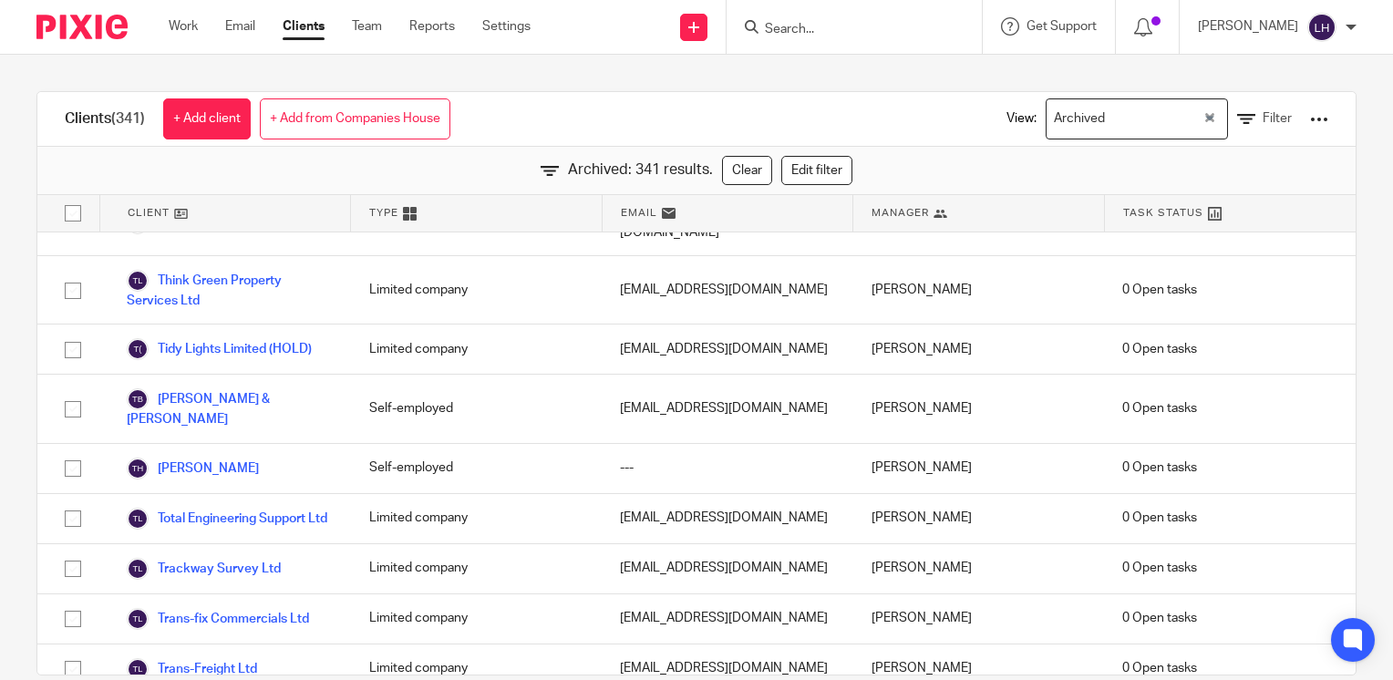
scroll to position [17860, 0]
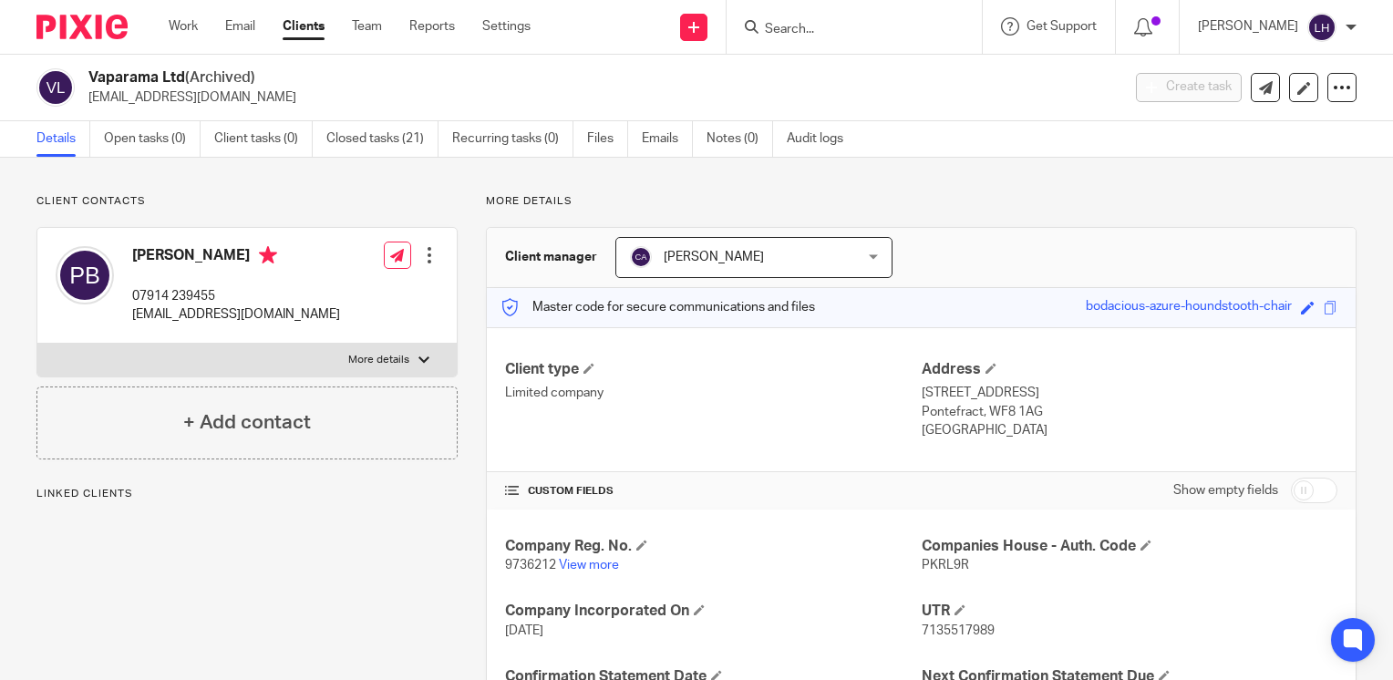
click at [535, 563] on span "9736212" at bounding box center [530, 565] width 51 height 13
copy p "9736212"
click at [932, 559] on span "PKRL9R" at bounding box center [945, 565] width 47 height 13
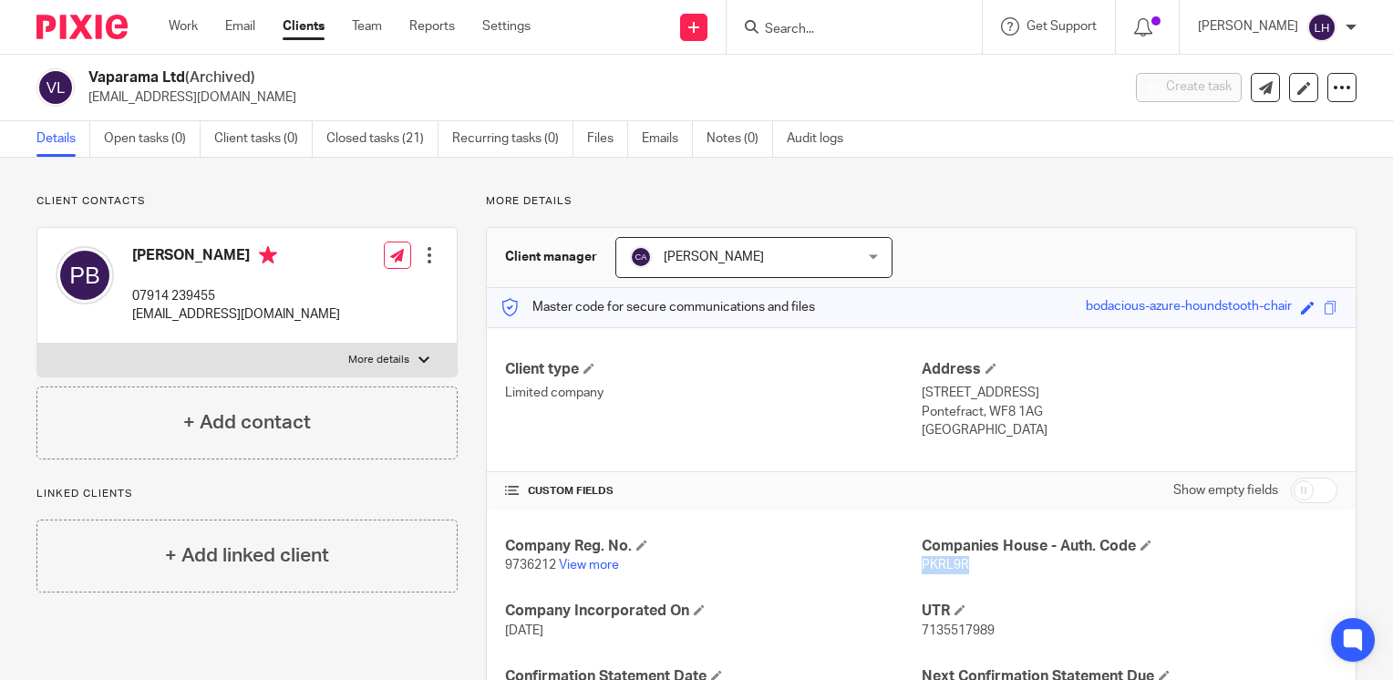
copy span "PKRL9R"
click at [189, 28] on link "Work" at bounding box center [183, 26] width 29 height 18
